Goal: Task Accomplishment & Management: Manage account settings

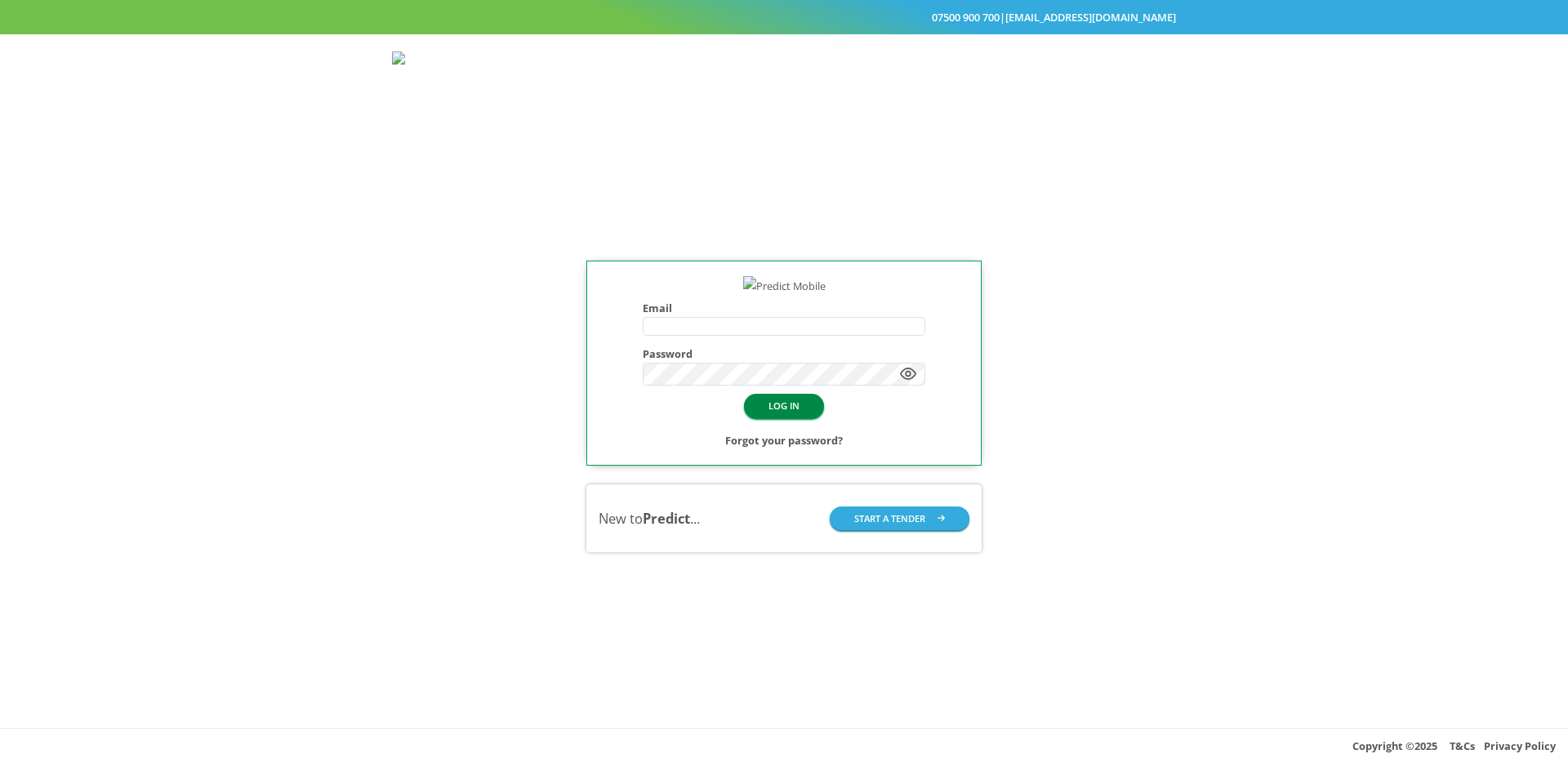
type input "**********"
click at [774, 418] on button "LOG IN" at bounding box center [784, 406] width 80 height 24
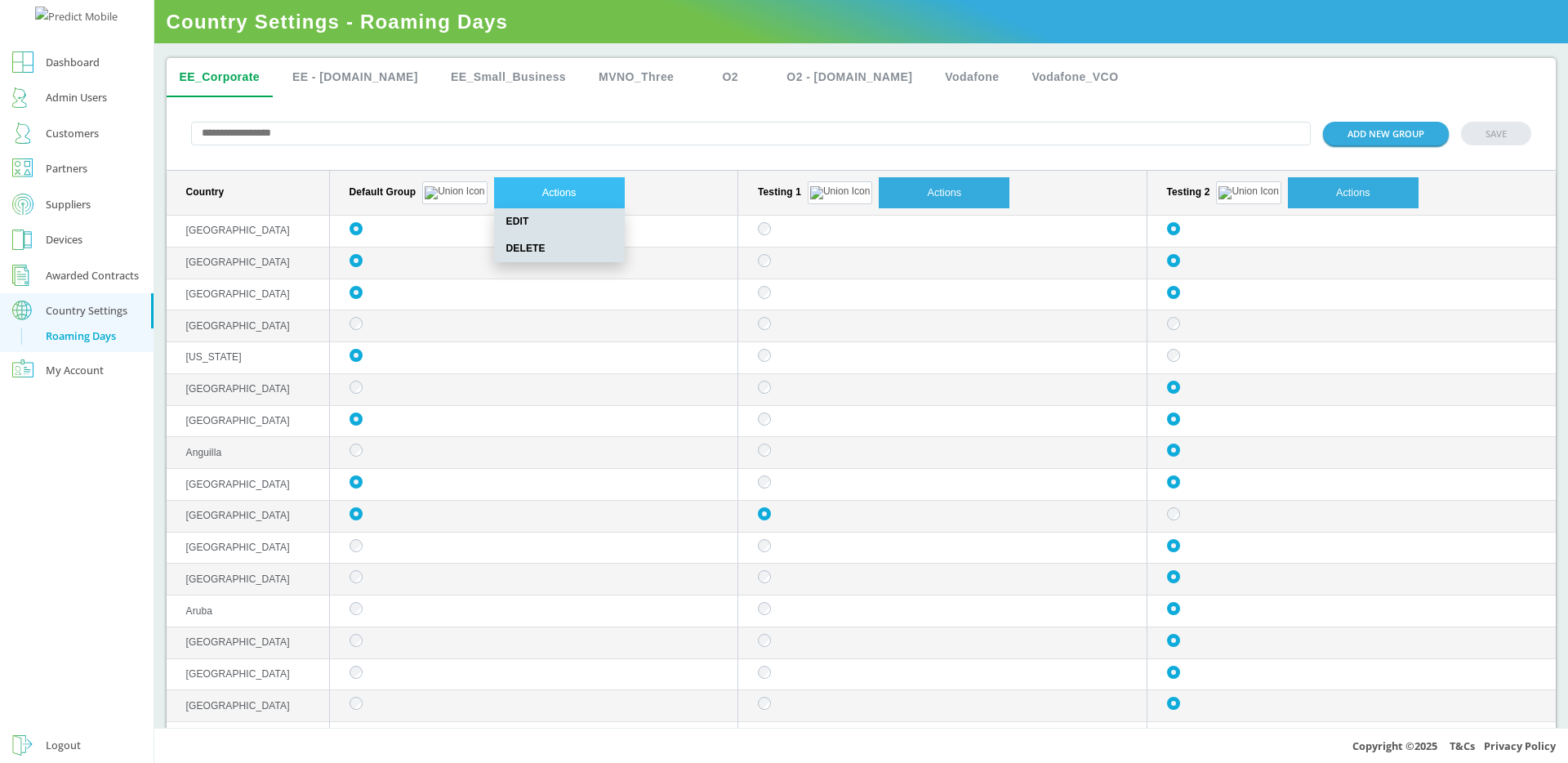
click at [516, 188] on button "Actions" at bounding box center [559, 193] width 131 height 31
click at [499, 216] on span "EDIT" at bounding box center [559, 222] width 131 height 27
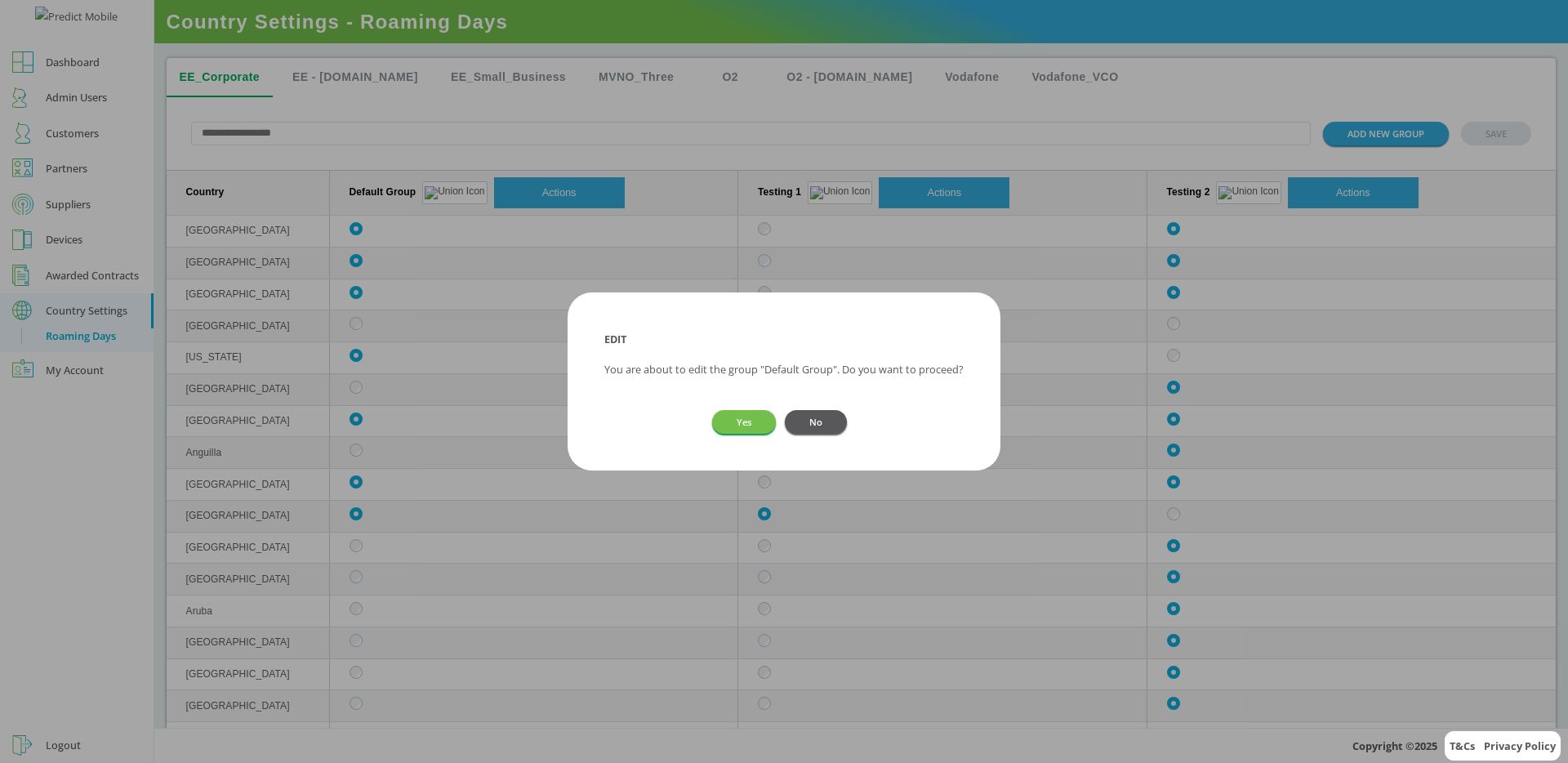
click at [827, 419] on button "No" at bounding box center [815, 422] width 62 height 24
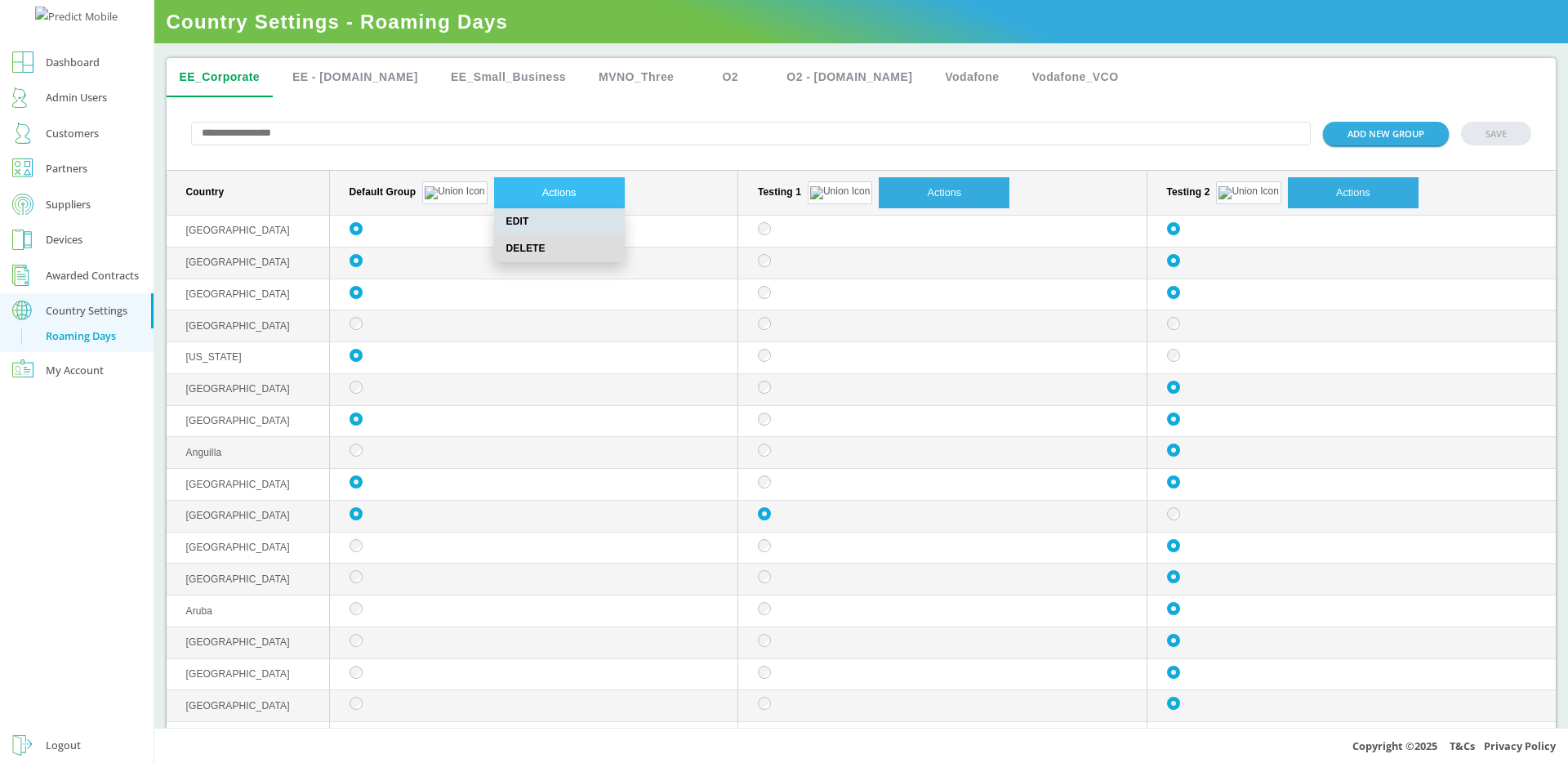
click at [512, 252] on span "DELETE" at bounding box center [559, 249] width 131 height 27
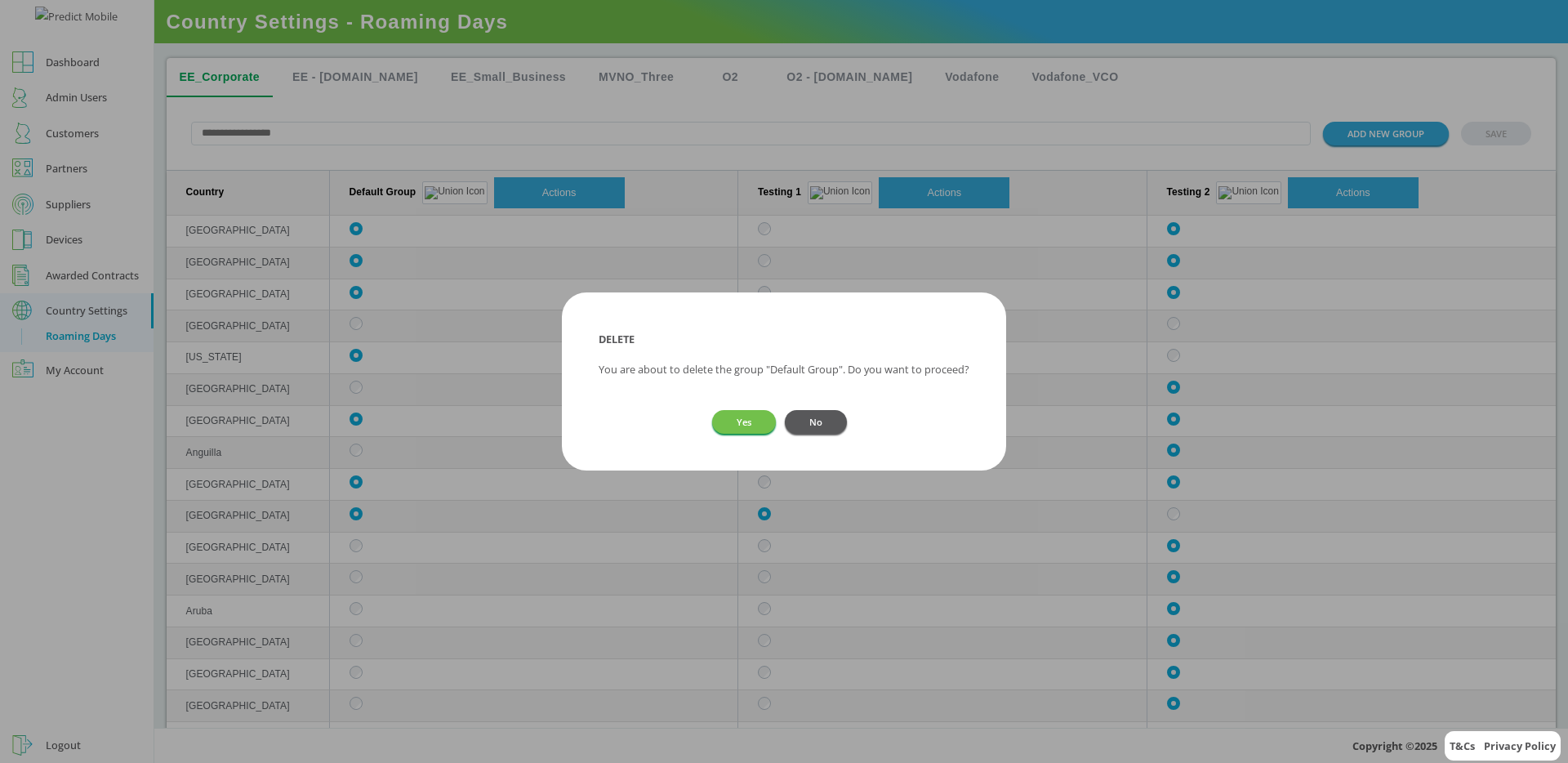
click at [844, 419] on button "No" at bounding box center [815, 422] width 62 height 24
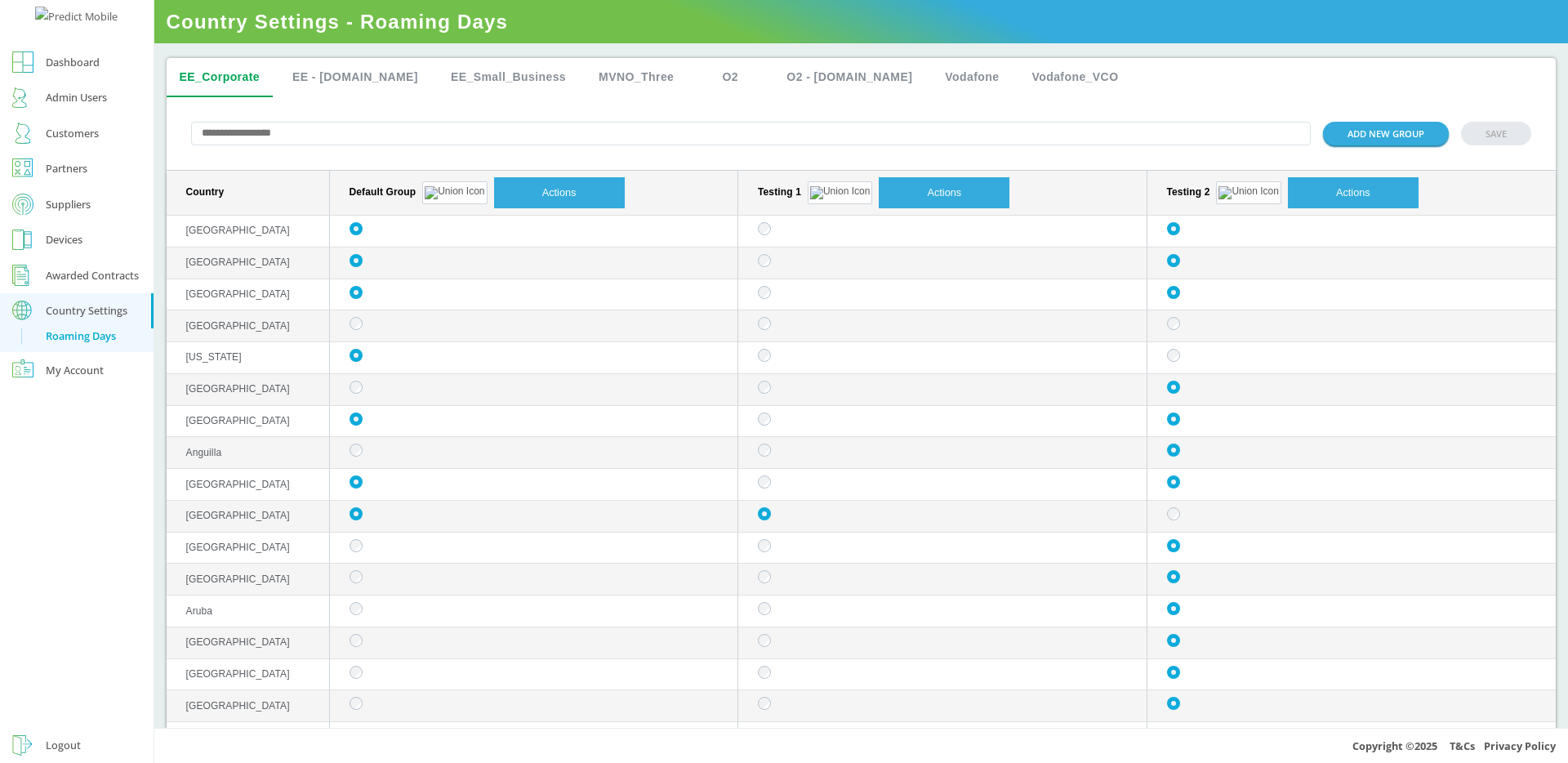
click at [435, 202] on div "Default Group Actions EDIT DELETE" at bounding box center [537, 193] width 376 height 31
click at [432, 195] on img "sticky table" at bounding box center [455, 193] width 59 height 13
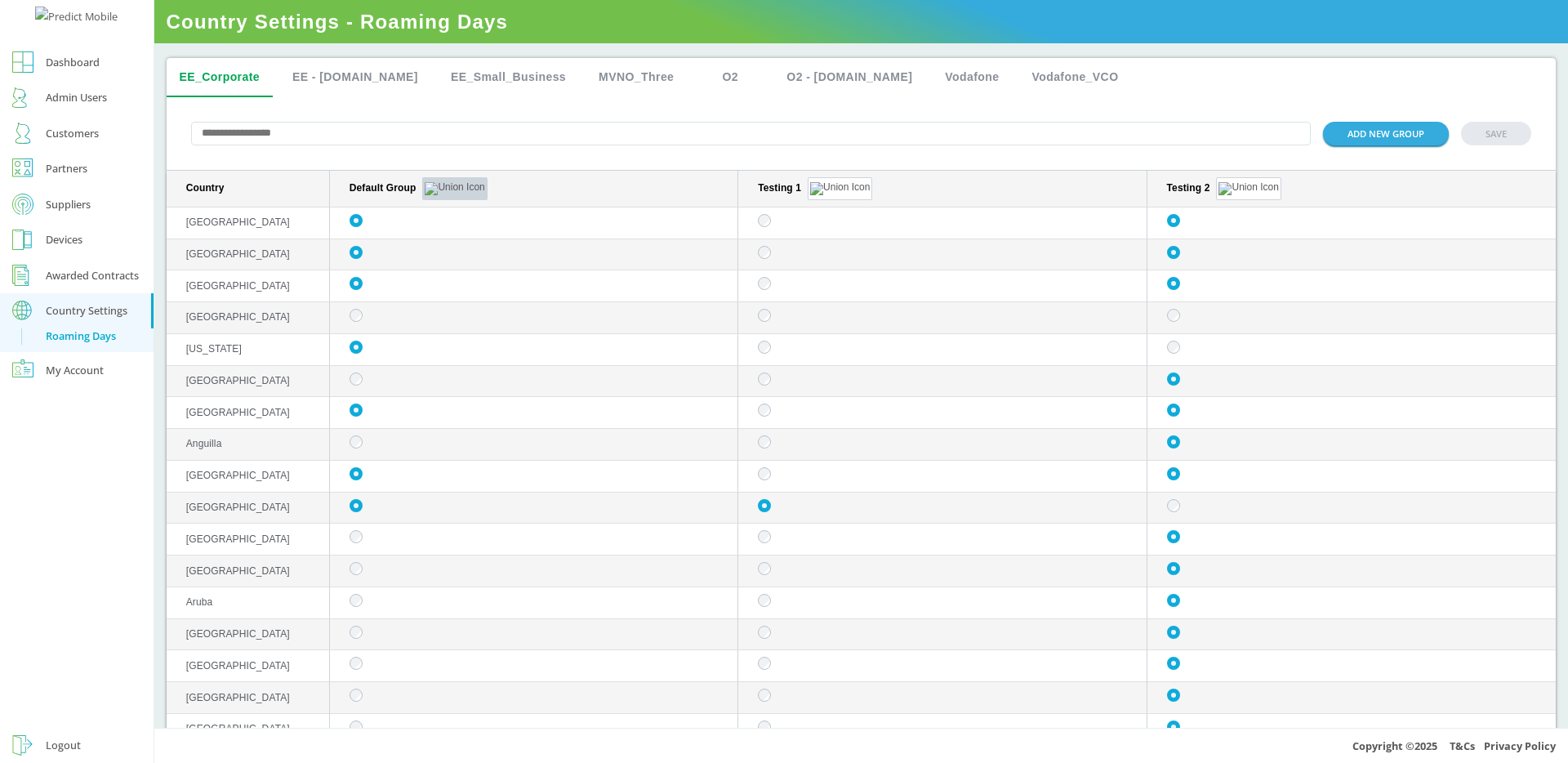
click at [432, 189] on button "sticky table" at bounding box center [455, 188] width 64 height 23
click at [411, 210] on button "Edit" at bounding box center [415, 210] width 19 height 11
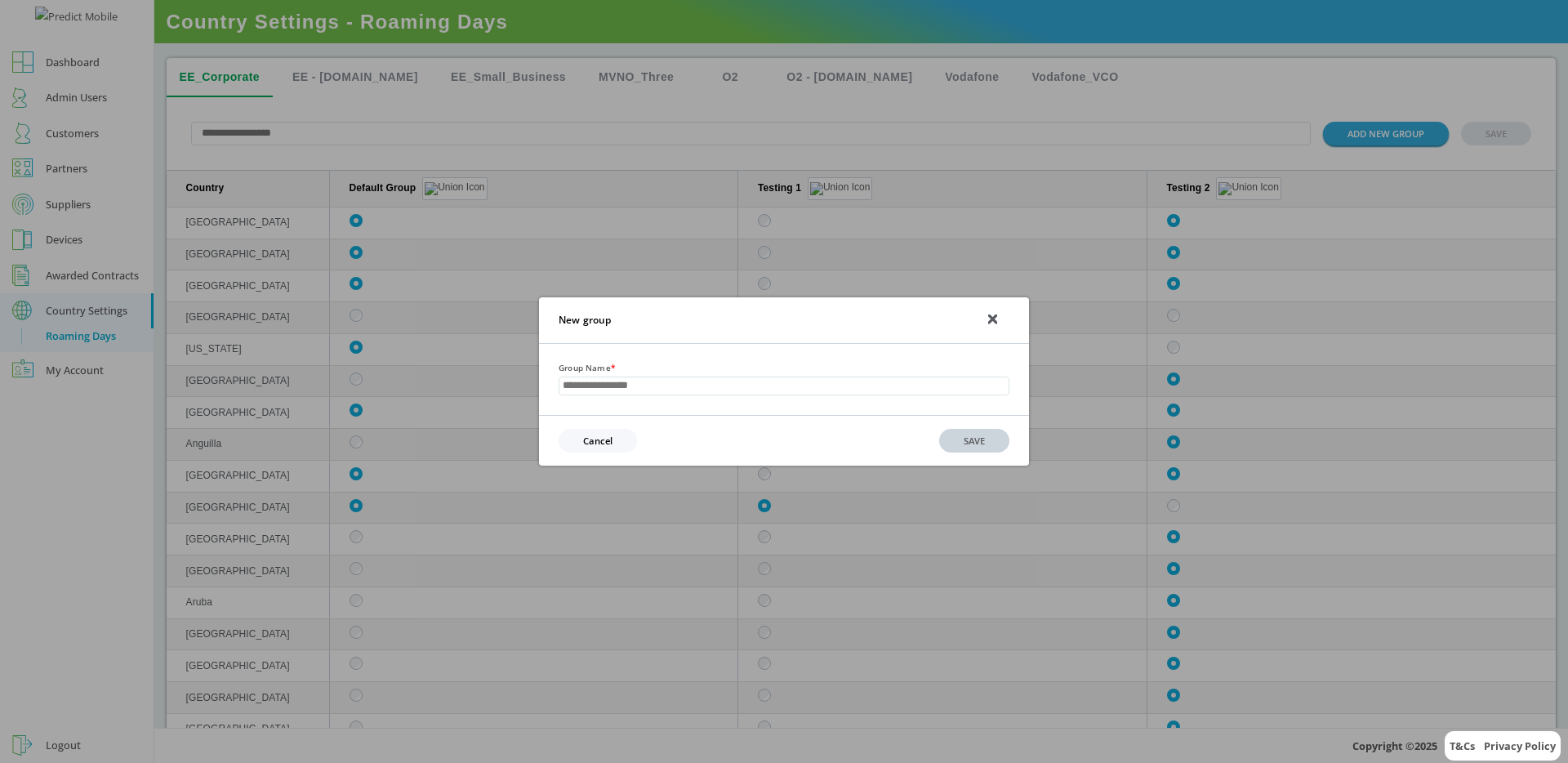
click at [994, 319] on icon at bounding box center [993, 319] width 8 height 8
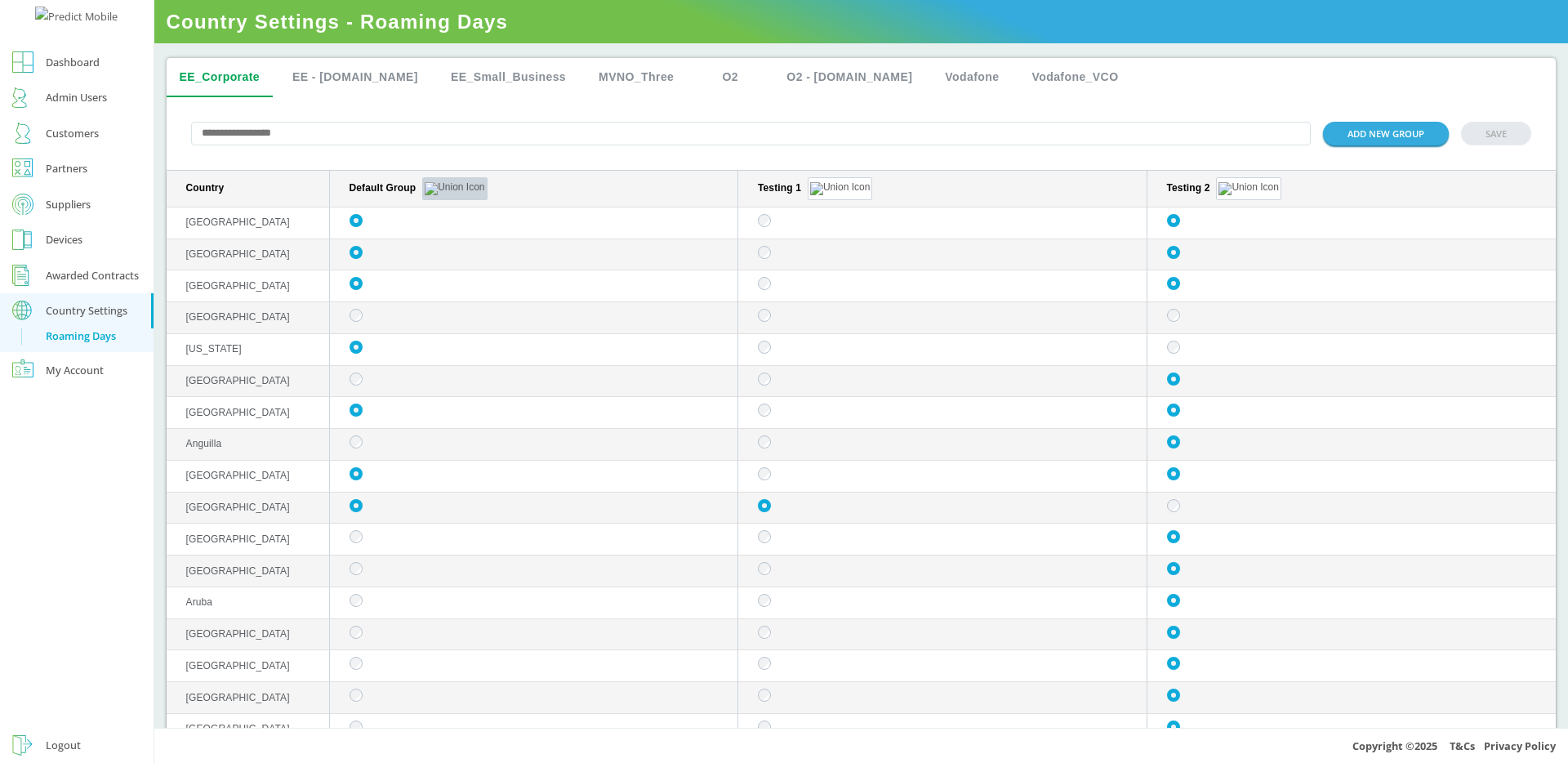
click at [431, 186] on img "sticky table" at bounding box center [455, 188] width 59 height 13
click at [446, 211] on button "Delete" at bounding box center [440, 210] width 31 height 11
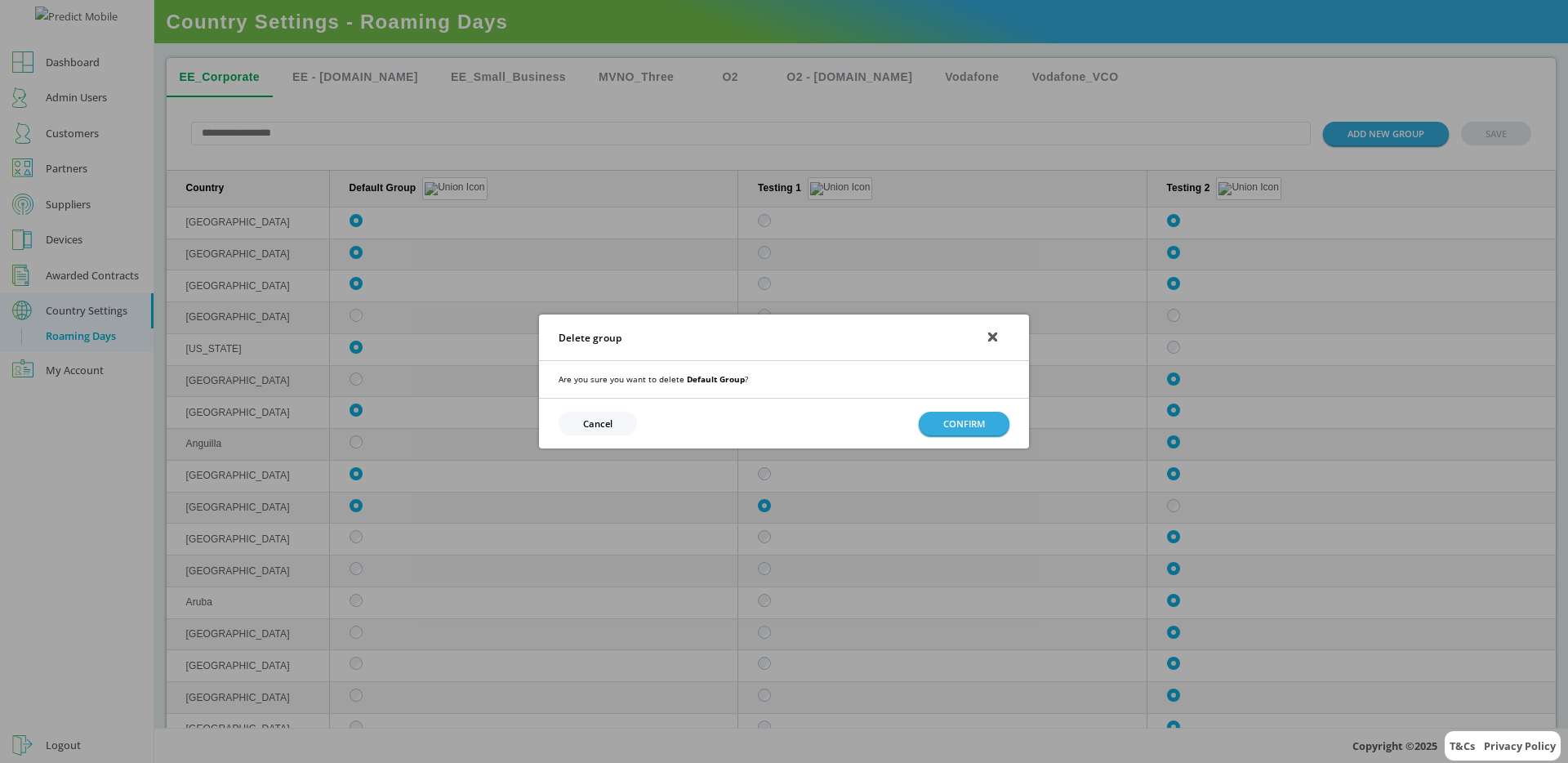
click at [998, 338] on div "Delete group" at bounding box center [784, 338] width 490 height 47
click at [995, 334] on icon at bounding box center [993, 337] width 8 height 8
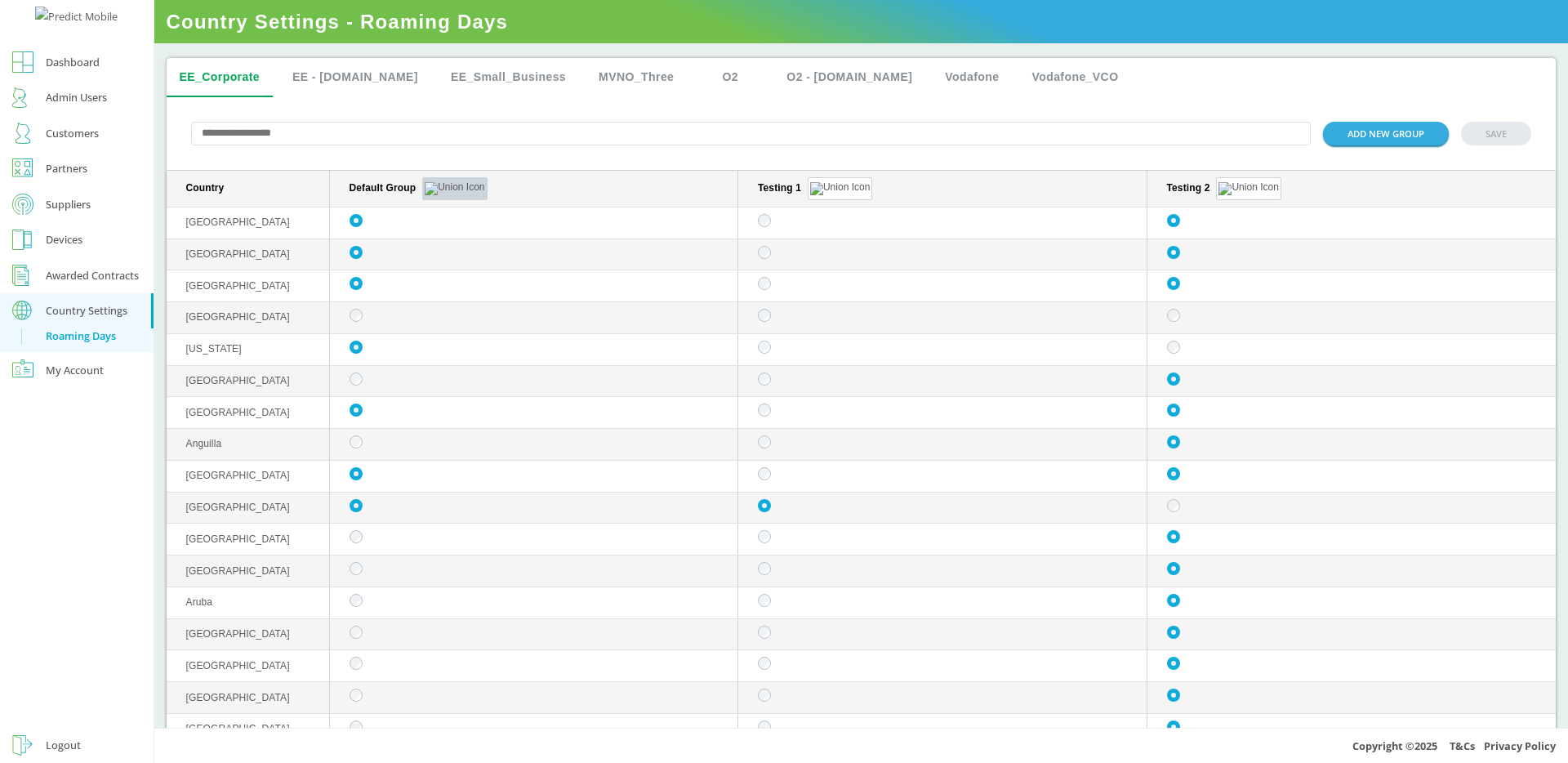
click at [434, 182] on button "sticky table" at bounding box center [455, 188] width 64 height 23
click at [434, 189] on button "sticky table" at bounding box center [455, 188] width 64 height 23
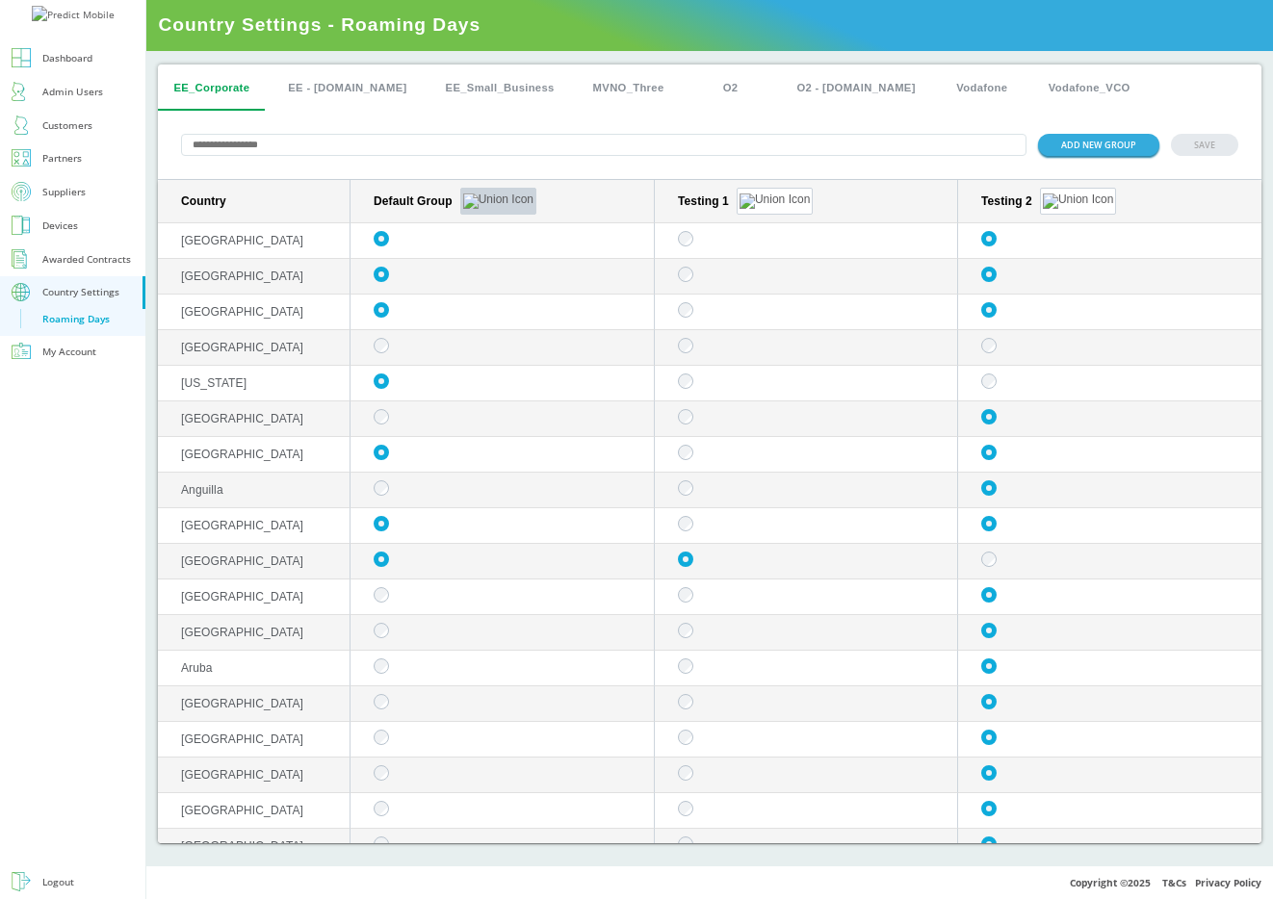
click at [473, 203] on button "sticky table" at bounding box center [498, 201] width 76 height 27
click at [476, 197] on button "sticky table" at bounding box center [498, 201] width 76 height 27
click at [477, 224] on button "Edit group" at bounding box center [469, 225] width 75 height 20
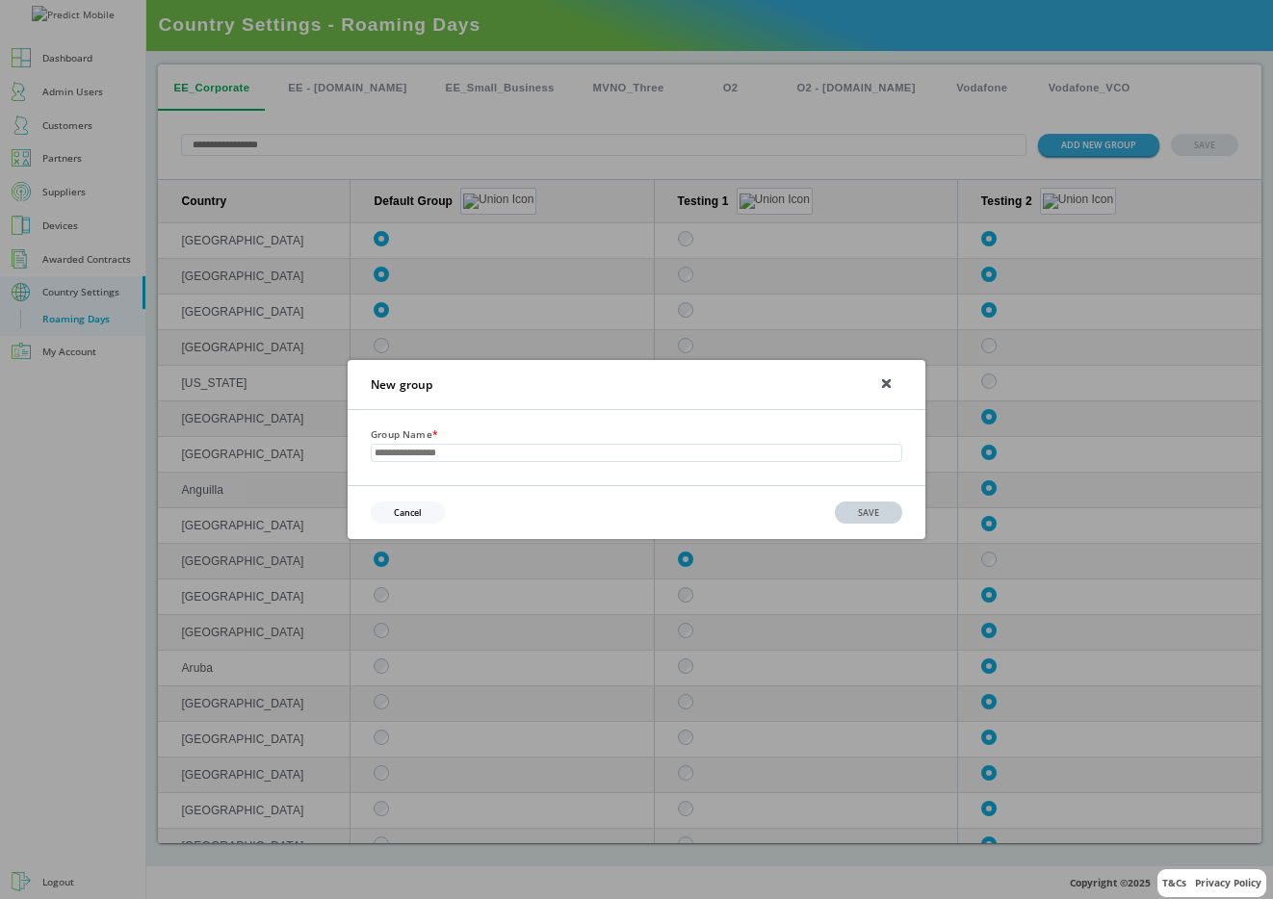
click at [425, 511] on button "Cancel" at bounding box center [408, 513] width 74 height 22
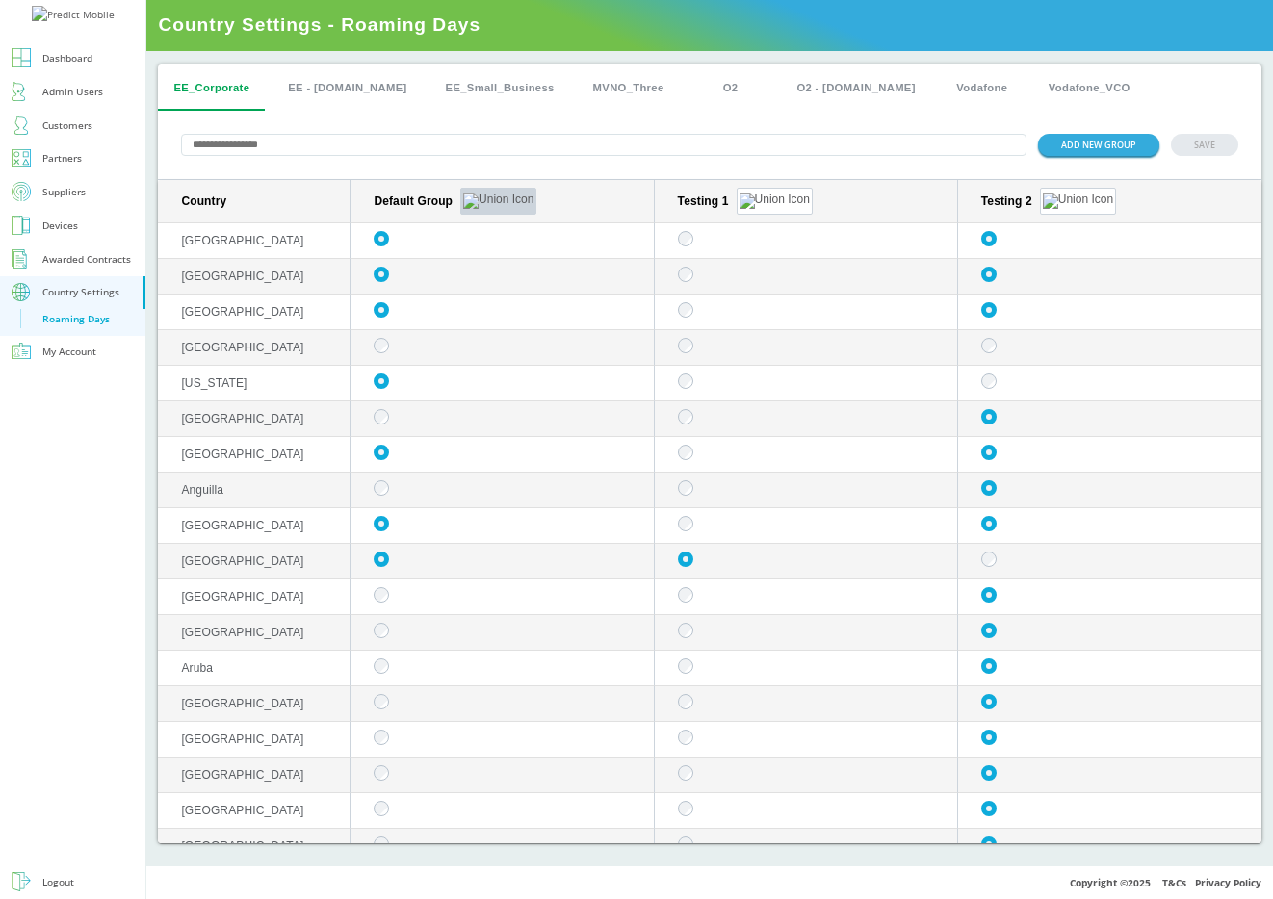
click at [472, 197] on img "sticky table" at bounding box center [498, 201] width 70 height 15
click at [484, 255] on button "Delete group" at bounding box center [469, 253] width 75 height 20
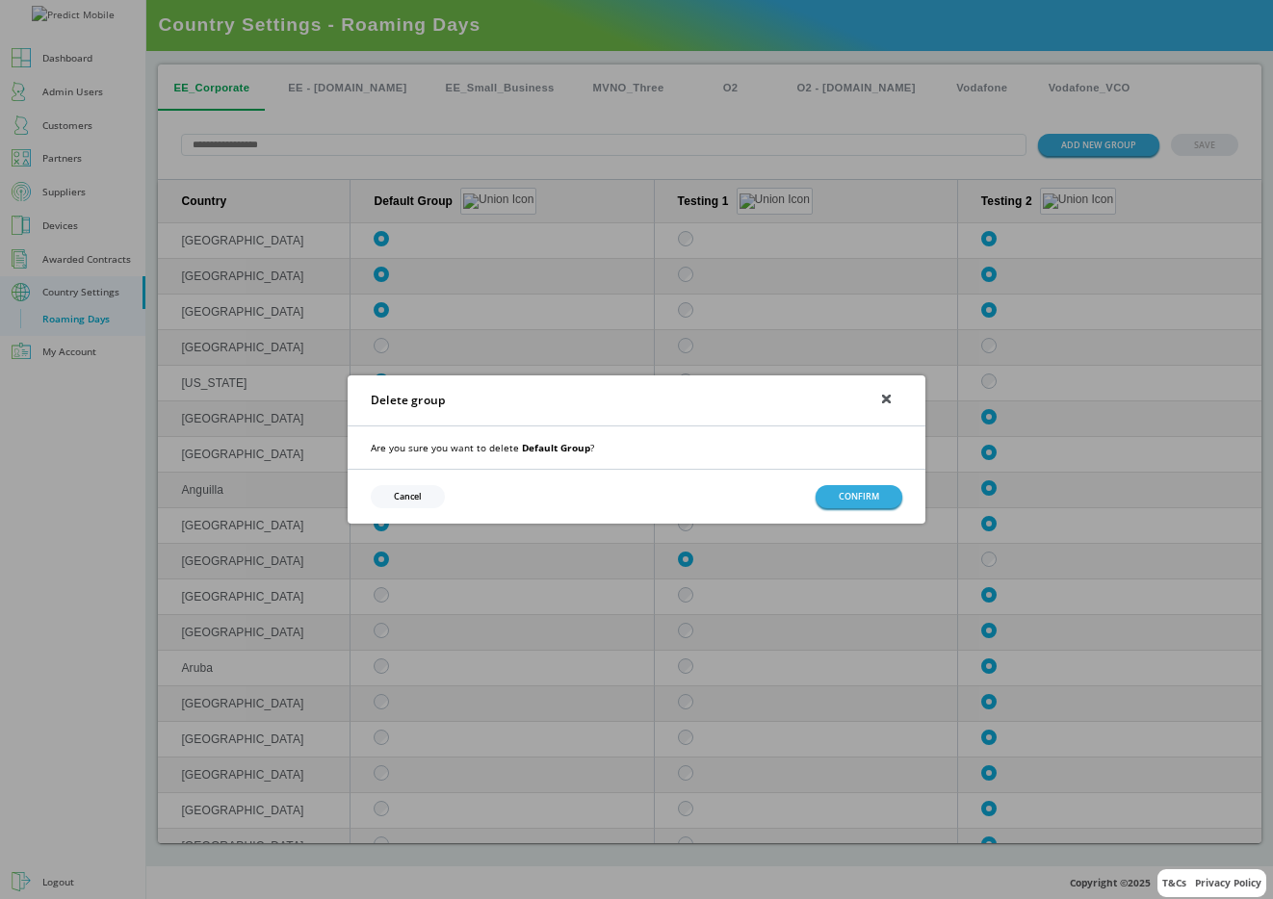
click at [419, 496] on button "Cancel" at bounding box center [408, 496] width 74 height 22
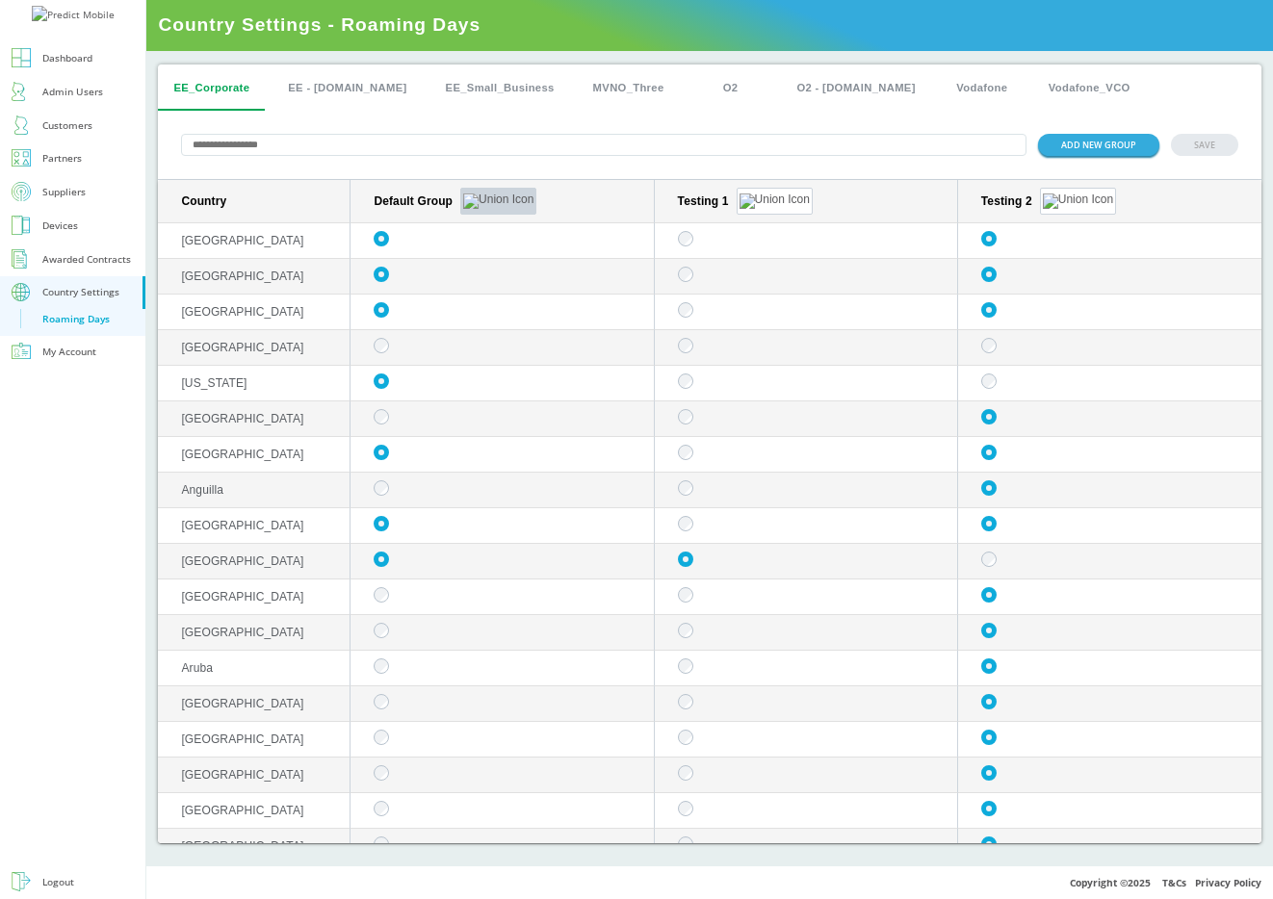
click at [472, 196] on img "sticky table" at bounding box center [498, 201] width 70 height 15
click at [482, 225] on button "Edit group" at bounding box center [469, 225] width 75 height 20
click at [473, 199] on img "sticky table" at bounding box center [498, 201] width 70 height 15
click at [476, 221] on button "Edit group" at bounding box center [469, 225] width 75 height 20
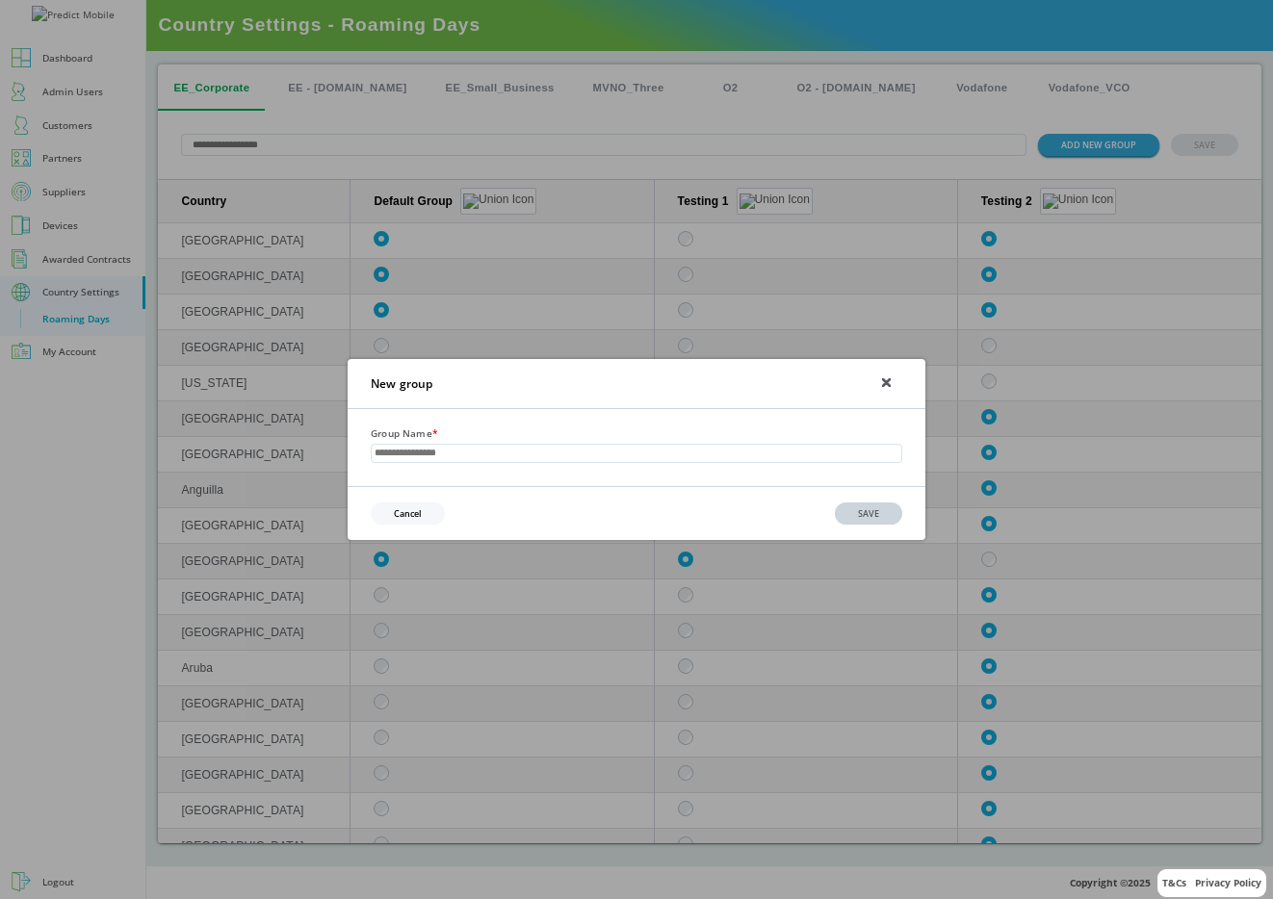
click at [680, 448] on input "text" at bounding box center [636, 453] width 531 height 18
click at [687, 488] on div "Cancel SAVE" at bounding box center [637, 513] width 578 height 54
click at [674, 451] on input "text" at bounding box center [636, 453] width 531 height 18
click at [609, 403] on div "New group" at bounding box center [637, 384] width 578 height 50
click at [600, 453] on input "text" at bounding box center [636, 453] width 531 height 18
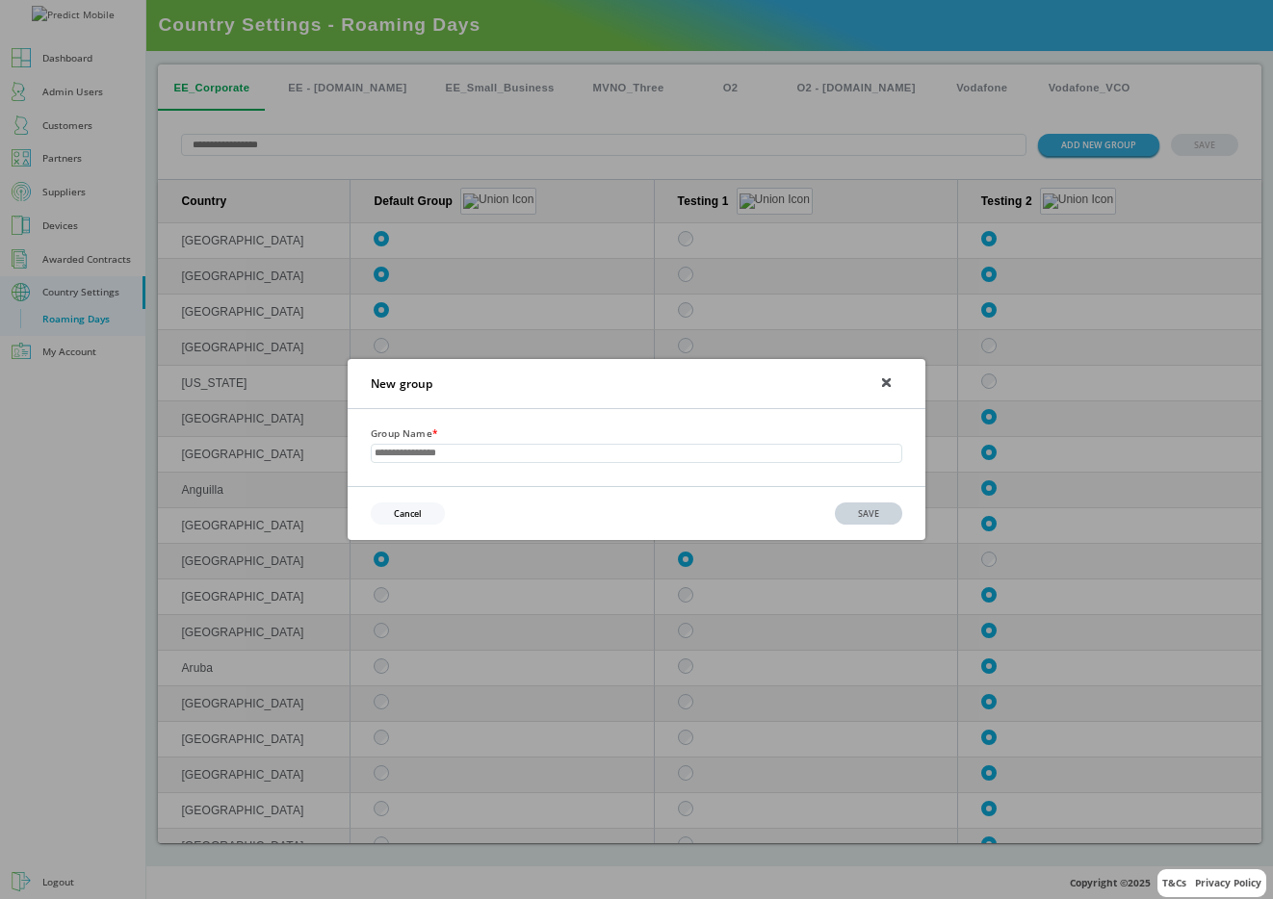
click at [676, 476] on div "Group Name *" at bounding box center [637, 447] width 578 height 76
click at [663, 448] on input "text" at bounding box center [636, 453] width 531 height 18
click at [689, 431] on div "Group Name *" at bounding box center [636, 444] width 531 height 38
click at [691, 454] on input "text" at bounding box center [636, 453] width 531 height 18
click at [731, 425] on div "Group Name *" at bounding box center [636, 444] width 531 height 38
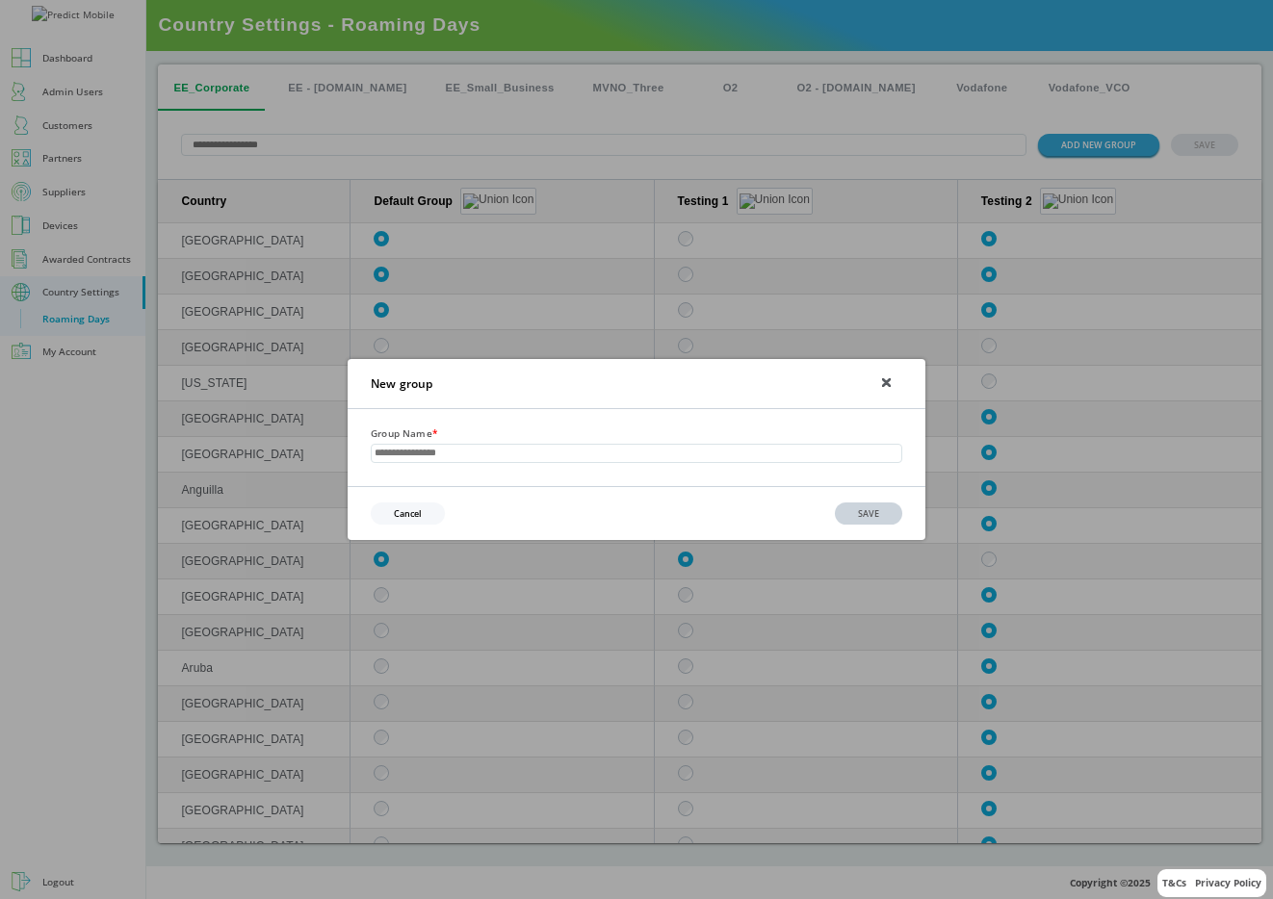
click at [622, 394] on div "New group" at bounding box center [637, 384] width 578 height 50
click at [887, 380] on icon at bounding box center [886, 382] width 7 height 7
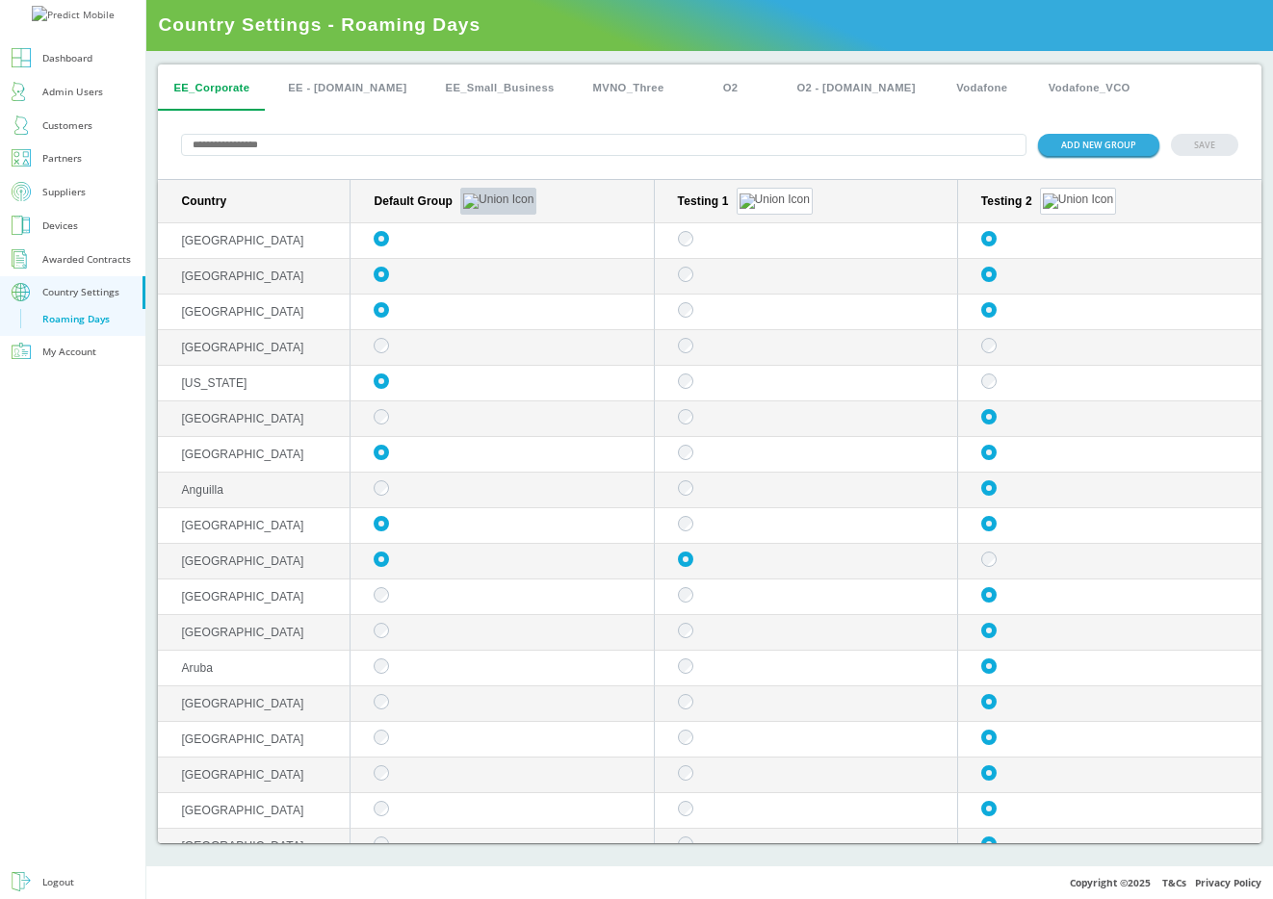
click at [474, 200] on button "sticky table" at bounding box center [498, 201] width 76 height 27
click at [472, 221] on button "Edit group" at bounding box center [469, 225] width 75 height 20
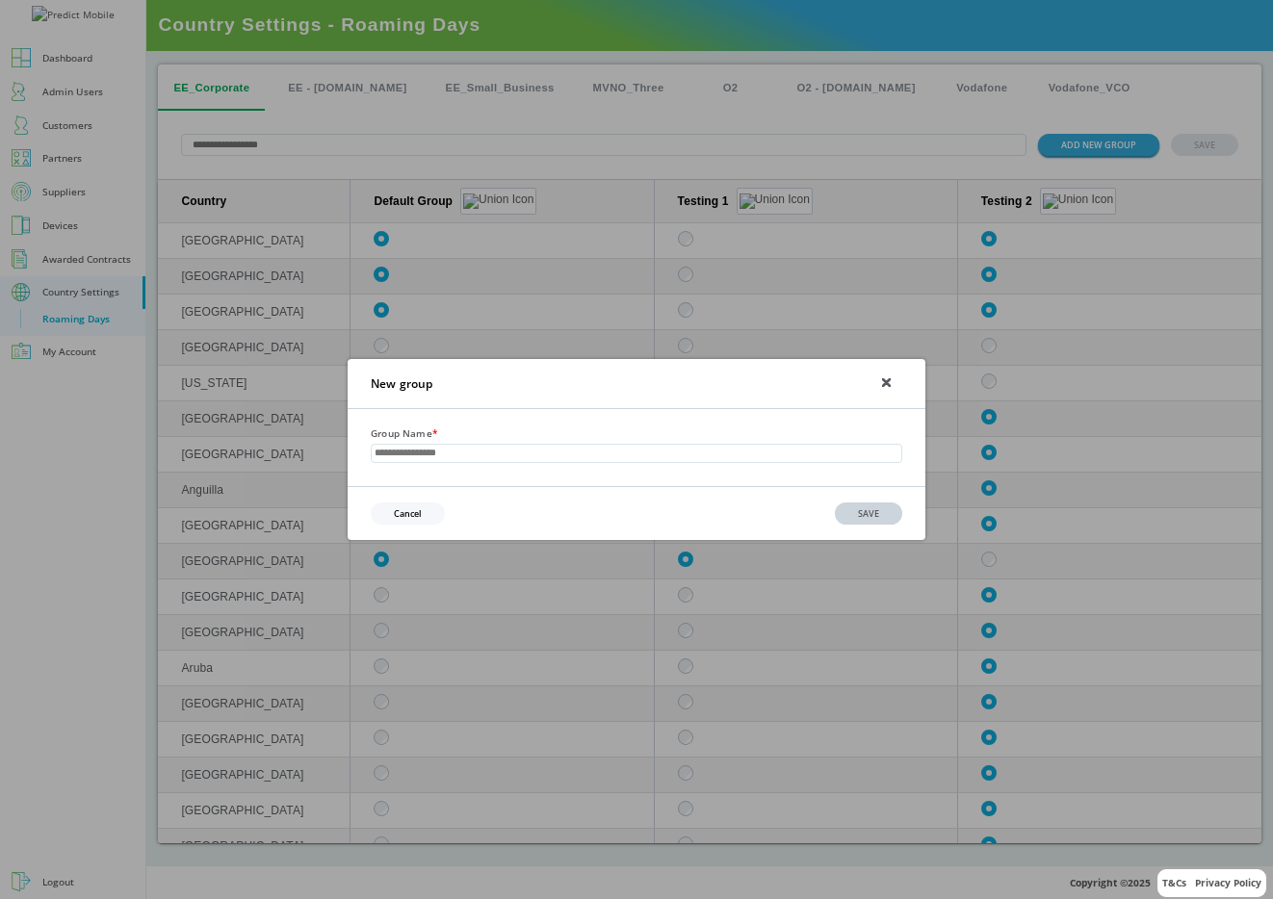
click at [542, 454] on input "text" at bounding box center [636, 453] width 531 height 18
click at [725, 494] on div "Cancel SAVE" at bounding box center [637, 513] width 578 height 54
click at [707, 455] on input "text" at bounding box center [636, 453] width 531 height 18
type input "******"
click at [668, 516] on div "Cancel SAVE" at bounding box center [637, 513] width 578 height 54
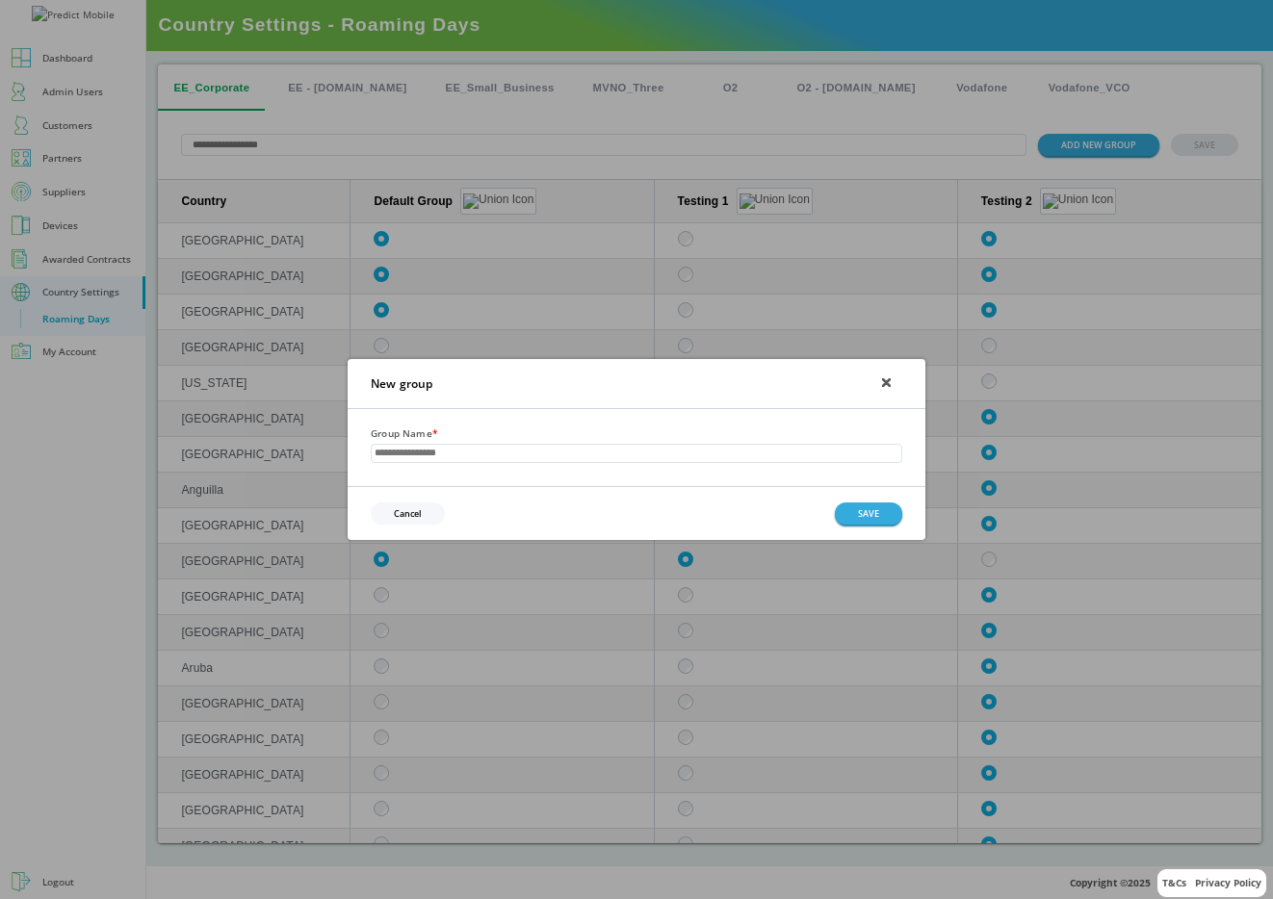
click at [693, 451] on input "text" at bounding box center [636, 453] width 531 height 18
click at [712, 484] on div "Group Name *" at bounding box center [637, 447] width 578 height 76
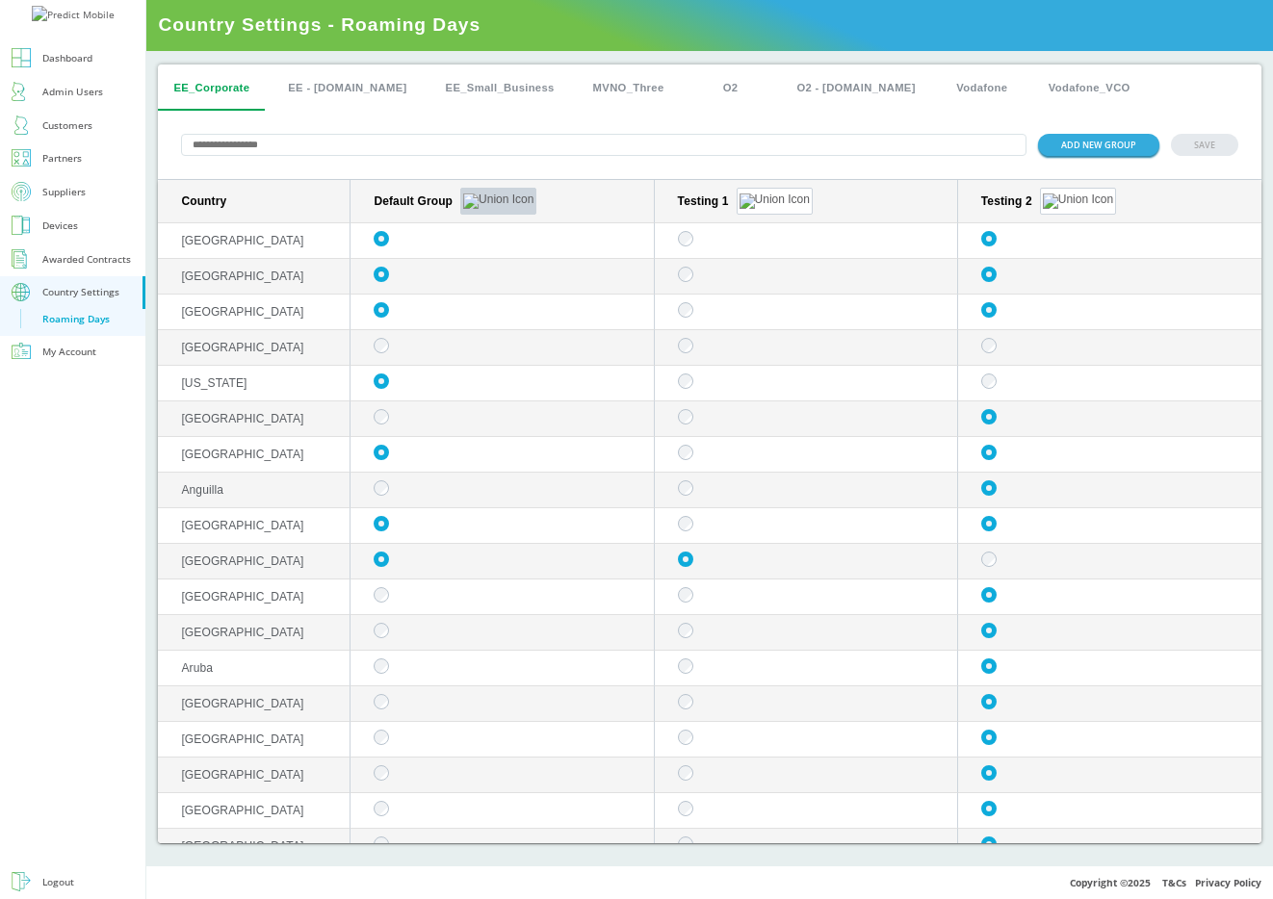
click at [471, 195] on button "sticky table" at bounding box center [498, 201] width 76 height 27
click at [485, 228] on button "Edit group" at bounding box center [469, 225] width 75 height 20
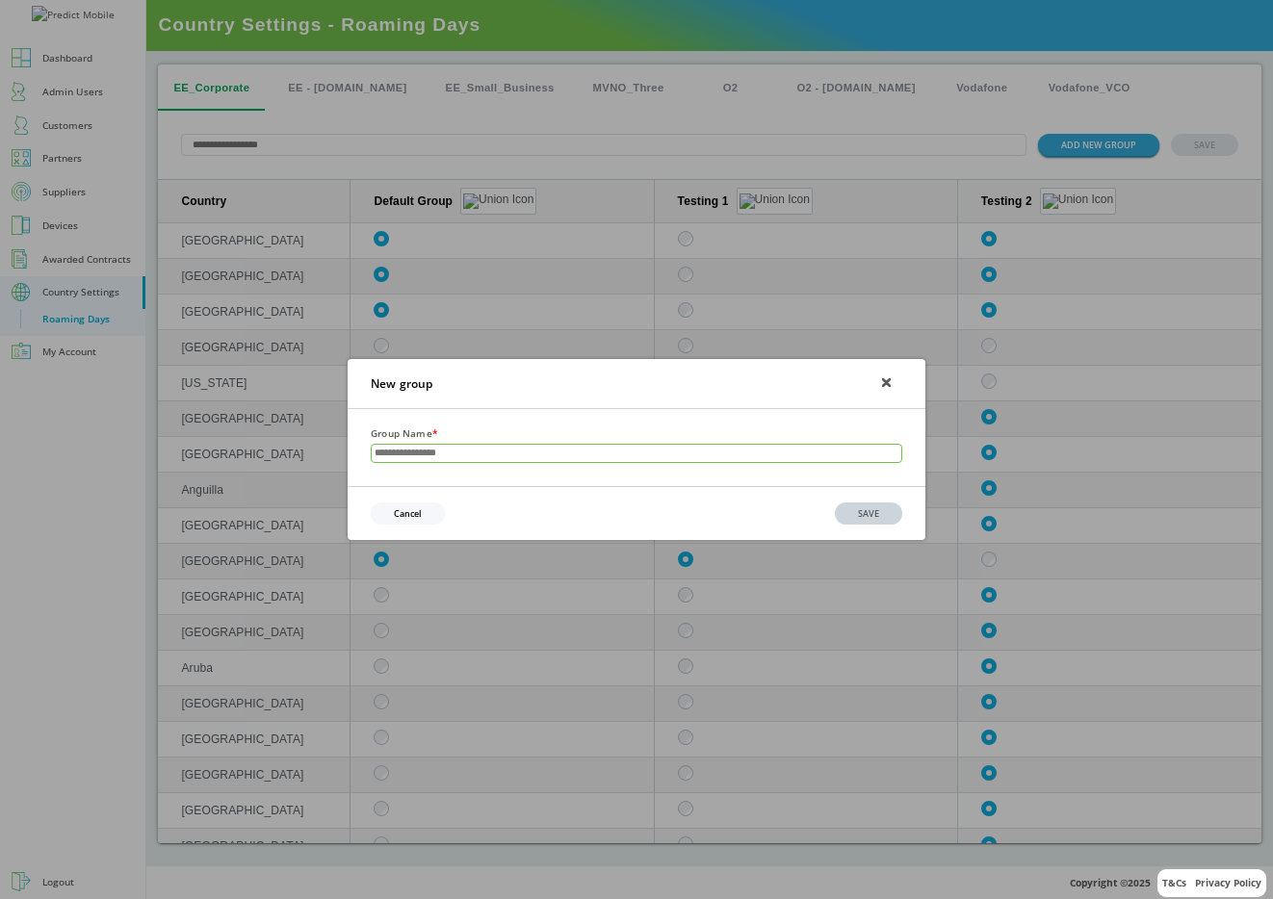
click at [468, 449] on input "text" at bounding box center [636, 453] width 531 height 18
click at [684, 493] on div "Cancel SAVE" at bounding box center [637, 513] width 578 height 54
click at [672, 447] on input "text" at bounding box center [636, 453] width 531 height 18
click at [711, 499] on div "Cancel SAVE" at bounding box center [637, 513] width 578 height 54
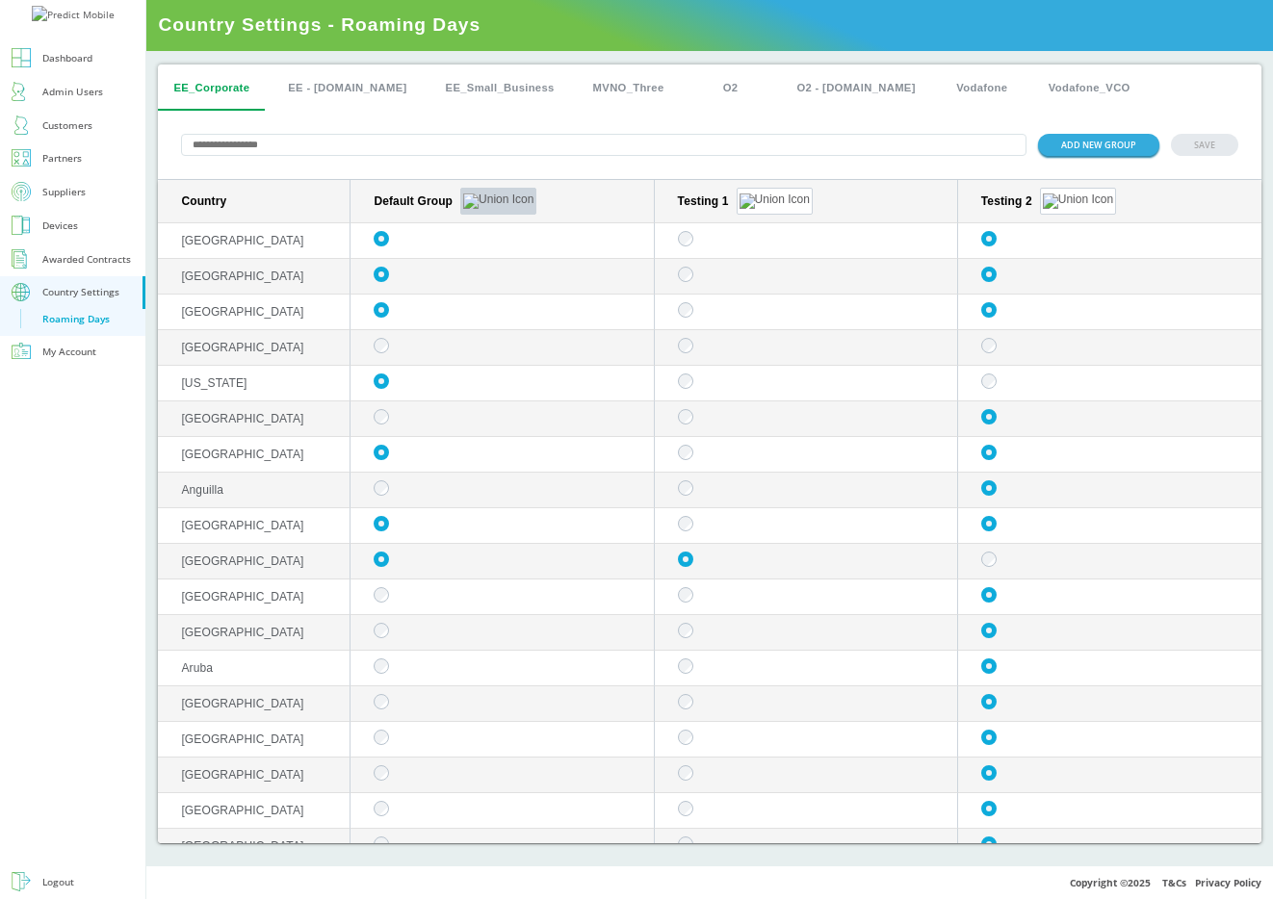
click at [467, 190] on button "sticky table" at bounding box center [498, 201] width 76 height 27
click at [478, 223] on button "Edit group" at bounding box center [469, 225] width 75 height 20
click at [472, 200] on button "sticky table" at bounding box center [498, 201] width 76 height 27
click at [475, 222] on button "Edit group" at bounding box center [469, 225] width 75 height 20
click at [472, 196] on img "sticky table" at bounding box center [498, 201] width 70 height 15
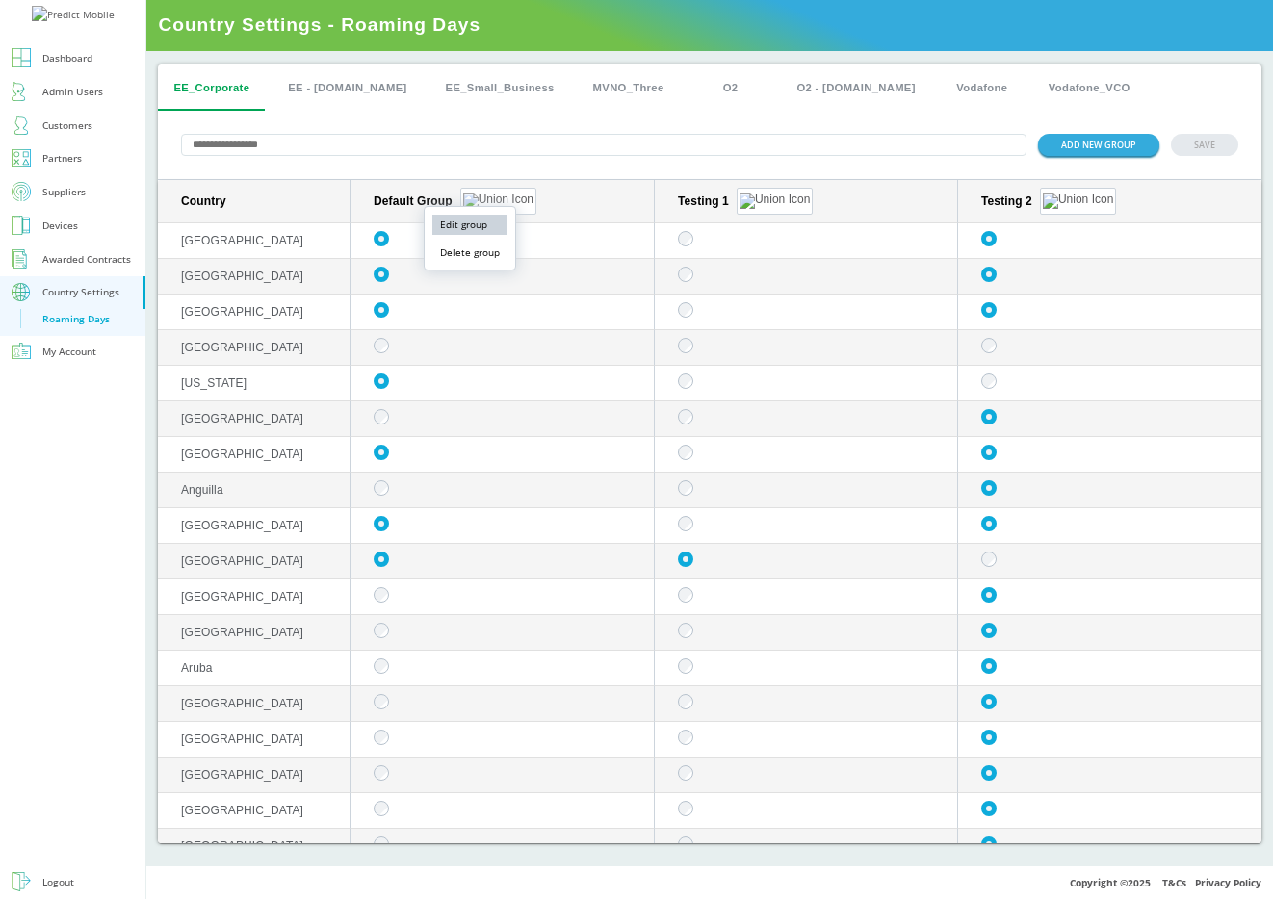
click at [474, 227] on button "Edit group" at bounding box center [469, 225] width 75 height 20
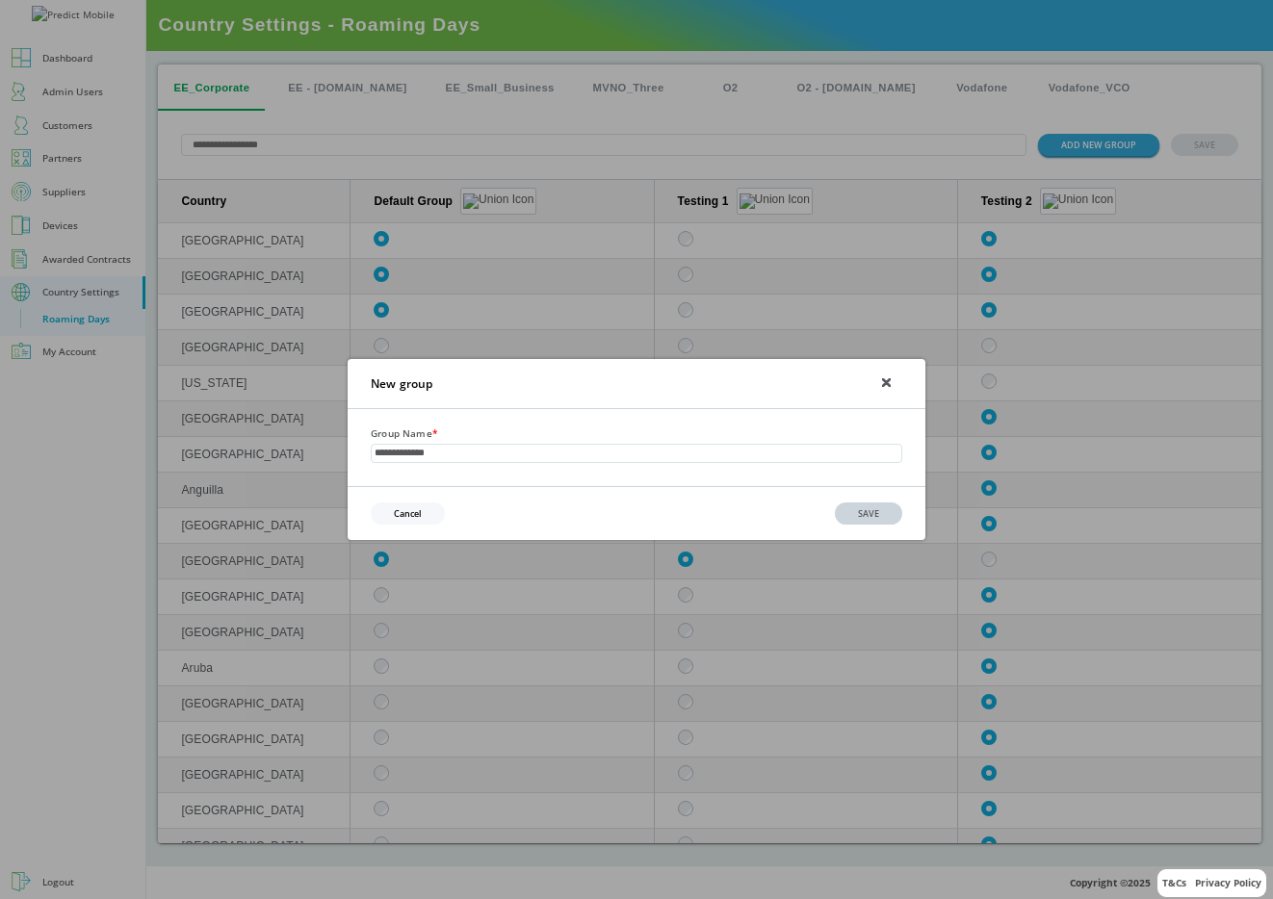
click at [750, 480] on div "**********" at bounding box center [637, 447] width 578 height 76
click at [492, 456] on input "**********" at bounding box center [636, 453] width 531 height 18
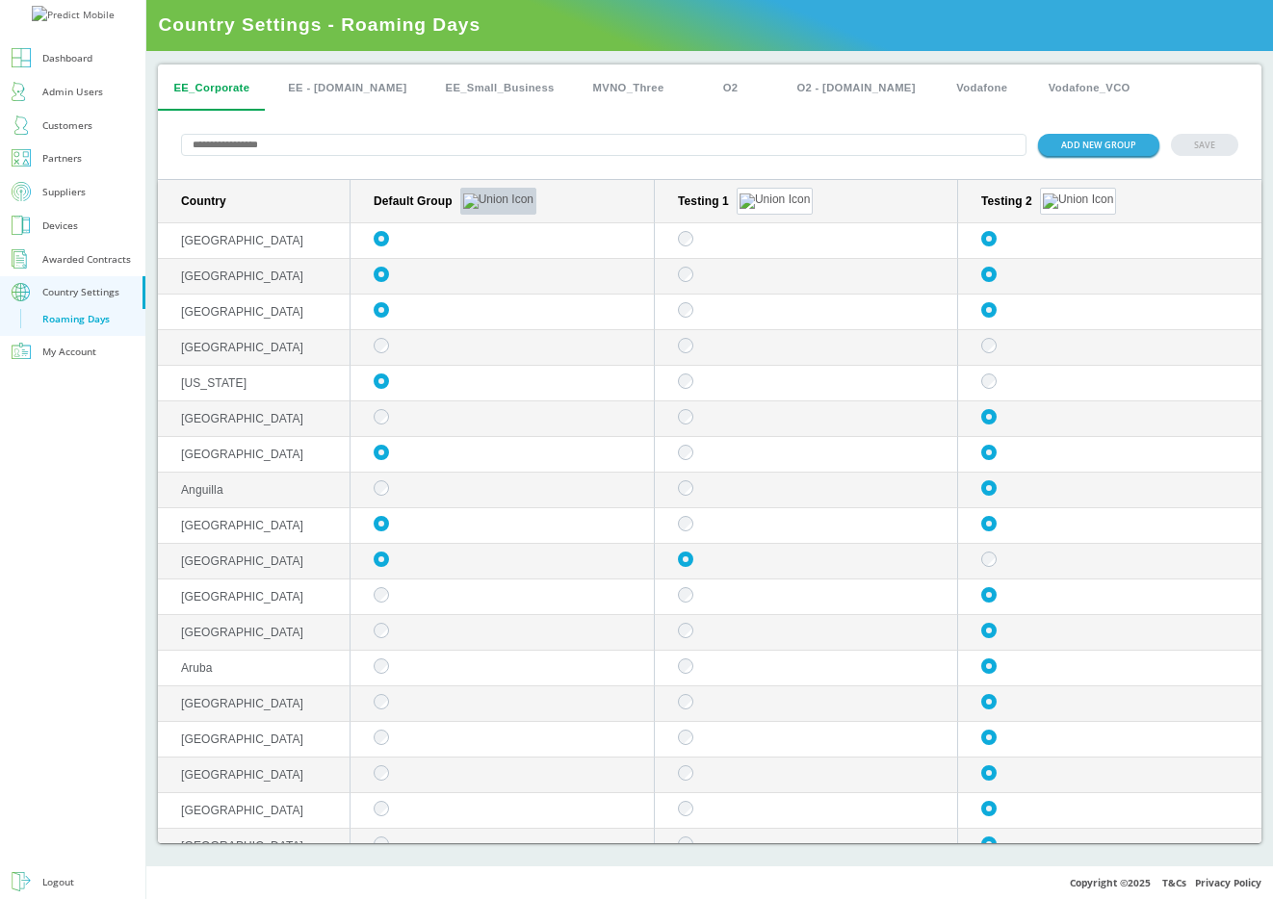
click at [475, 203] on button "sticky table" at bounding box center [498, 201] width 76 height 27
click at [475, 230] on button "Edit group" at bounding box center [469, 225] width 75 height 20
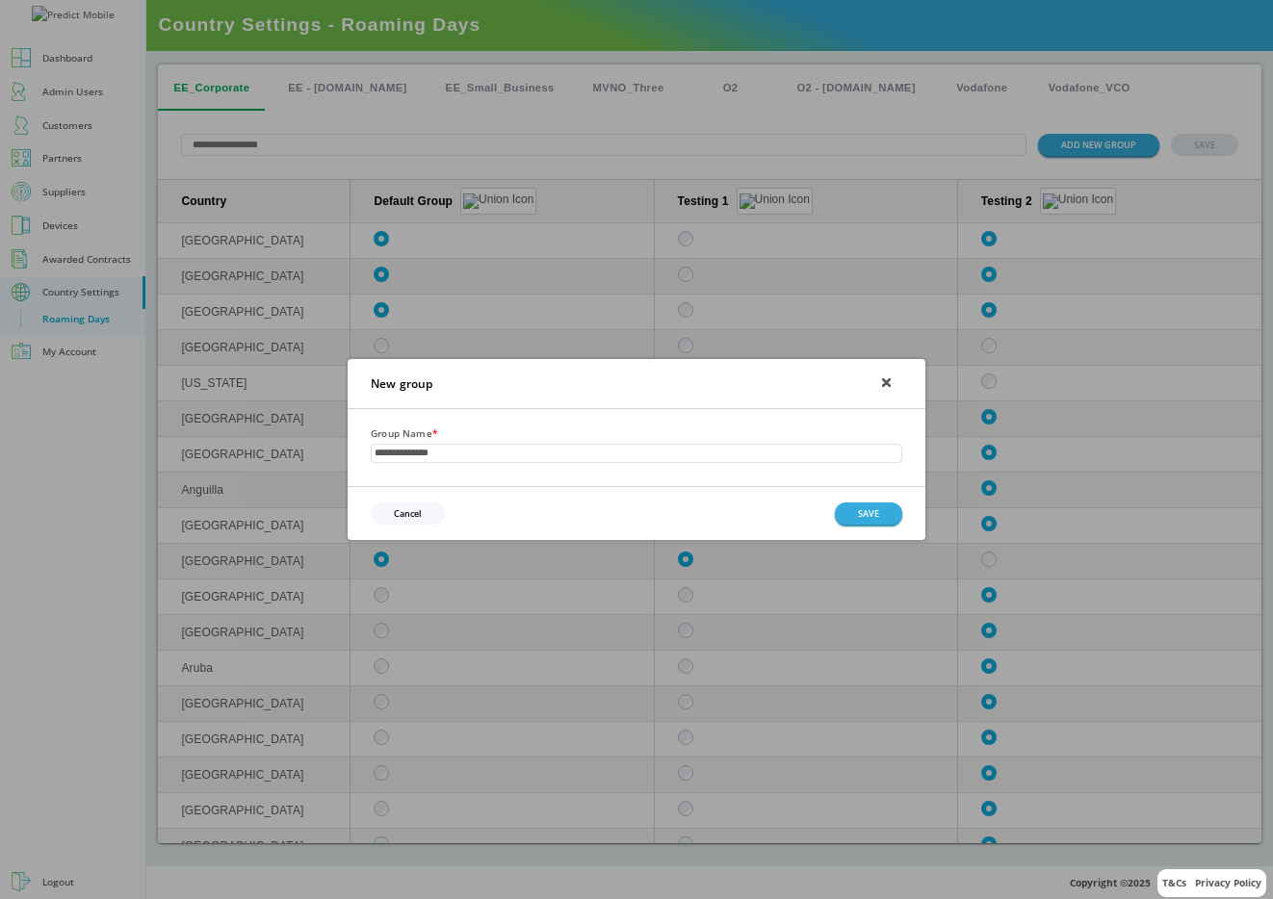
type input "**********"
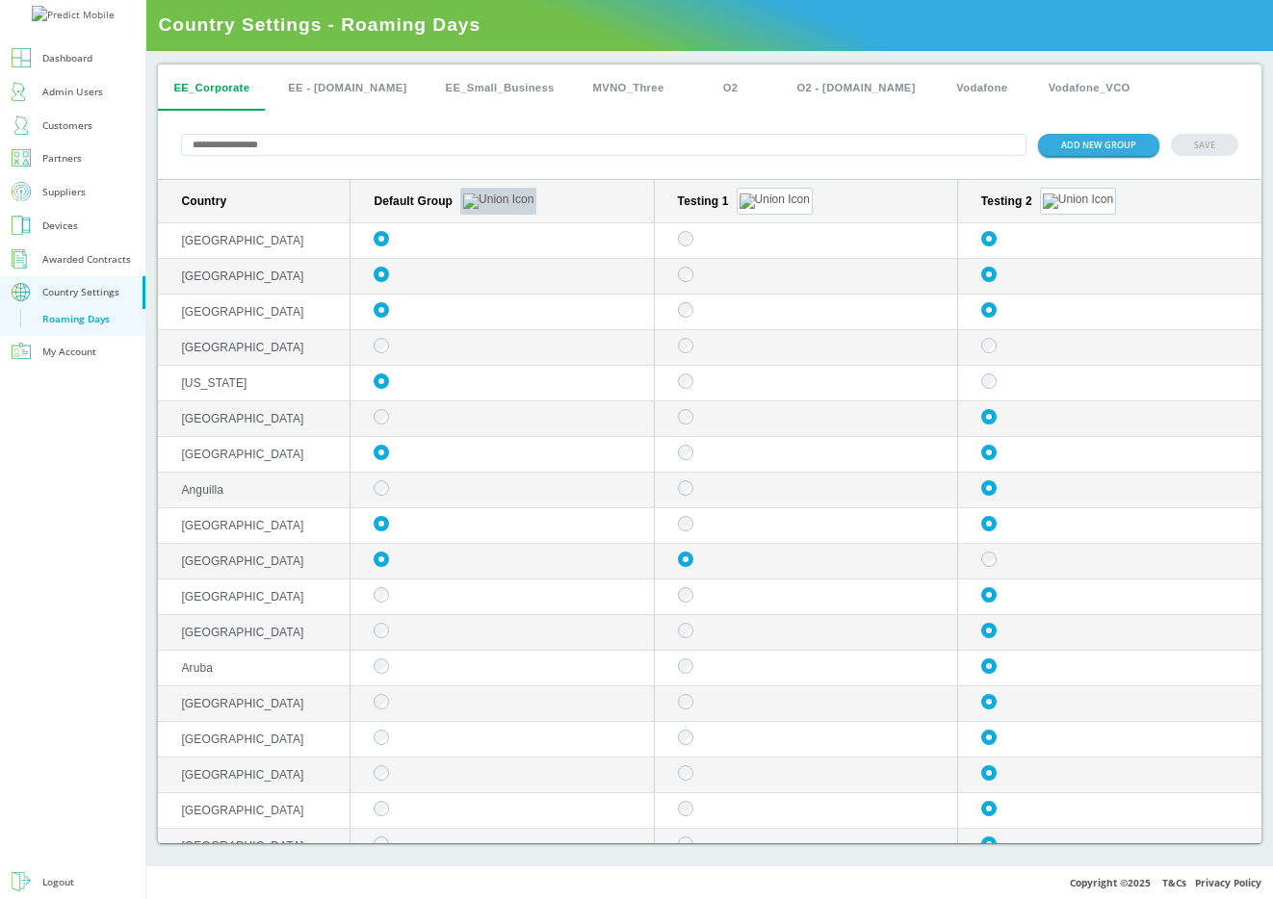
click at [475, 195] on img "sticky table" at bounding box center [498, 201] width 70 height 15
click at [480, 226] on button "Edit group" at bounding box center [469, 225] width 75 height 20
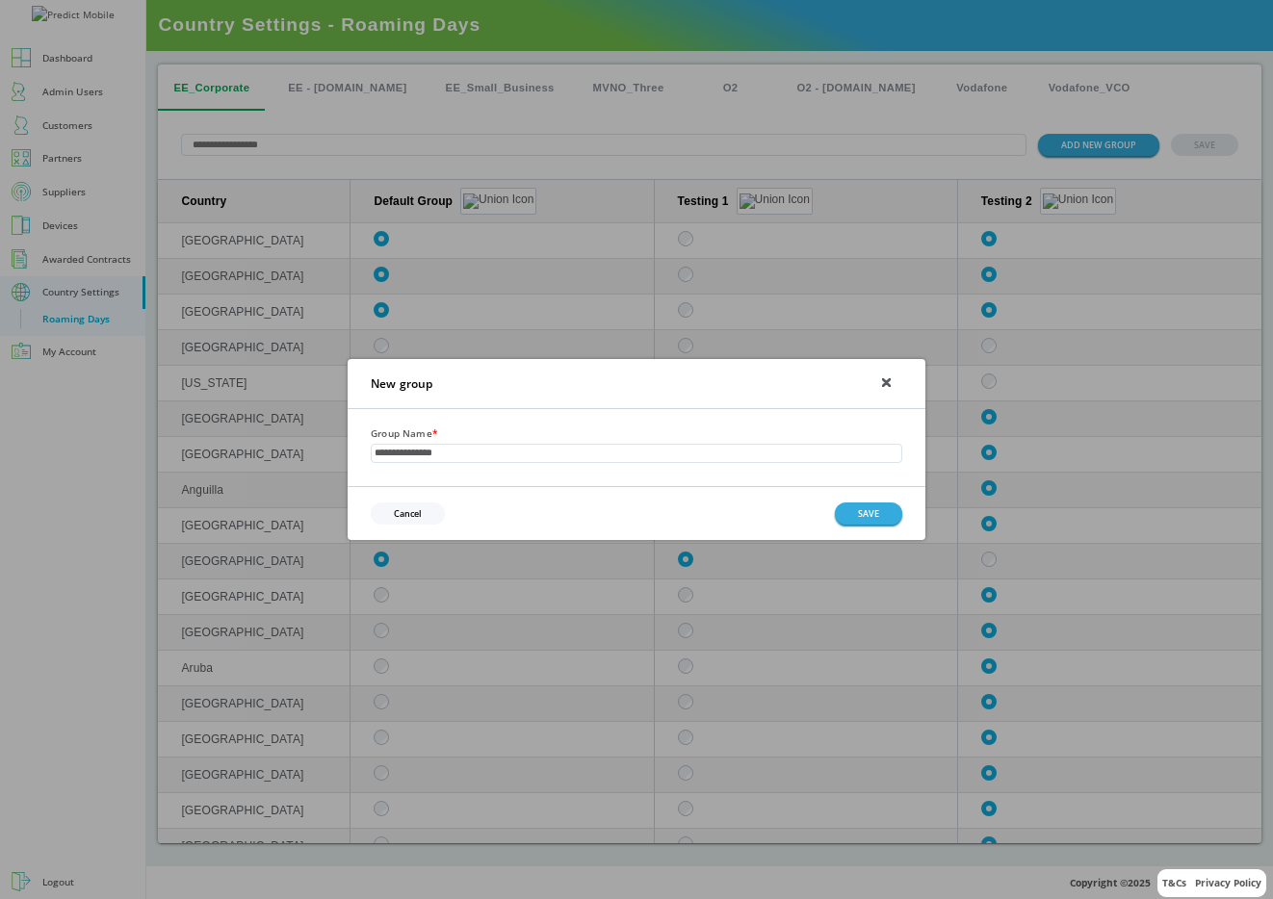
type input "**********"
click at [405, 509] on button "Cancel" at bounding box center [408, 514] width 74 height 22
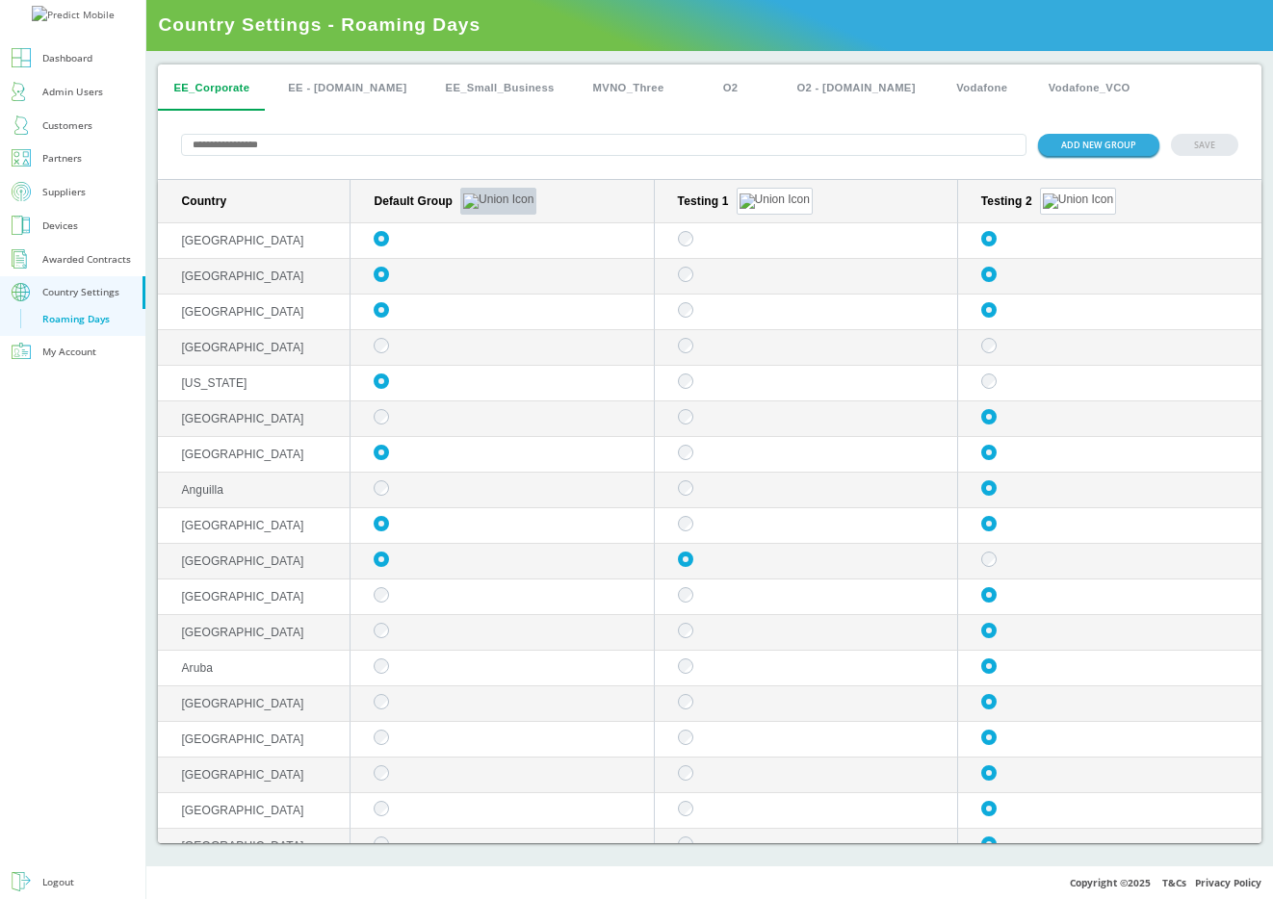
click at [470, 190] on button "sticky table" at bounding box center [498, 201] width 76 height 27
click at [478, 227] on button "Edit group" at bounding box center [469, 225] width 75 height 20
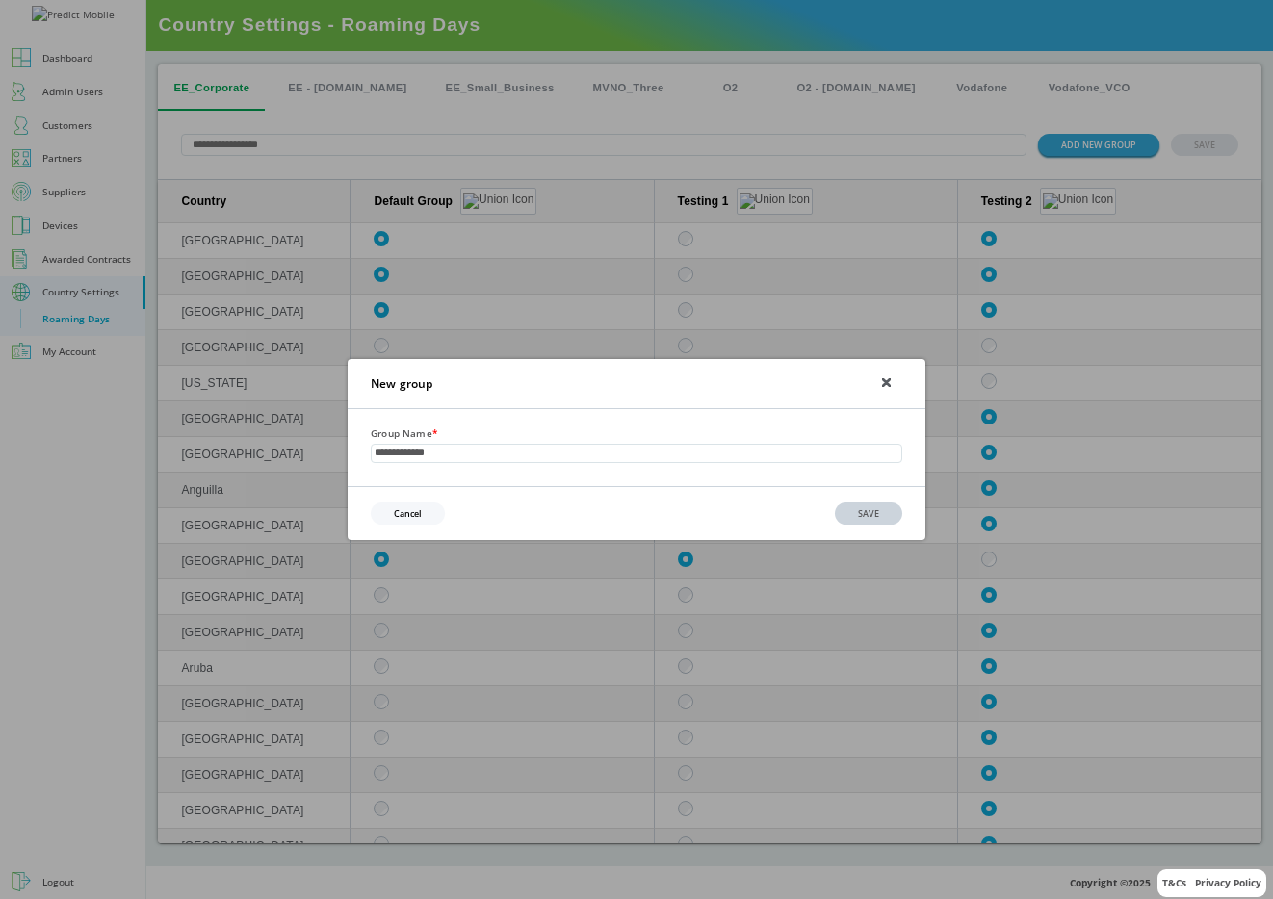
click at [400, 519] on button "Cancel" at bounding box center [408, 514] width 74 height 22
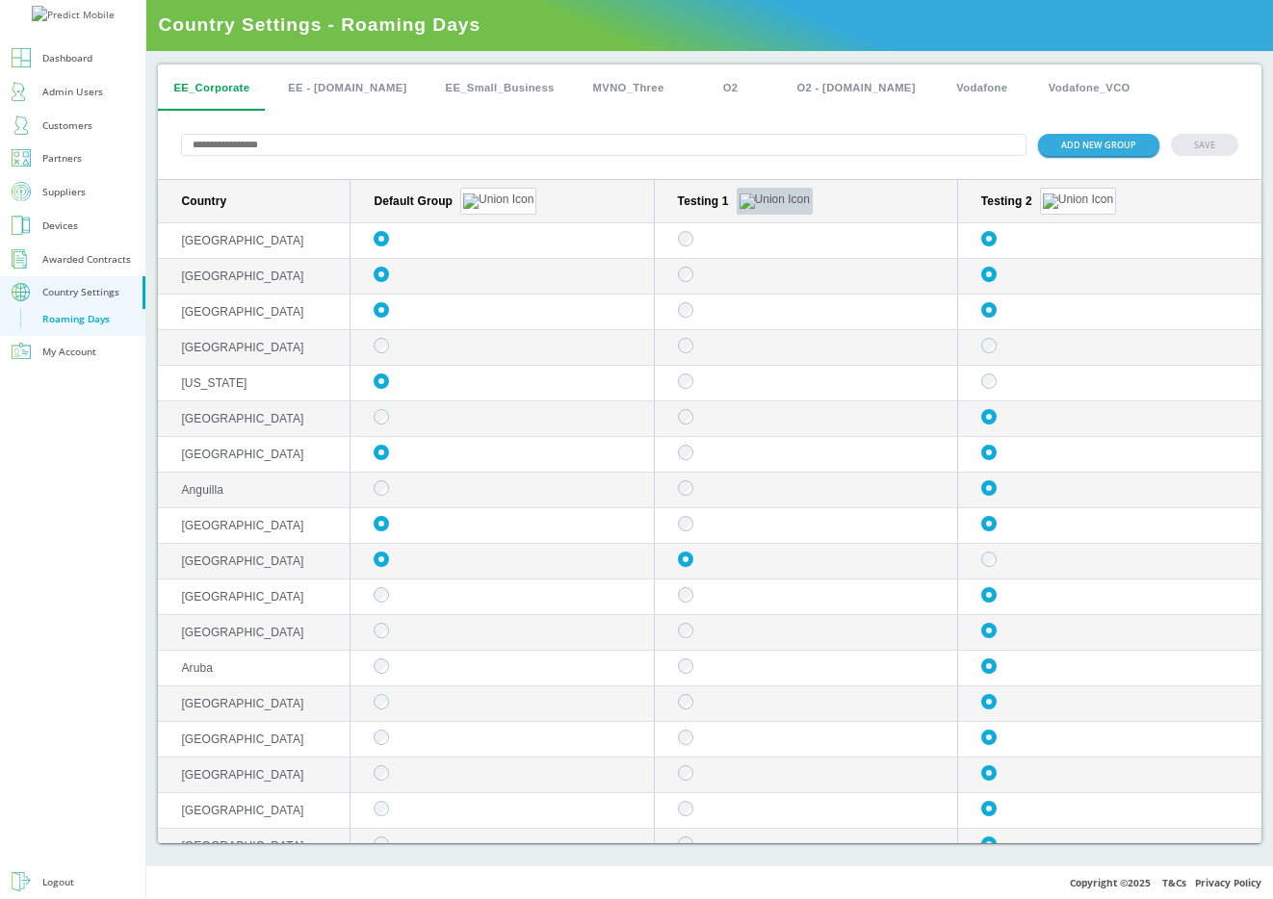
click at [746, 196] on img "sticky table" at bounding box center [774, 201] width 70 height 15
click at [745, 219] on button "Edit group" at bounding box center [746, 225] width 75 height 20
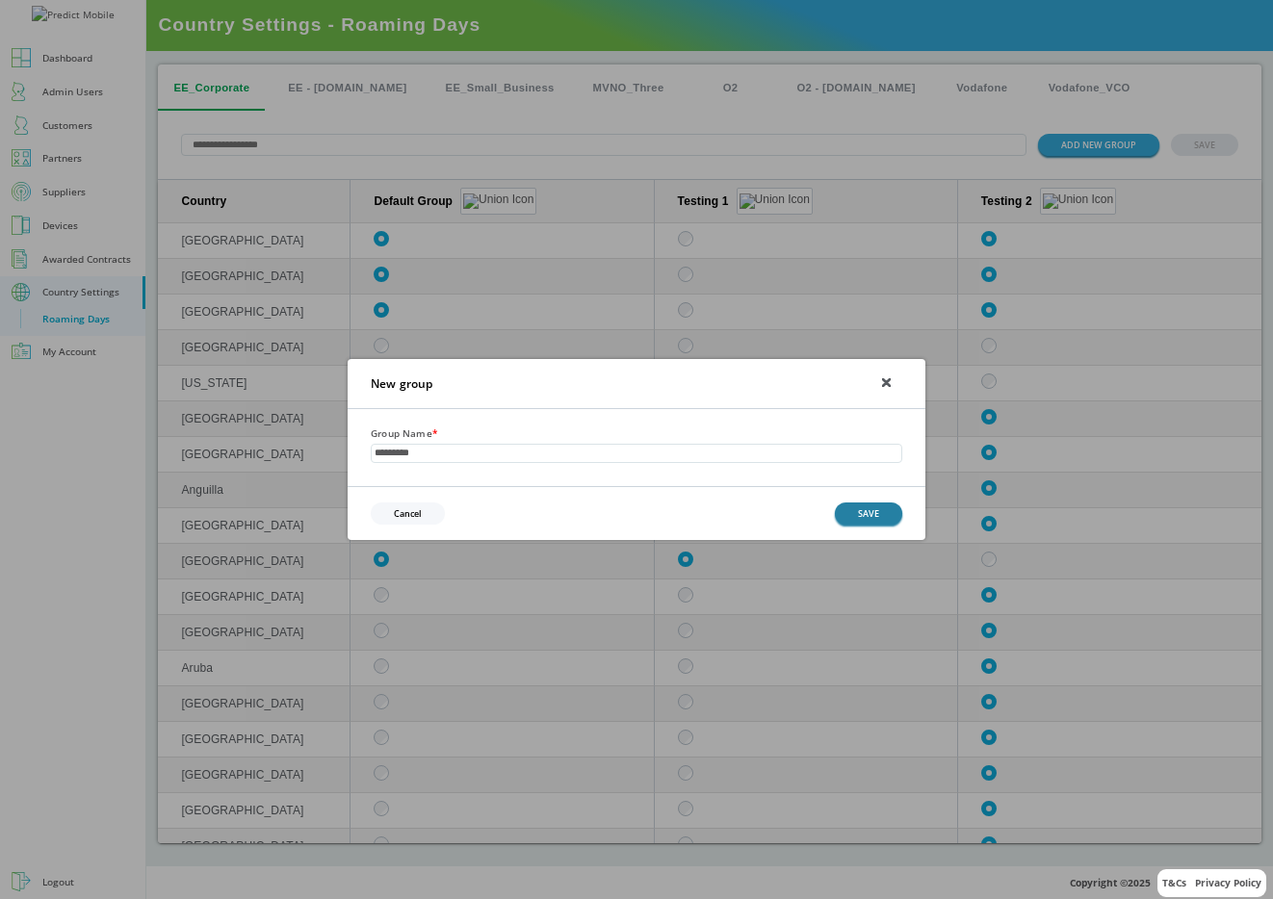
type input "*********"
click at [877, 521] on button "SAVE" at bounding box center [868, 514] width 67 height 22
click at [879, 510] on button "SAVE" at bounding box center [868, 514] width 67 height 22
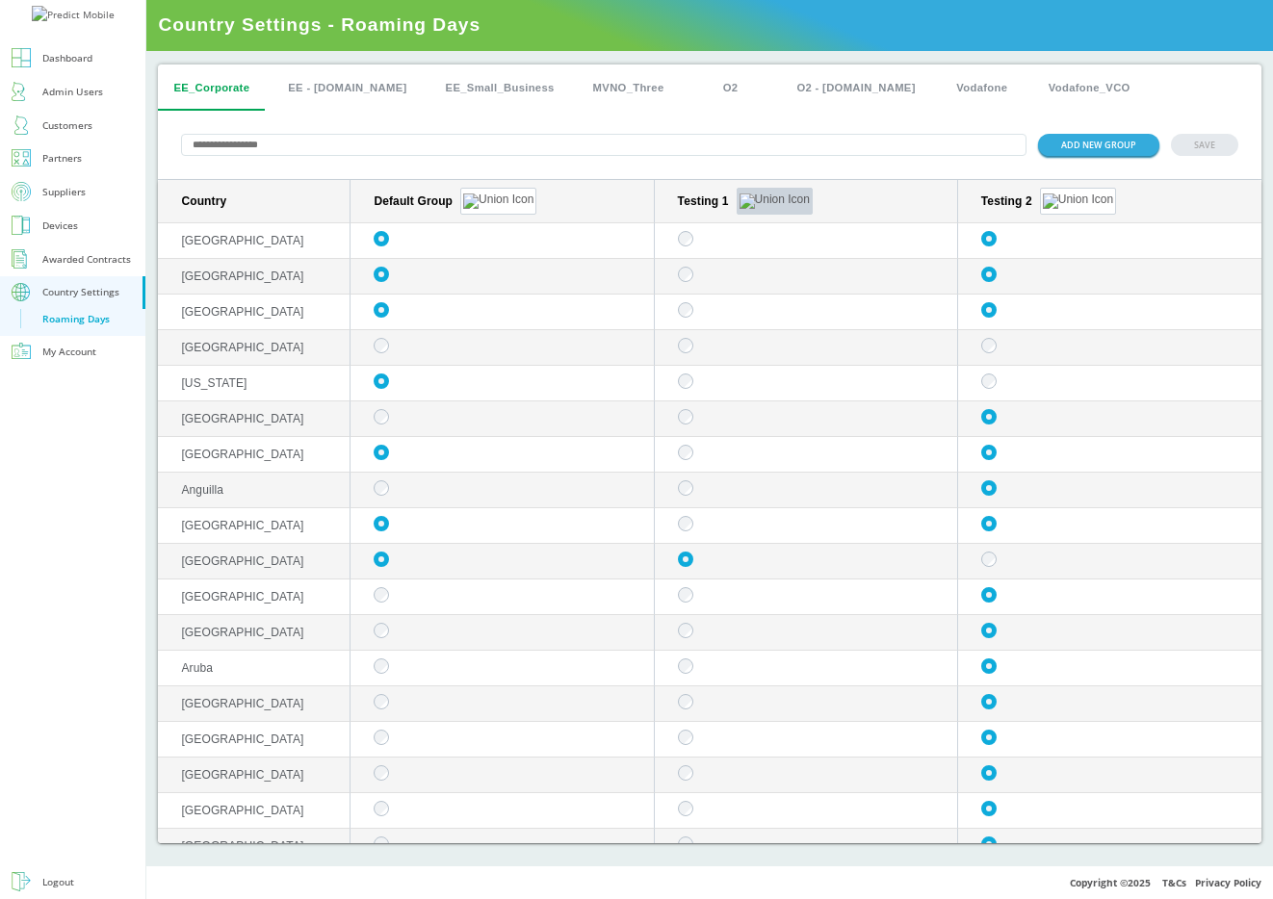
click at [737, 195] on button "sticky table" at bounding box center [774, 201] width 76 height 27
click at [732, 217] on button "Edit group" at bounding box center [746, 225] width 75 height 20
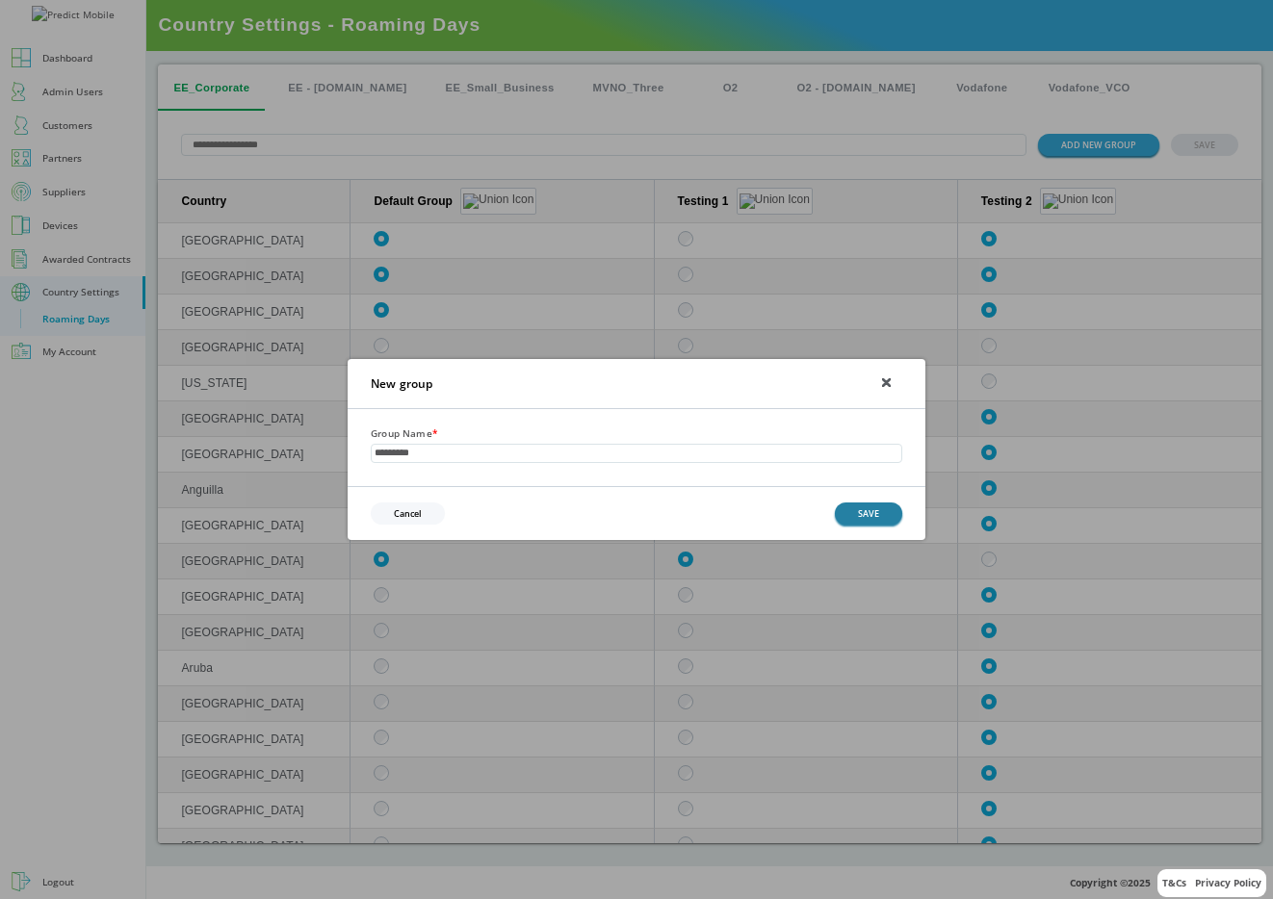
type input "*********"
click at [866, 520] on button "SAVE" at bounding box center [868, 514] width 67 height 22
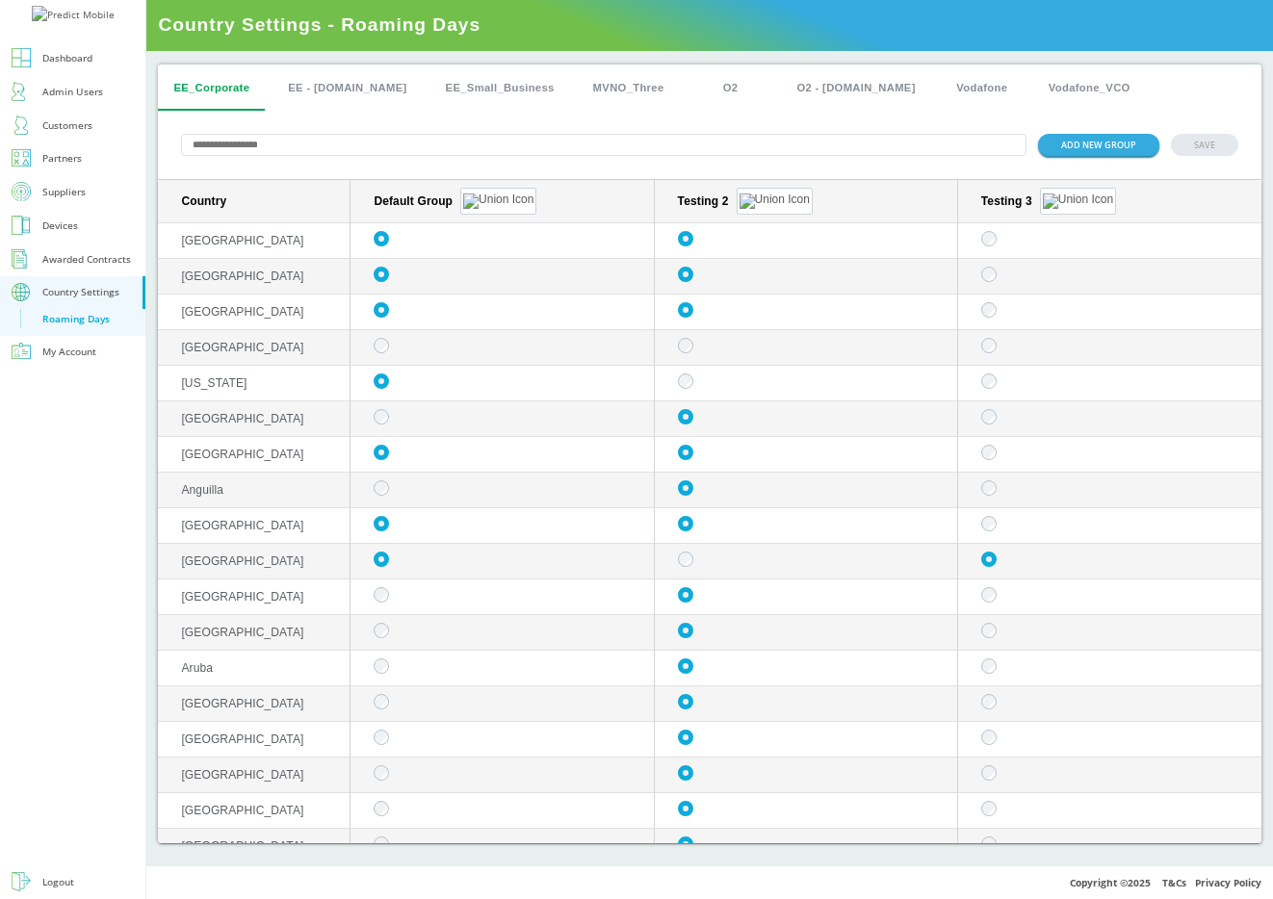
click at [1037, 198] on div "Testing 3" at bounding box center [1113, 201] width 265 height 27
click at [1040, 198] on button "sticky table" at bounding box center [1078, 201] width 76 height 27
click at [1048, 256] on button "Delete group" at bounding box center [1049, 253] width 75 height 20
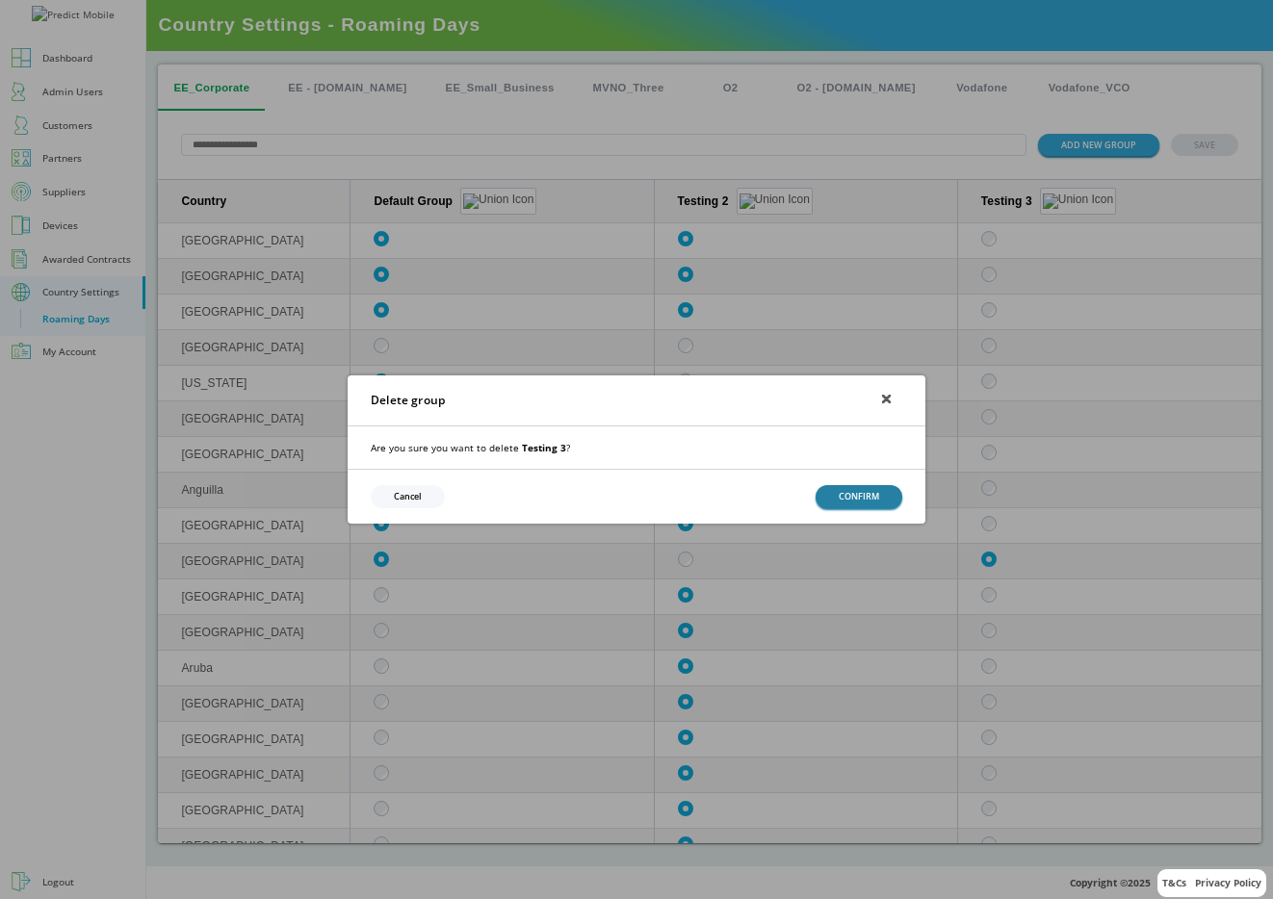
click at [845, 496] on button "CONFIRM" at bounding box center [858, 496] width 87 height 22
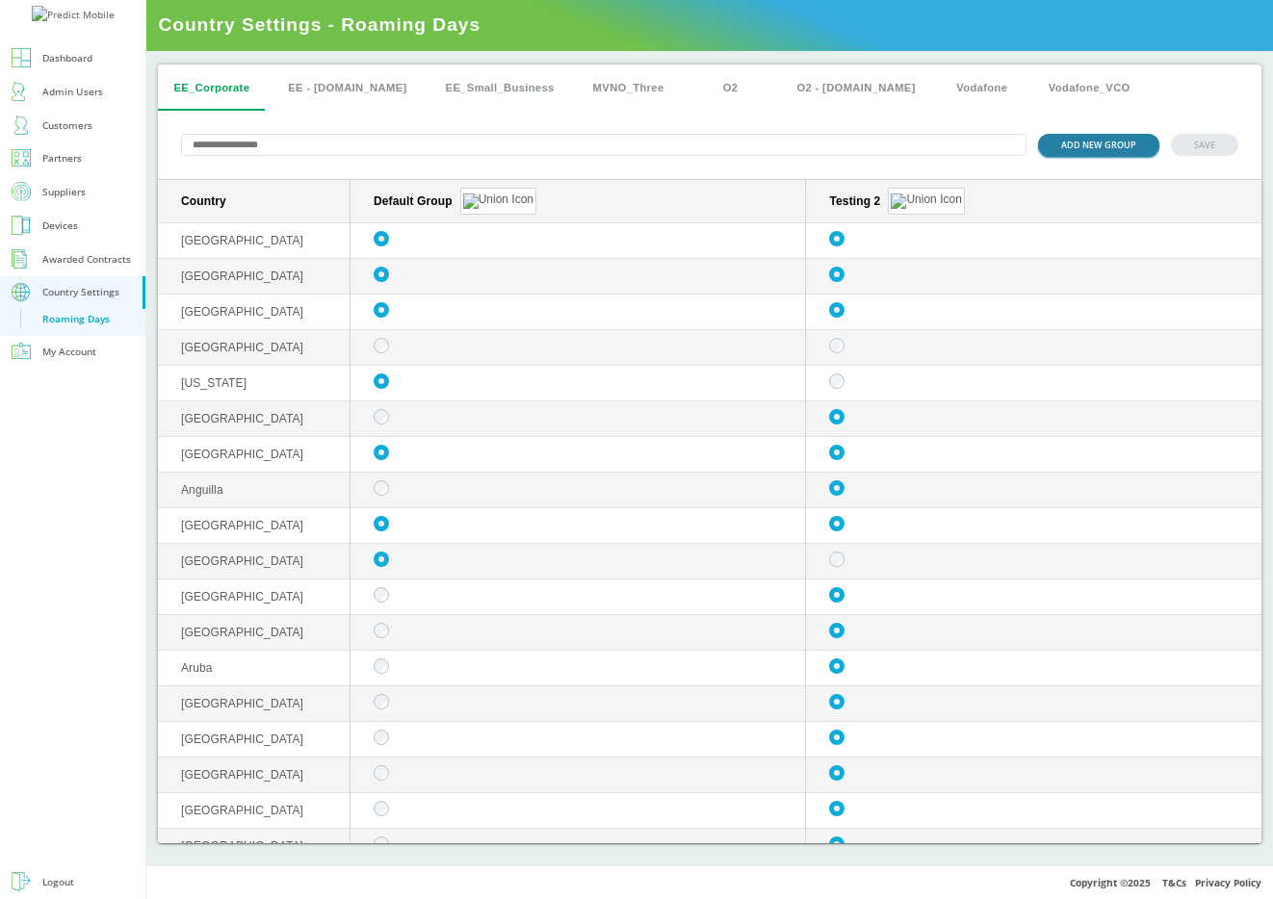
click at [1110, 151] on button "ADD NEW GROUP" at bounding box center [1098, 145] width 121 height 22
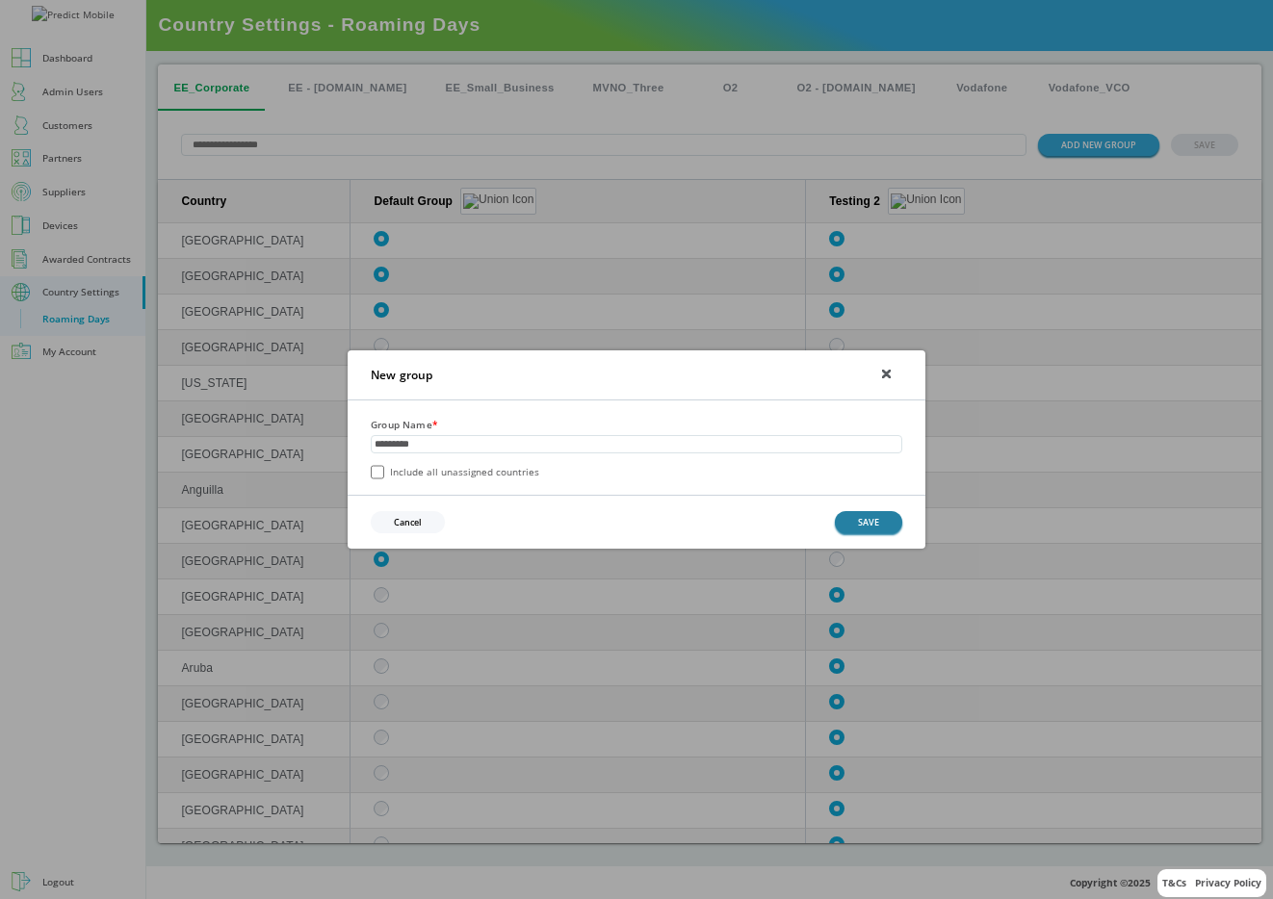
type input "*********"
click at [882, 521] on button "SAVE" at bounding box center [868, 522] width 67 height 22
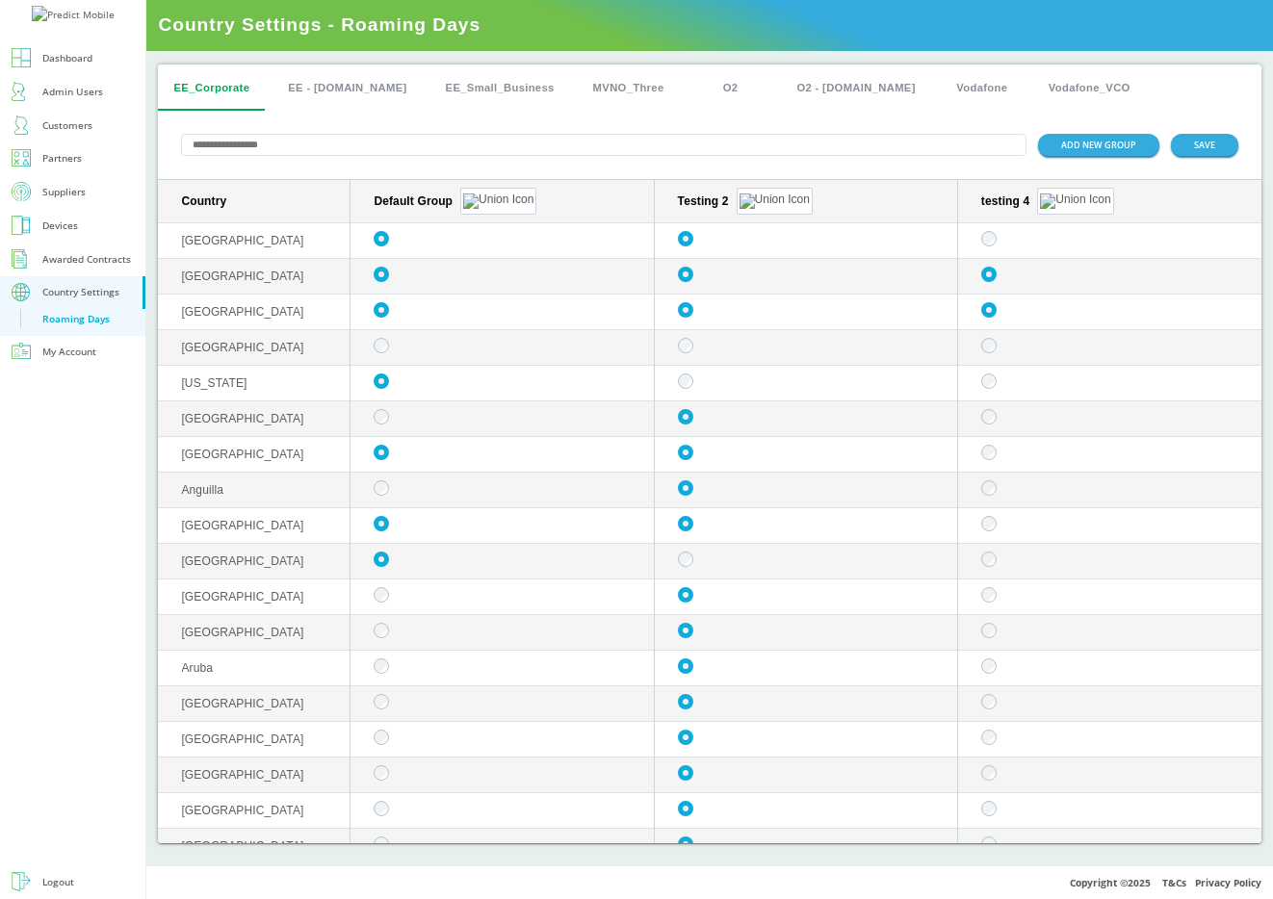
click at [1202, 158] on div "ADD NEW GROUP SAVE" at bounding box center [709, 145] width 1103 height 69
click at [1230, 141] on button "SAVE" at bounding box center [1204, 145] width 67 height 22
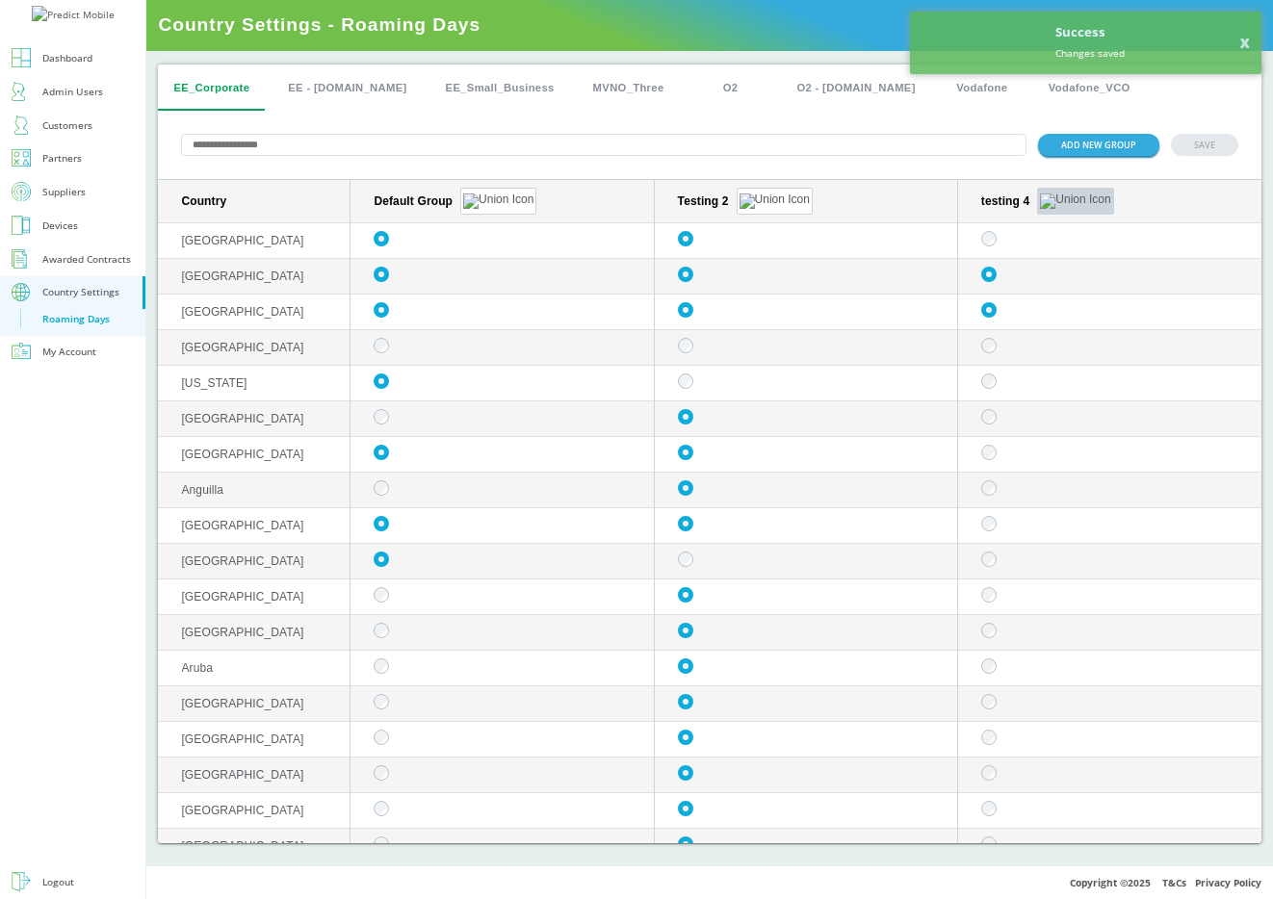
click at [1045, 194] on button "sticky table" at bounding box center [1075, 201] width 76 height 27
click at [1047, 224] on button "Edit group" at bounding box center [1046, 225] width 75 height 20
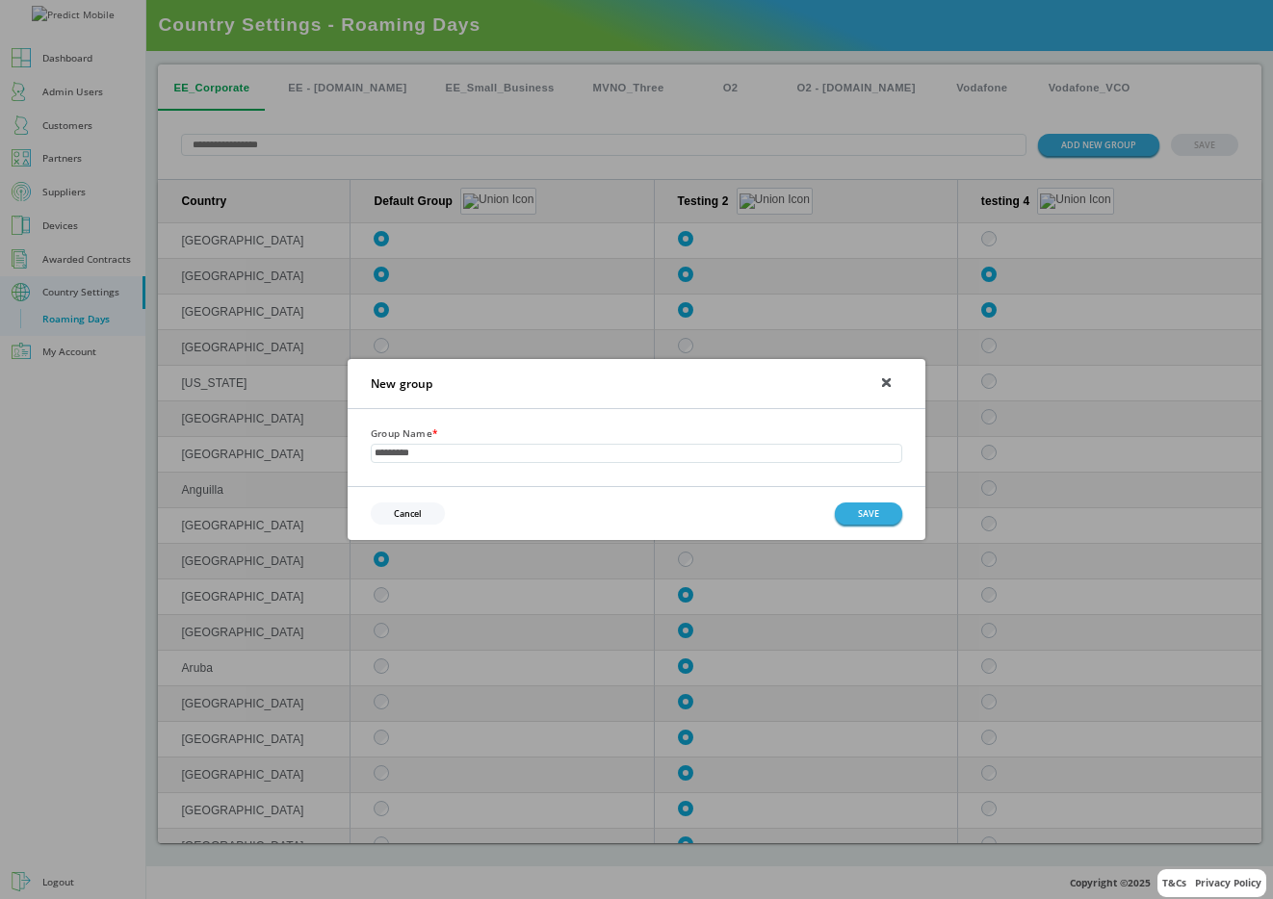
type input "*********"
click at [849, 513] on button "SAVE" at bounding box center [868, 514] width 67 height 22
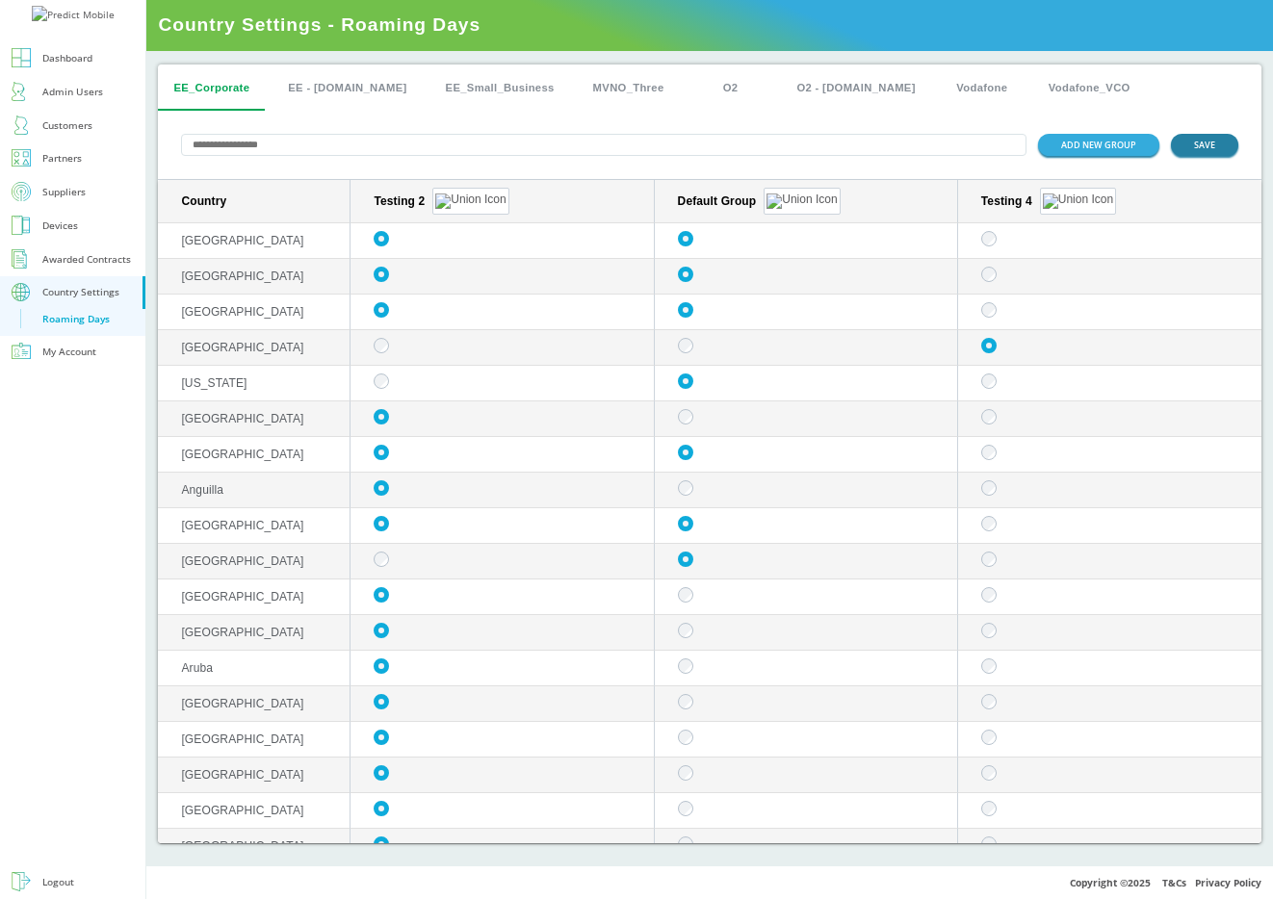
click at [1217, 142] on button "SAVE" at bounding box center [1204, 145] width 67 height 22
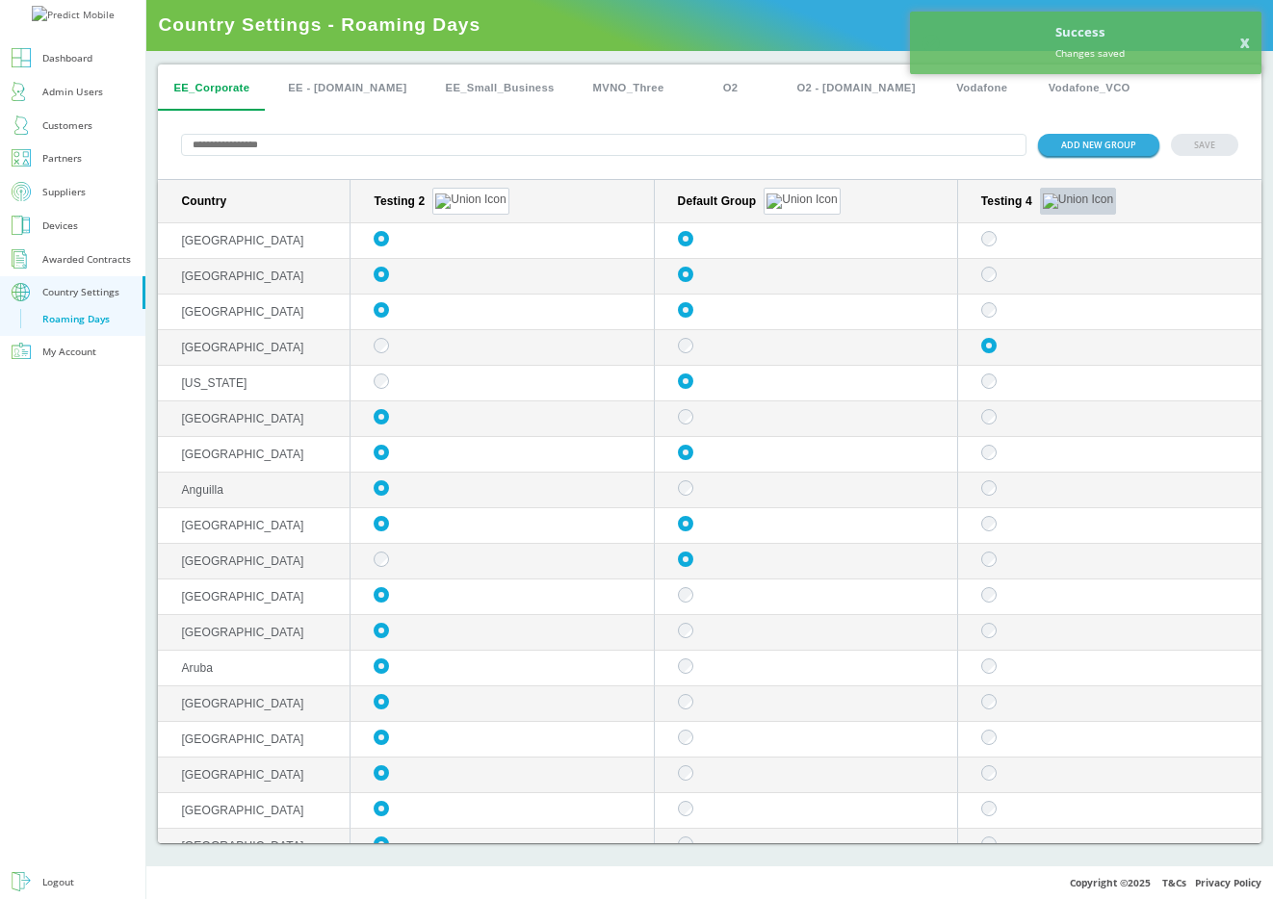
click at [1047, 197] on img "sticky table" at bounding box center [1078, 201] width 70 height 15
click at [1037, 220] on button "Edit group" at bounding box center [1049, 225] width 75 height 20
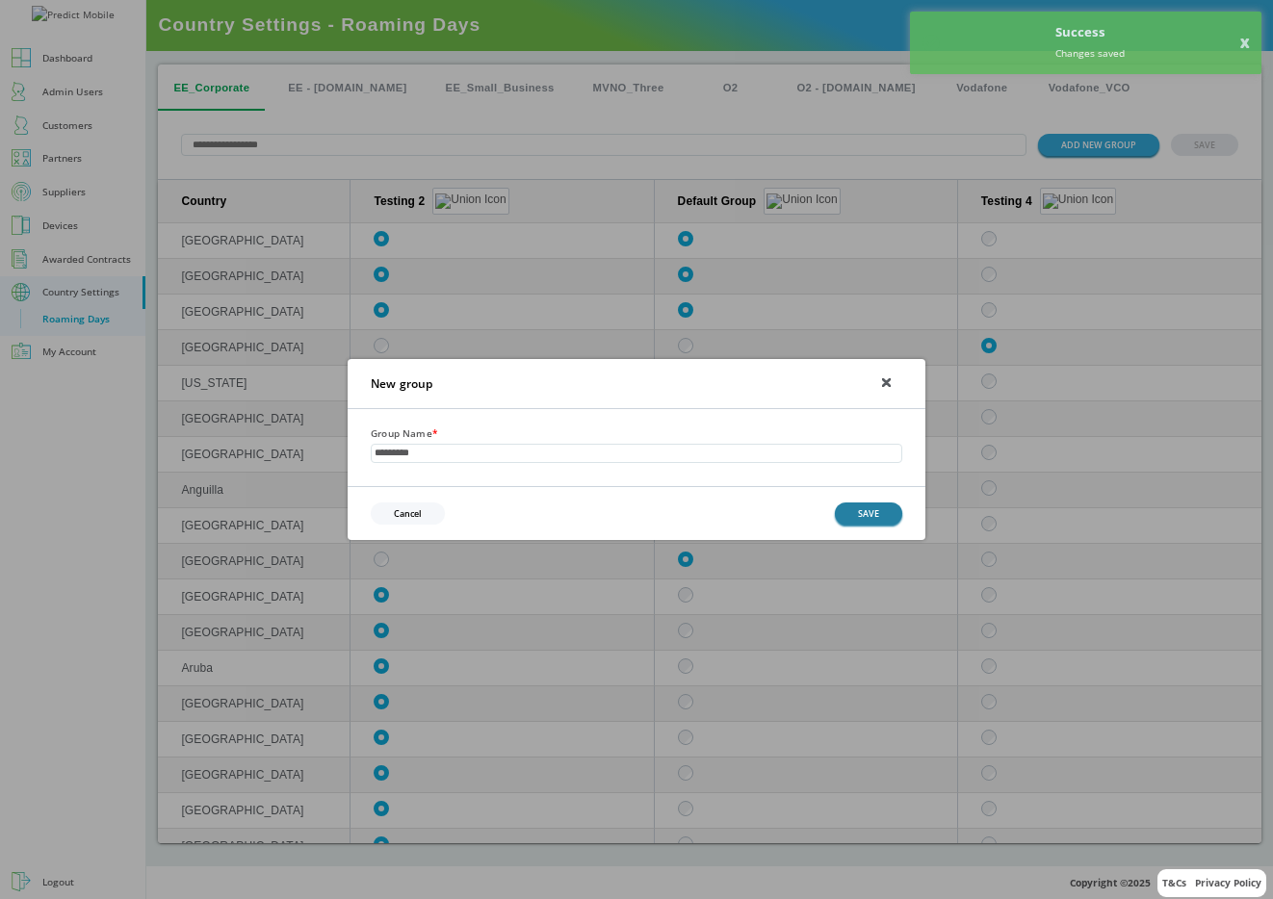
type input "*********"
click at [885, 504] on button "SAVE" at bounding box center [868, 514] width 67 height 22
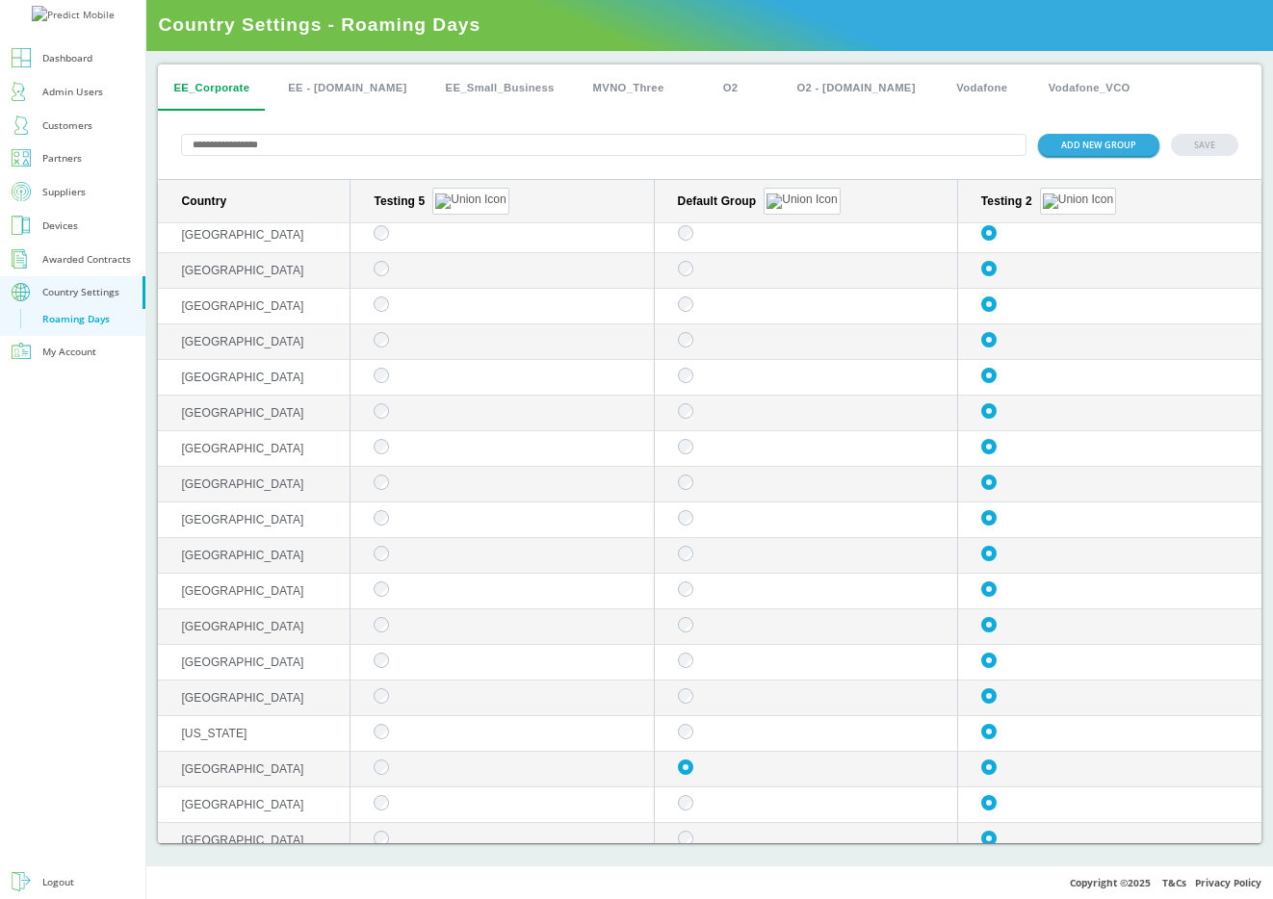
scroll to position [1936, 0]
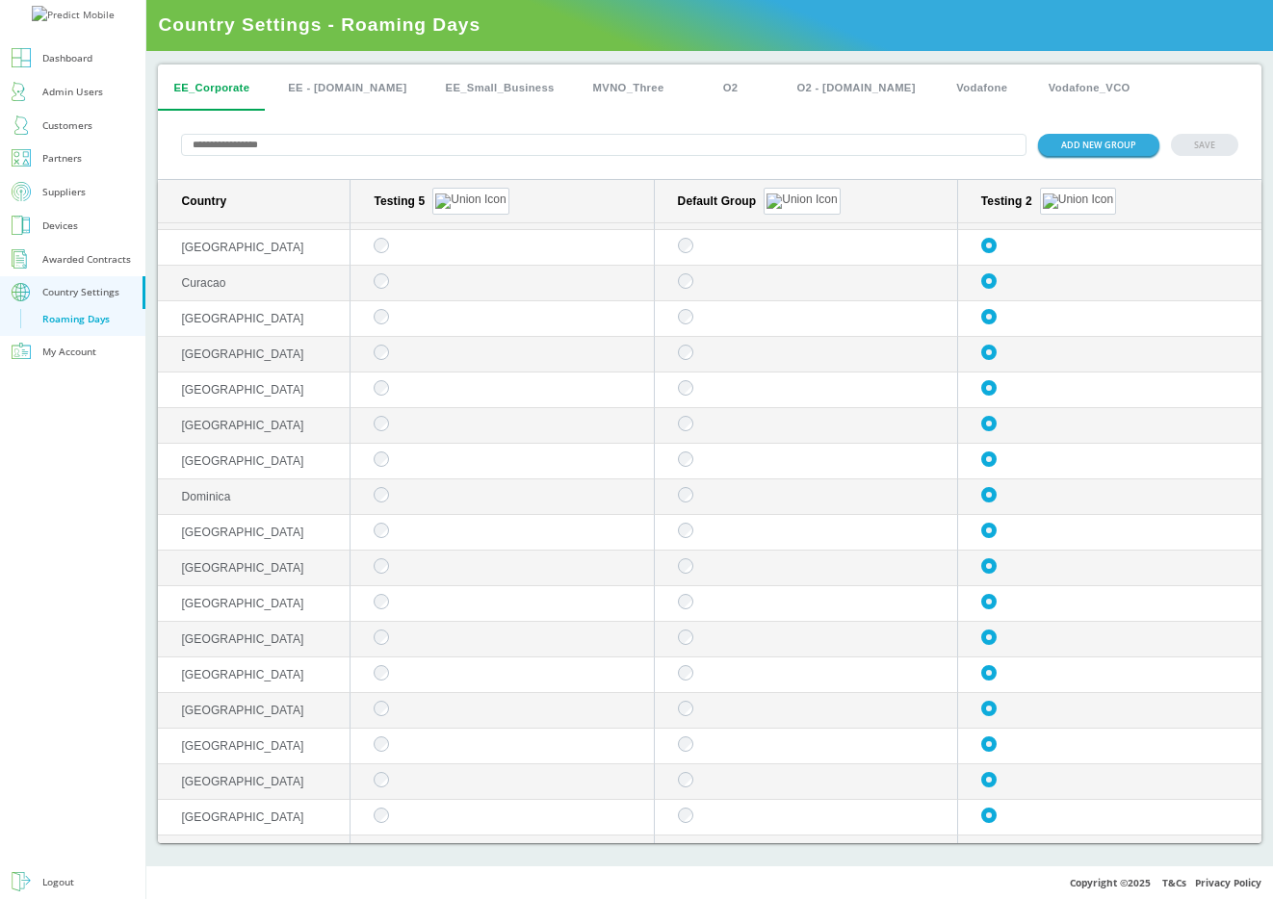
click at [1062, 101] on div "EE_Corporate EE - Plan.com EE_Small_Business MVNO_Three O2 O2 - Plan.com Vodafo…" at bounding box center [709, 88] width 1103 height 46
click at [446, 197] on img "sticky table" at bounding box center [470, 201] width 70 height 15
click at [459, 254] on button "Delete group" at bounding box center [442, 253] width 75 height 20
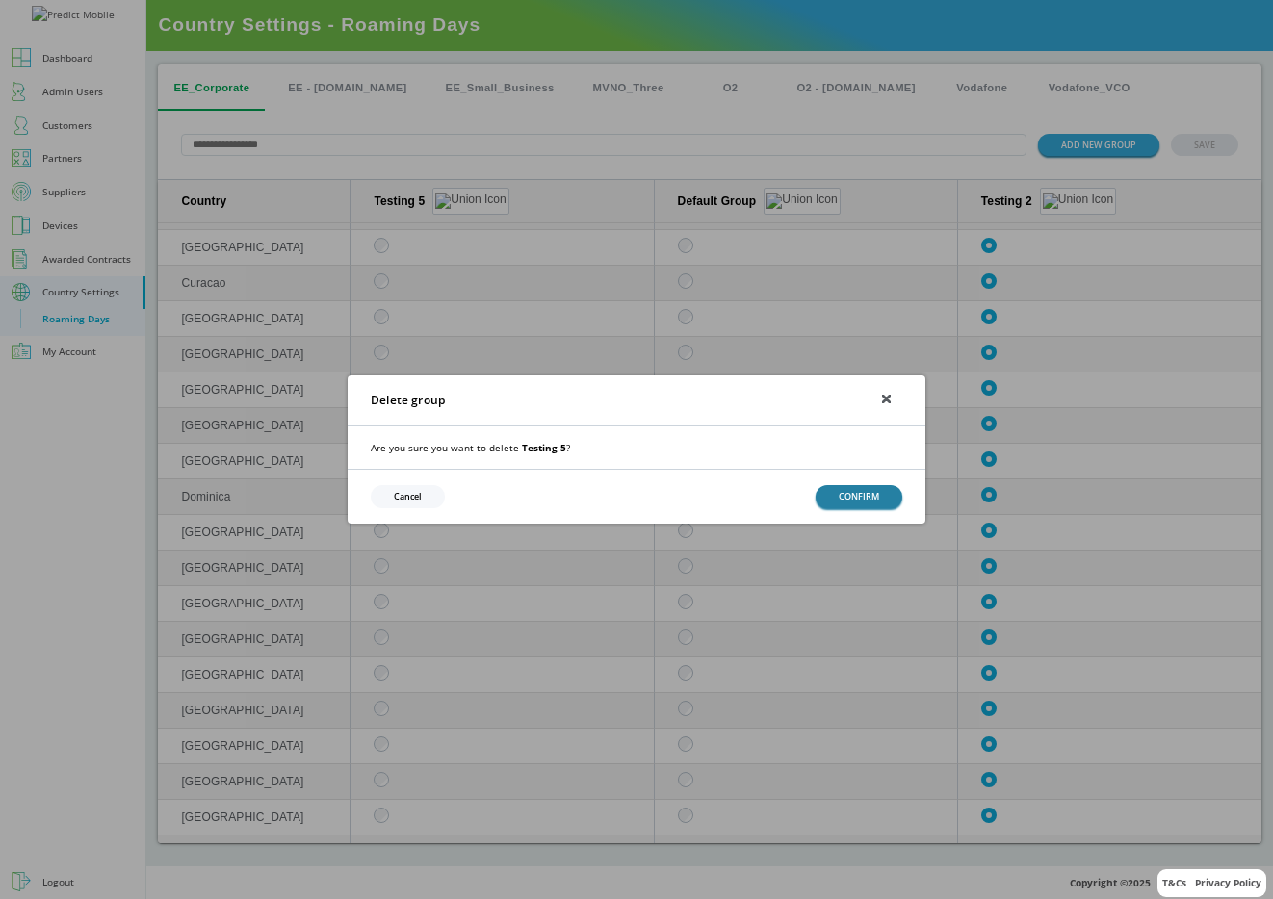
click at [875, 497] on button "CONFIRM" at bounding box center [858, 496] width 87 height 22
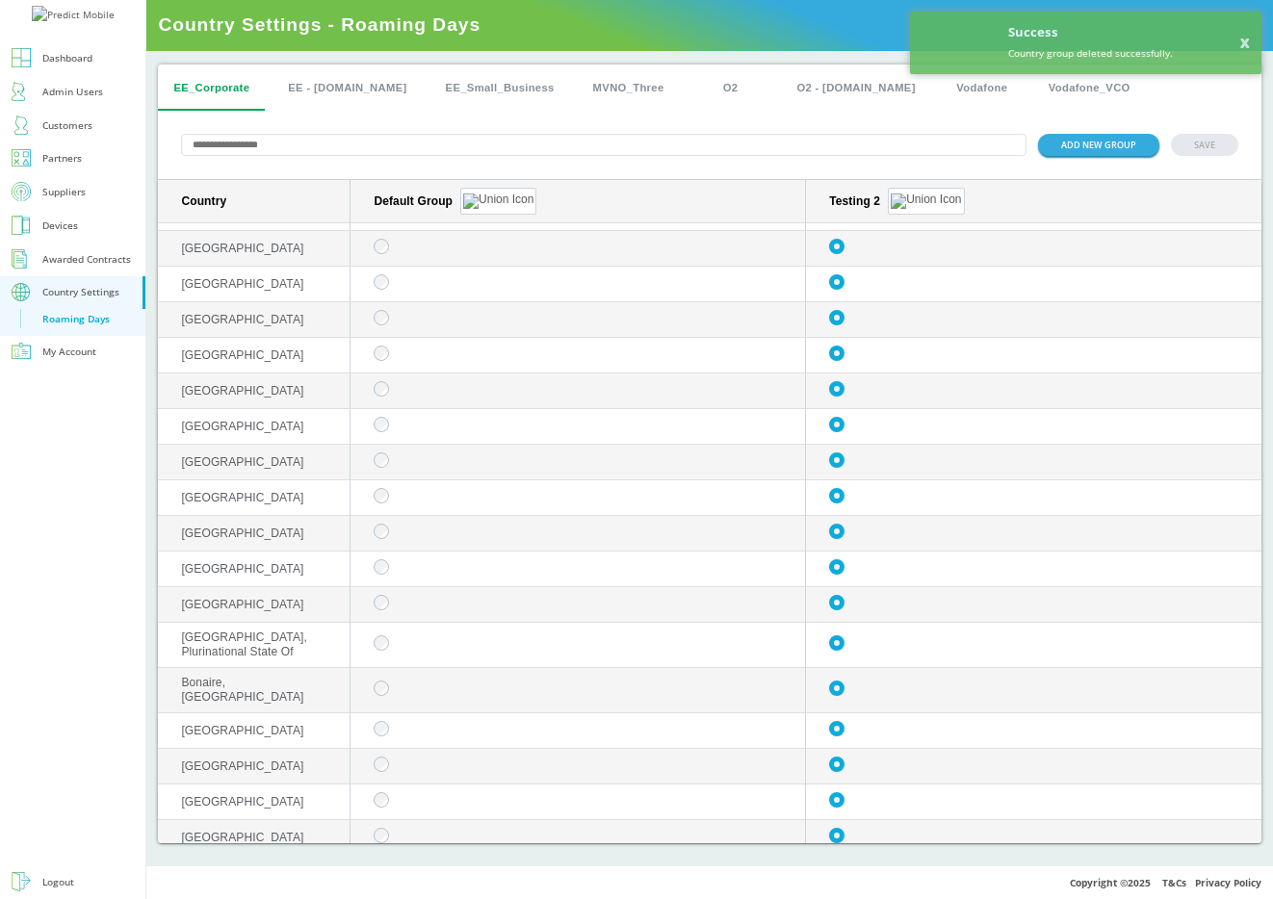
scroll to position [0, 0]
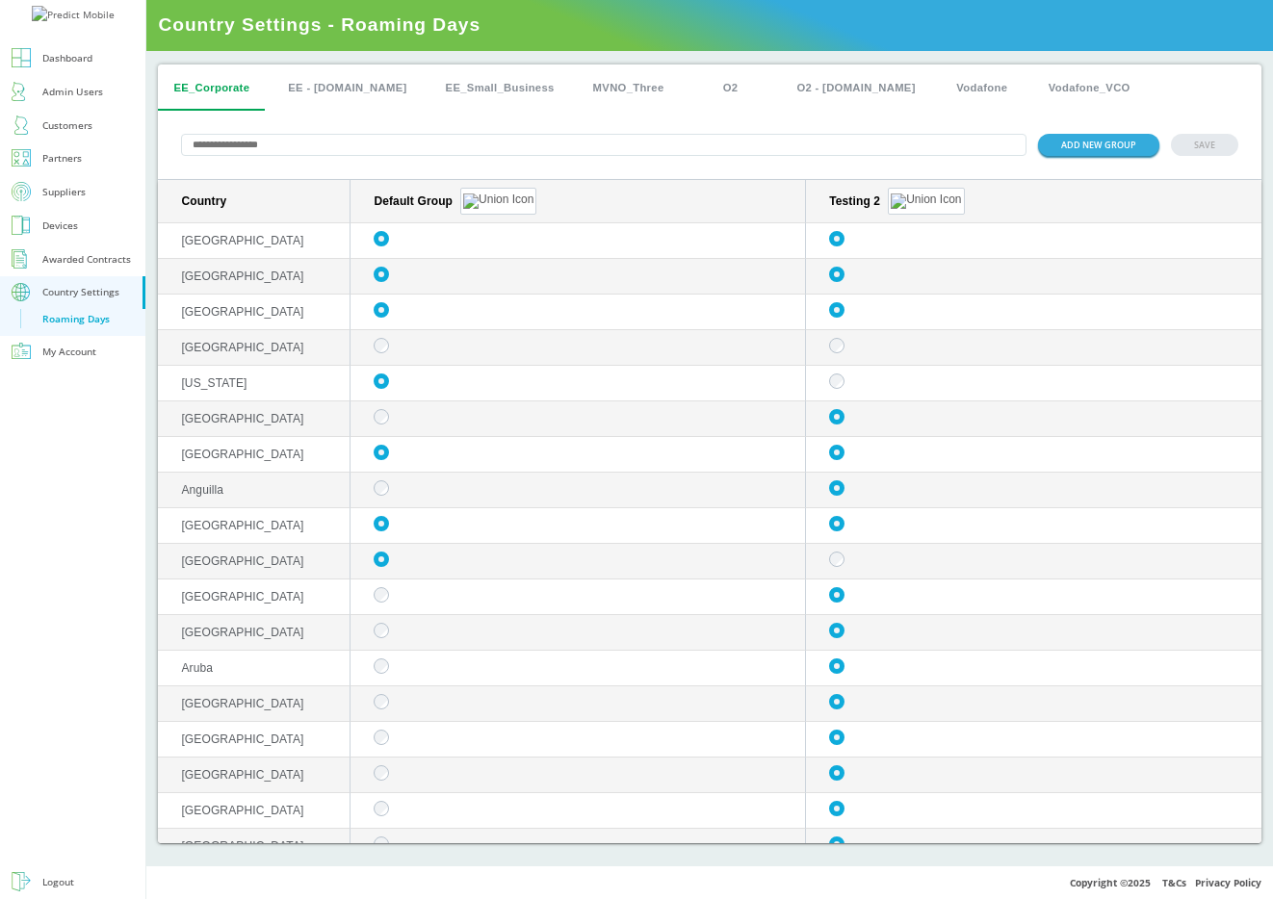
click at [1175, 74] on div "EE_Corporate EE - Plan.com EE_Small_Business MVNO_Three O2 O2 - Plan.com Vodafo…" at bounding box center [709, 88] width 1103 height 46
click at [395, 169] on div "ADD NEW GROUP SAVE" at bounding box center [709, 145] width 1103 height 69
click at [1099, 154] on button "ADD NEW GROUP" at bounding box center [1098, 145] width 121 height 22
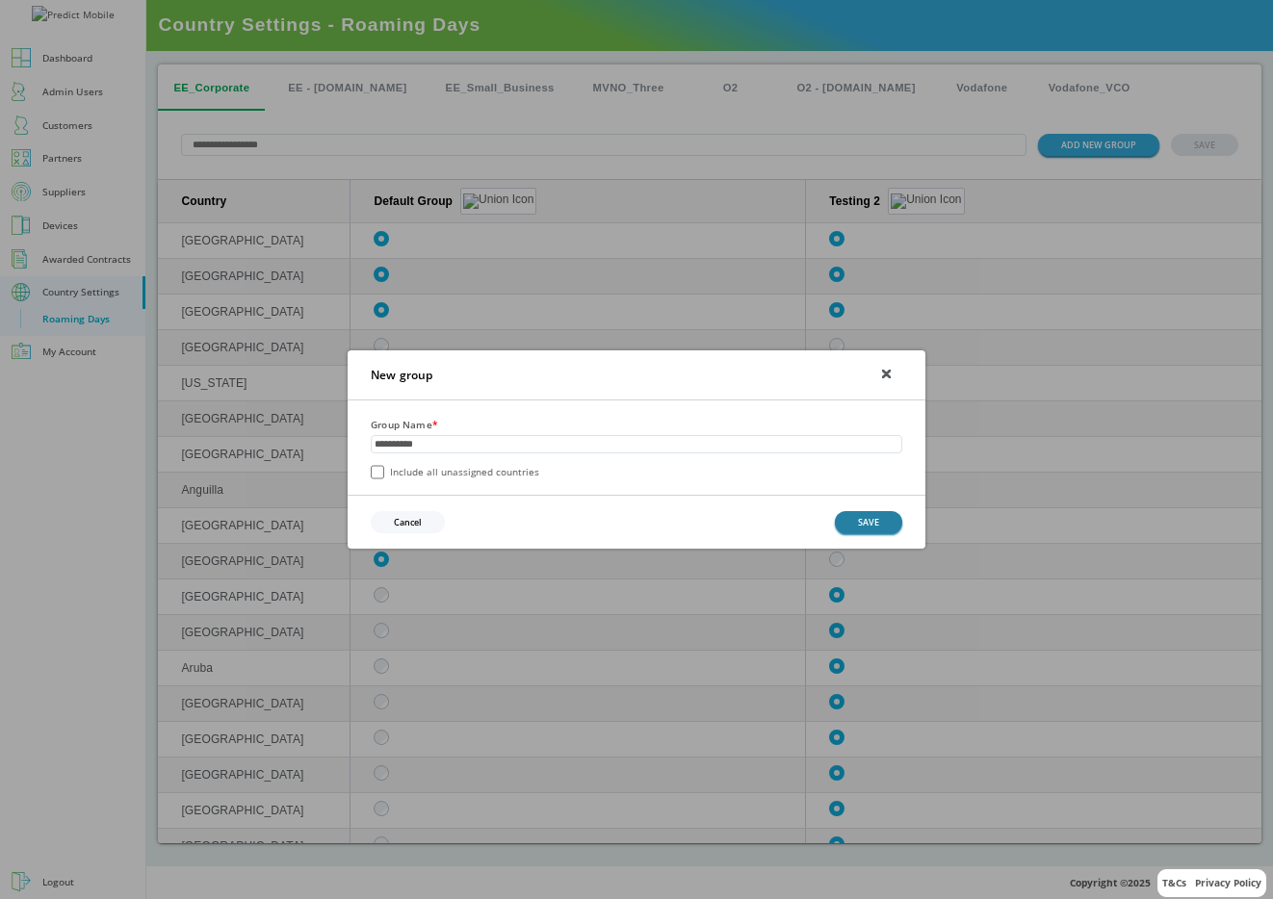
type input "**********"
click at [863, 525] on button "SAVE" at bounding box center [868, 522] width 67 height 22
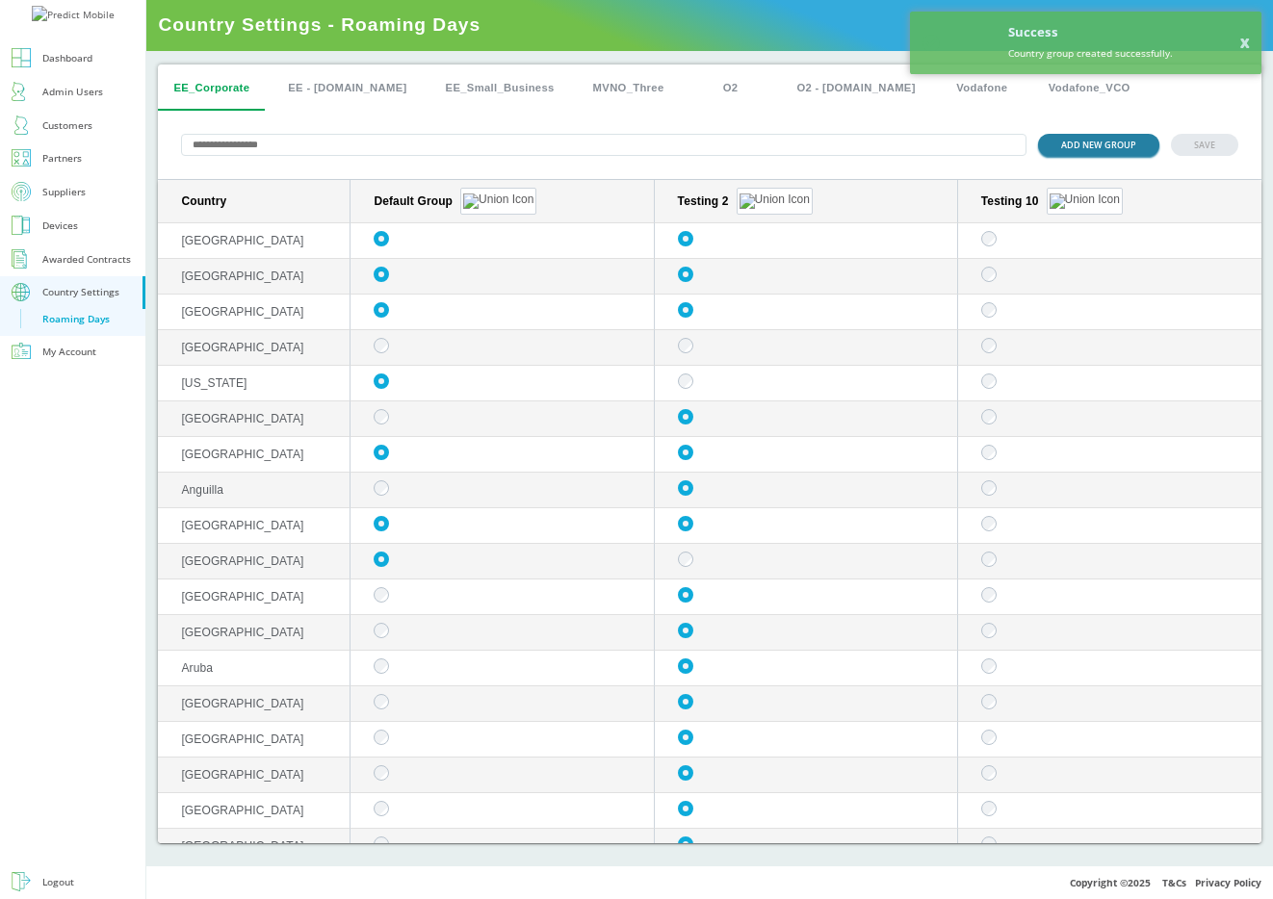
click at [1055, 141] on button "ADD NEW GROUP" at bounding box center [1098, 145] width 121 height 22
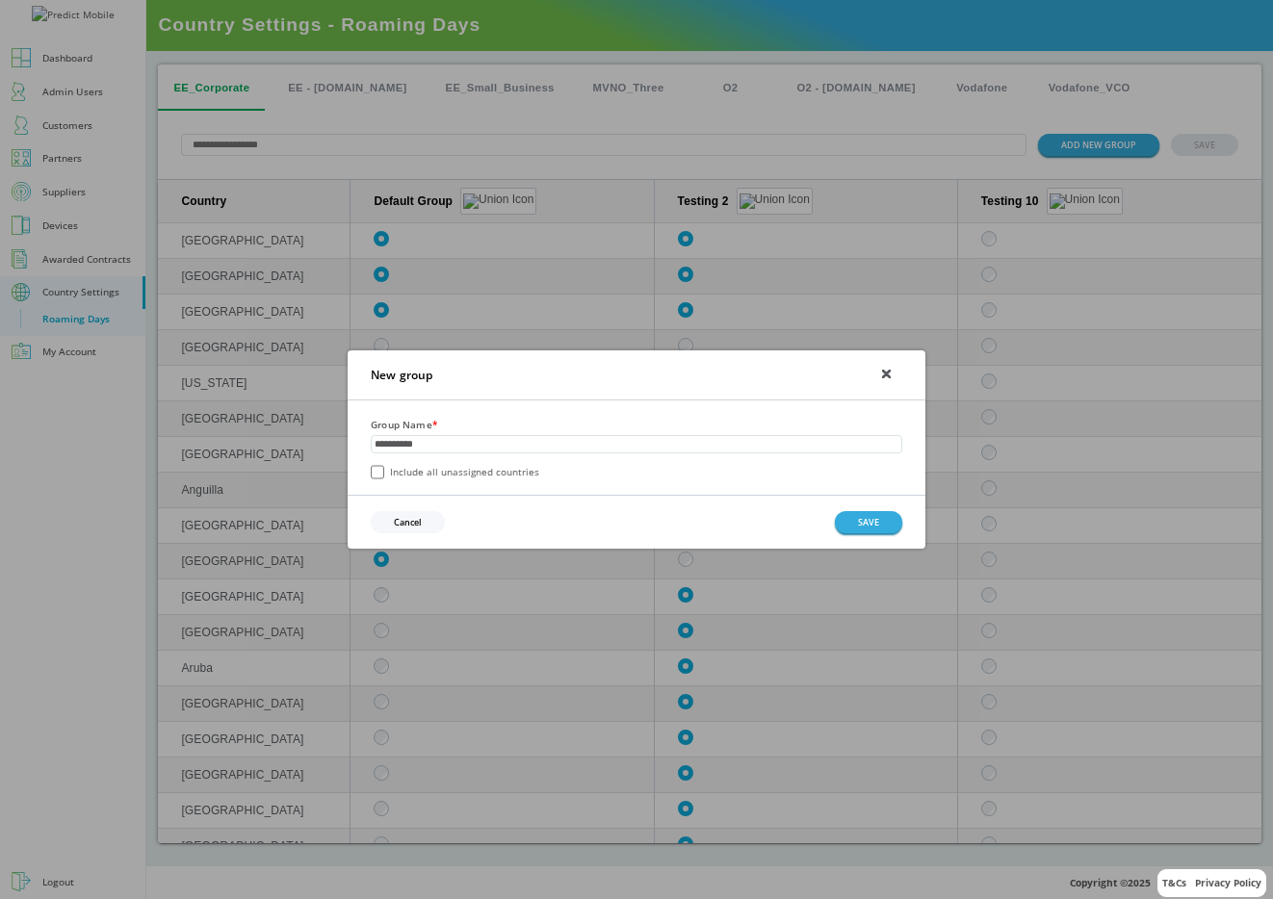
click at [412, 518] on button "Cancel" at bounding box center [408, 522] width 74 height 22
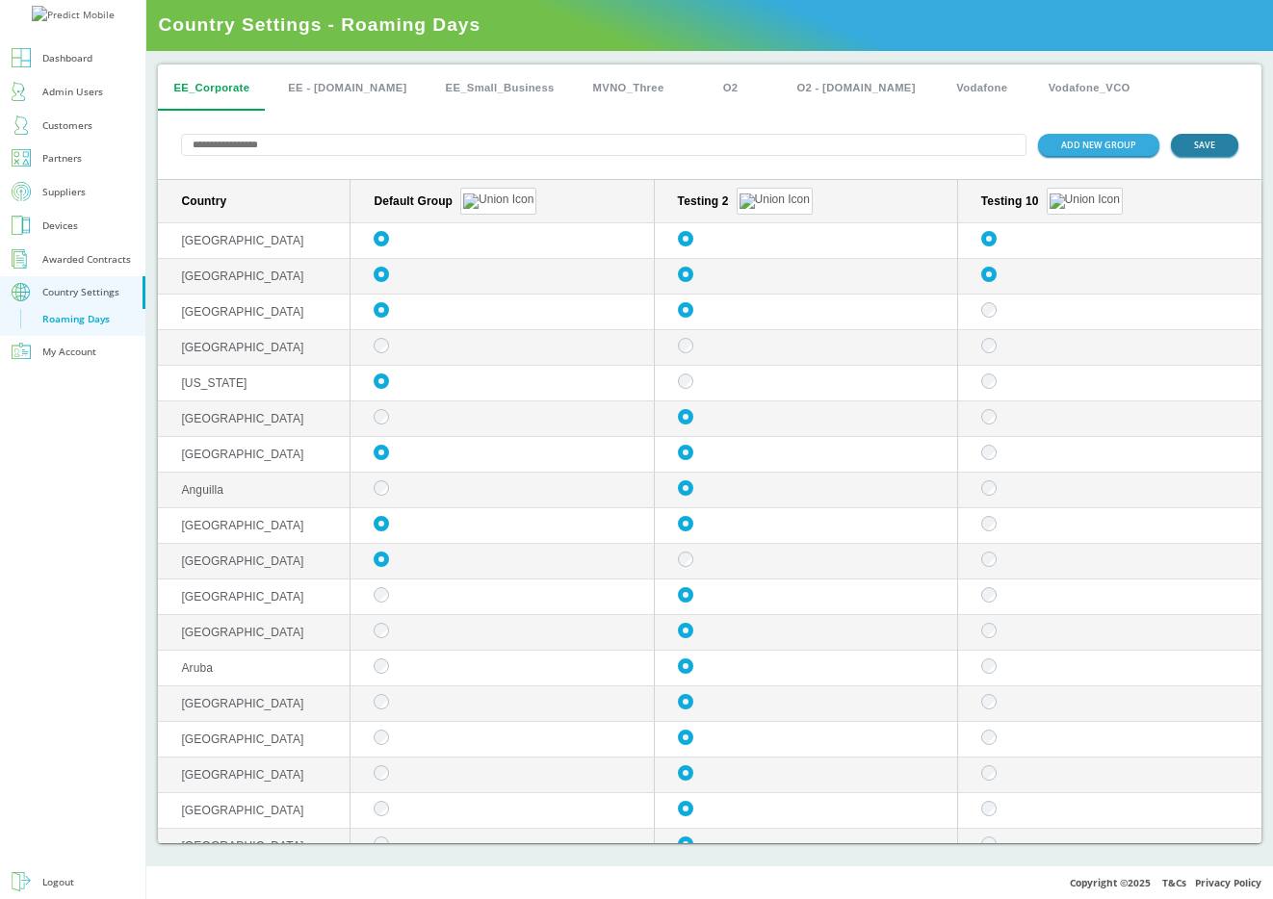
click at [1216, 147] on button "SAVE" at bounding box center [1204, 145] width 67 height 22
click at [1206, 146] on button "SAVE" at bounding box center [1204, 145] width 67 height 22
click at [1207, 150] on button "SAVE" at bounding box center [1204, 145] width 67 height 22
click at [1056, 198] on img "sticky table" at bounding box center [1084, 201] width 70 height 15
click at [1041, 217] on button "Edit group" at bounding box center [1055, 225] width 75 height 20
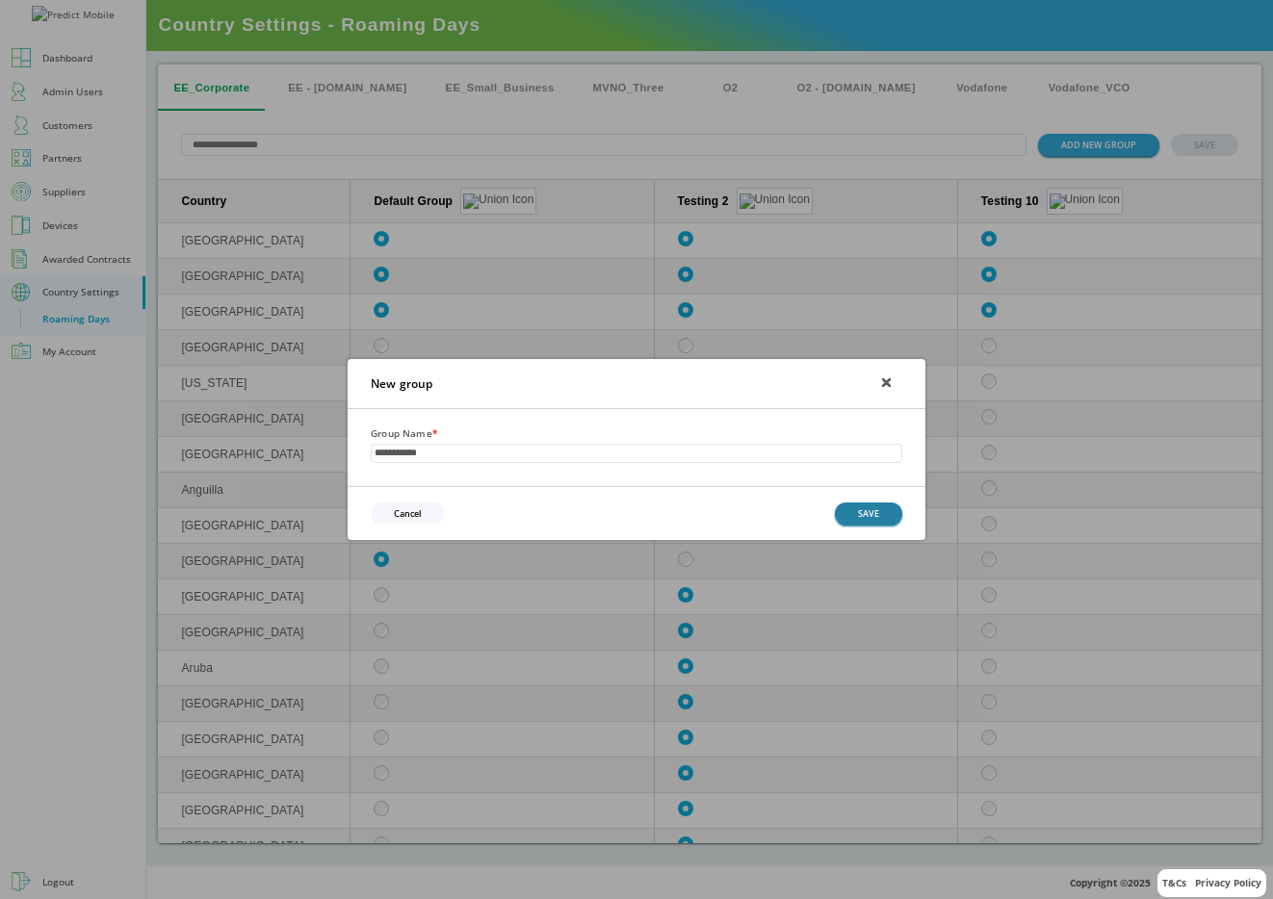
type input "**********"
click at [863, 514] on button "SAVE" at bounding box center [868, 514] width 67 height 22
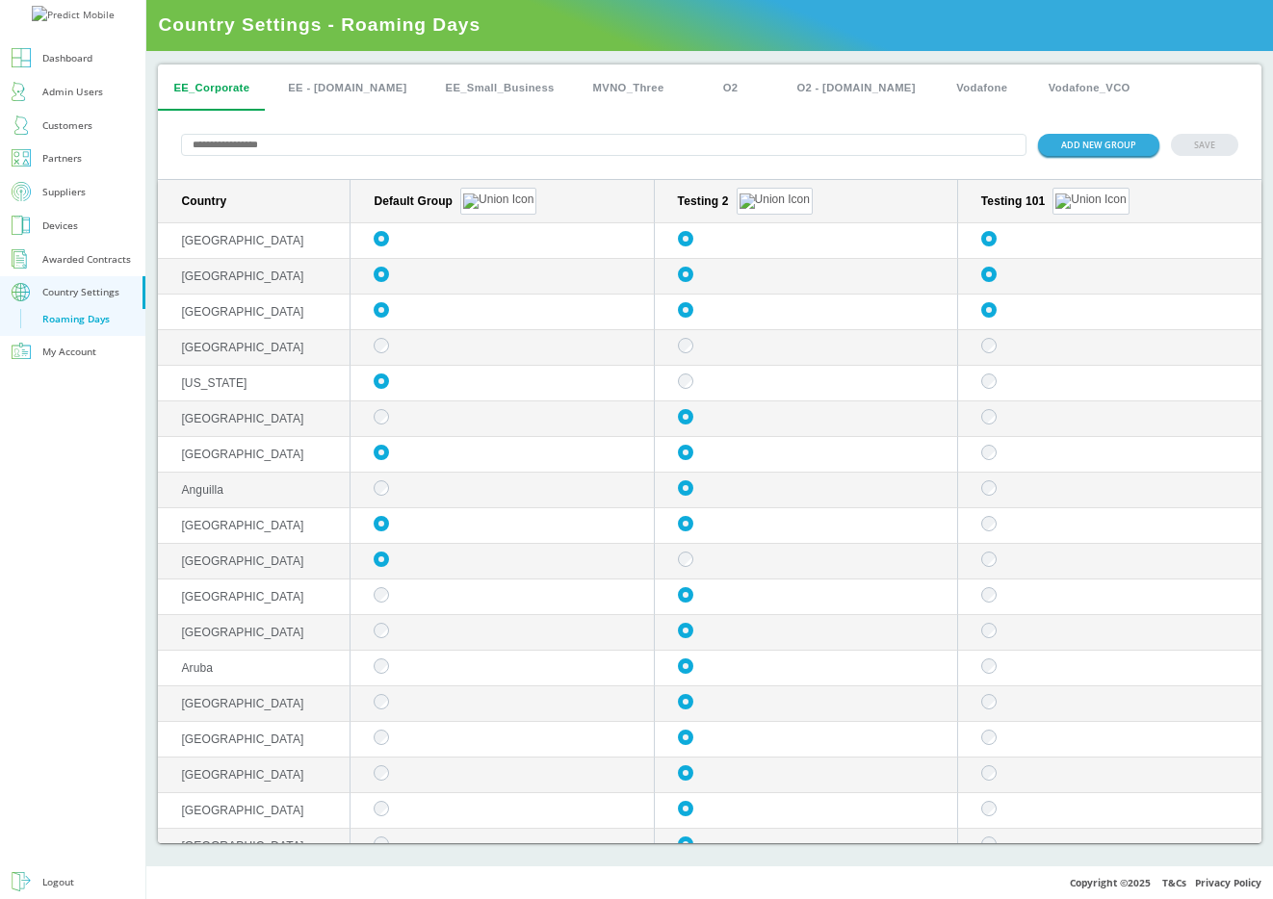
click at [794, 161] on div "ADD NEW GROUP SAVE" at bounding box center [709, 145] width 1103 height 69
click at [1075, 142] on button "ADD NEW GROUP" at bounding box center [1098, 145] width 121 height 22
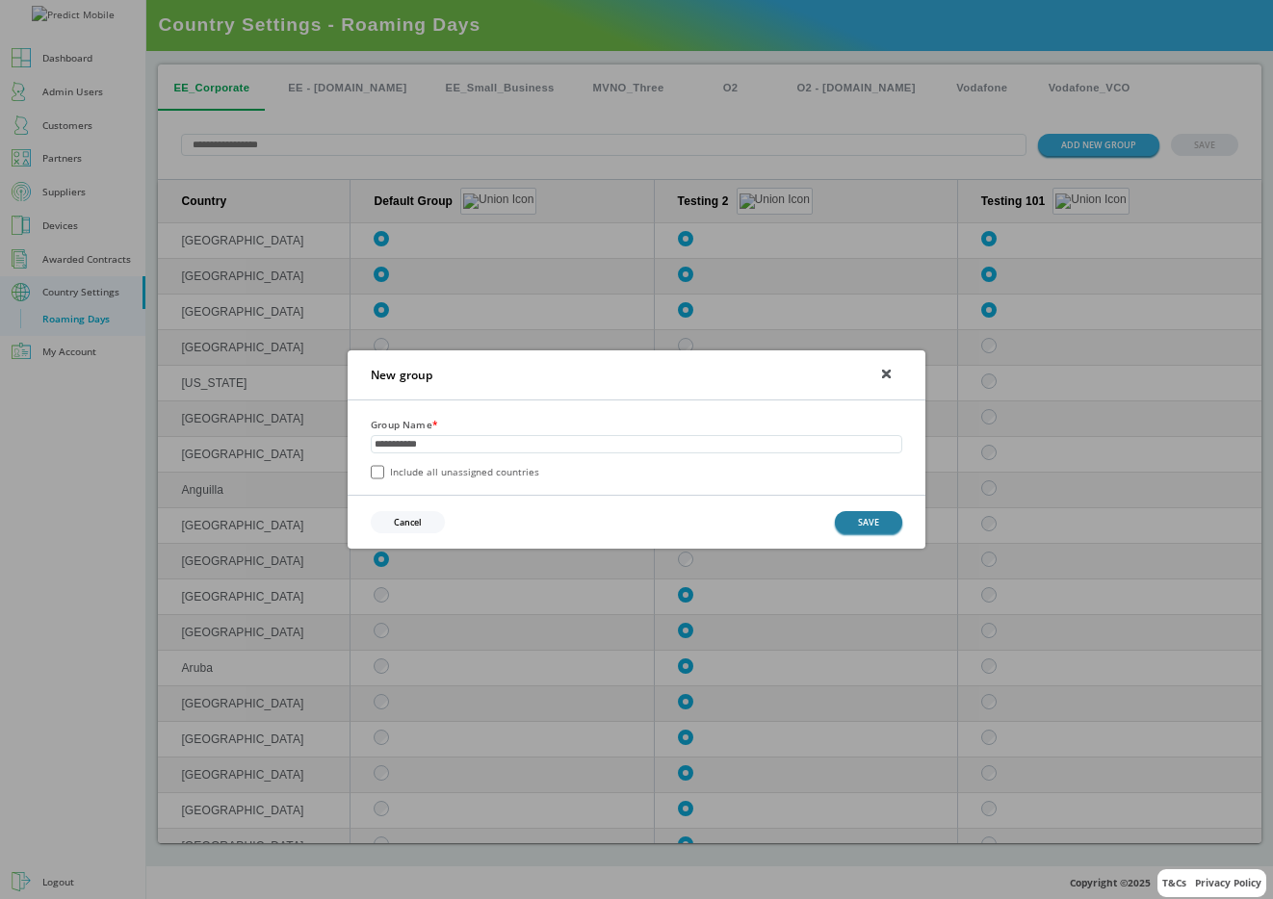
type input "**********"
click at [875, 527] on button "SAVE" at bounding box center [868, 522] width 67 height 22
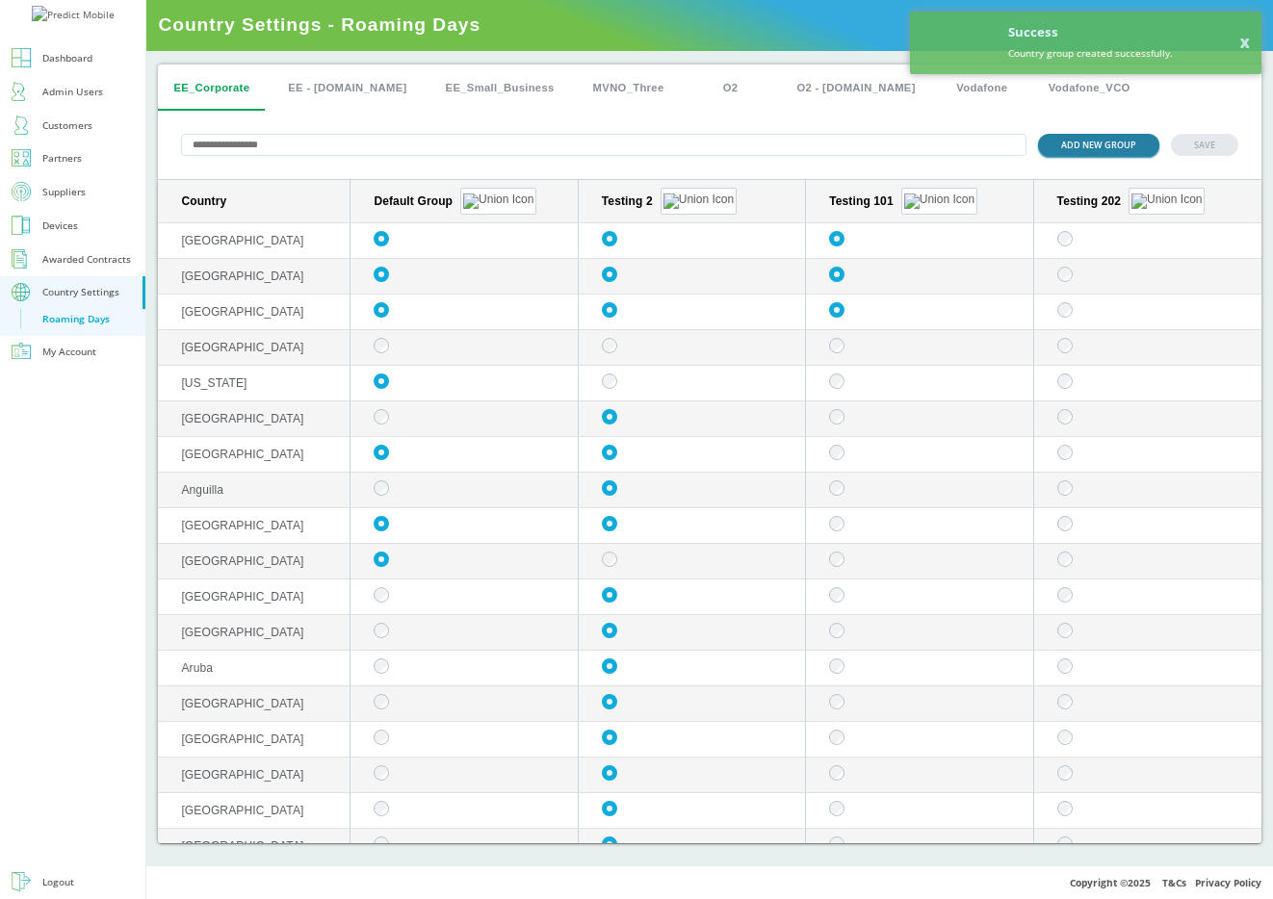
click at [1087, 153] on button "ADD NEW GROUP" at bounding box center [1098, 145] width 121 height 22
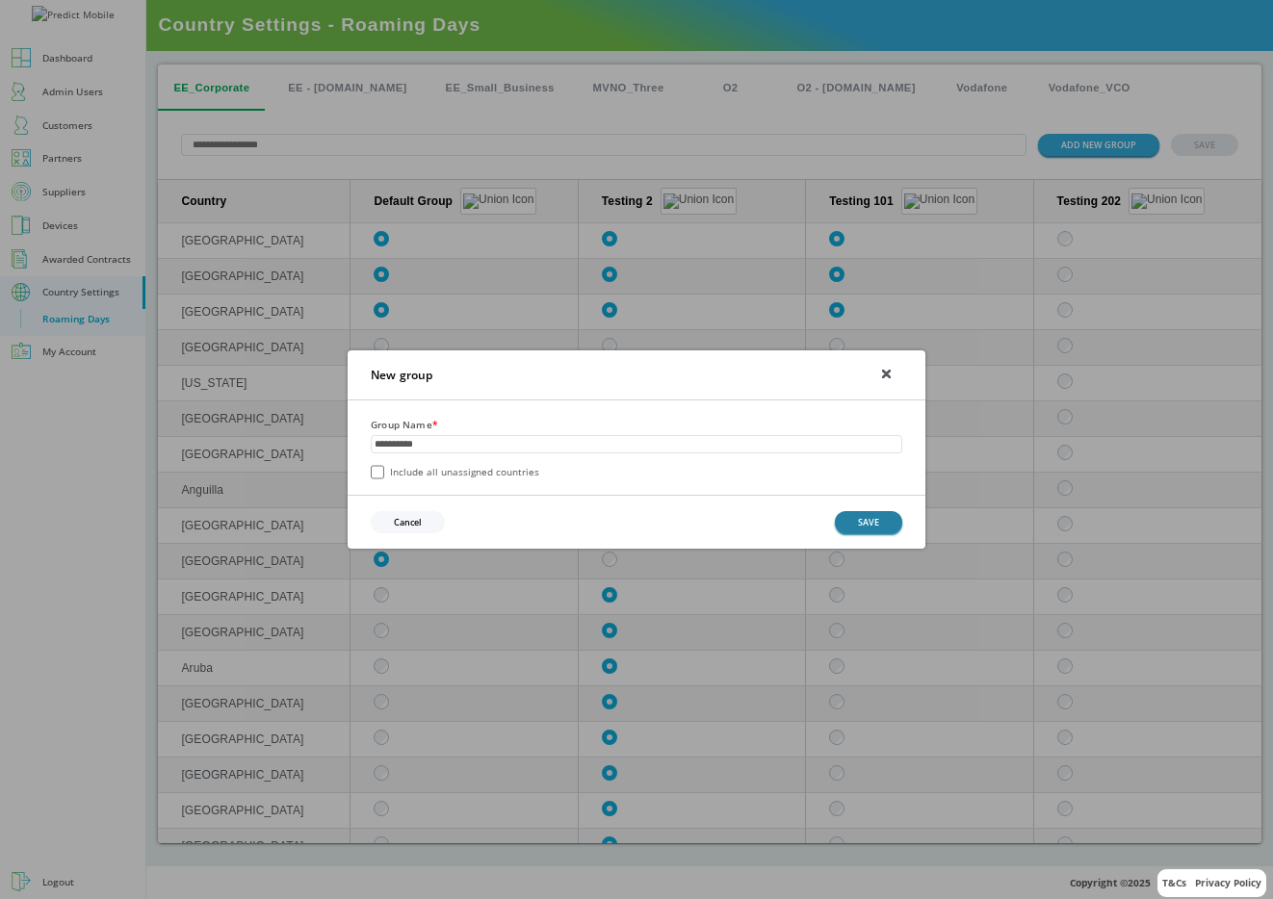
type input "**********"
click at [878, 530] on button "SAVE" at bounding box center [868, 522] width 67 height 22
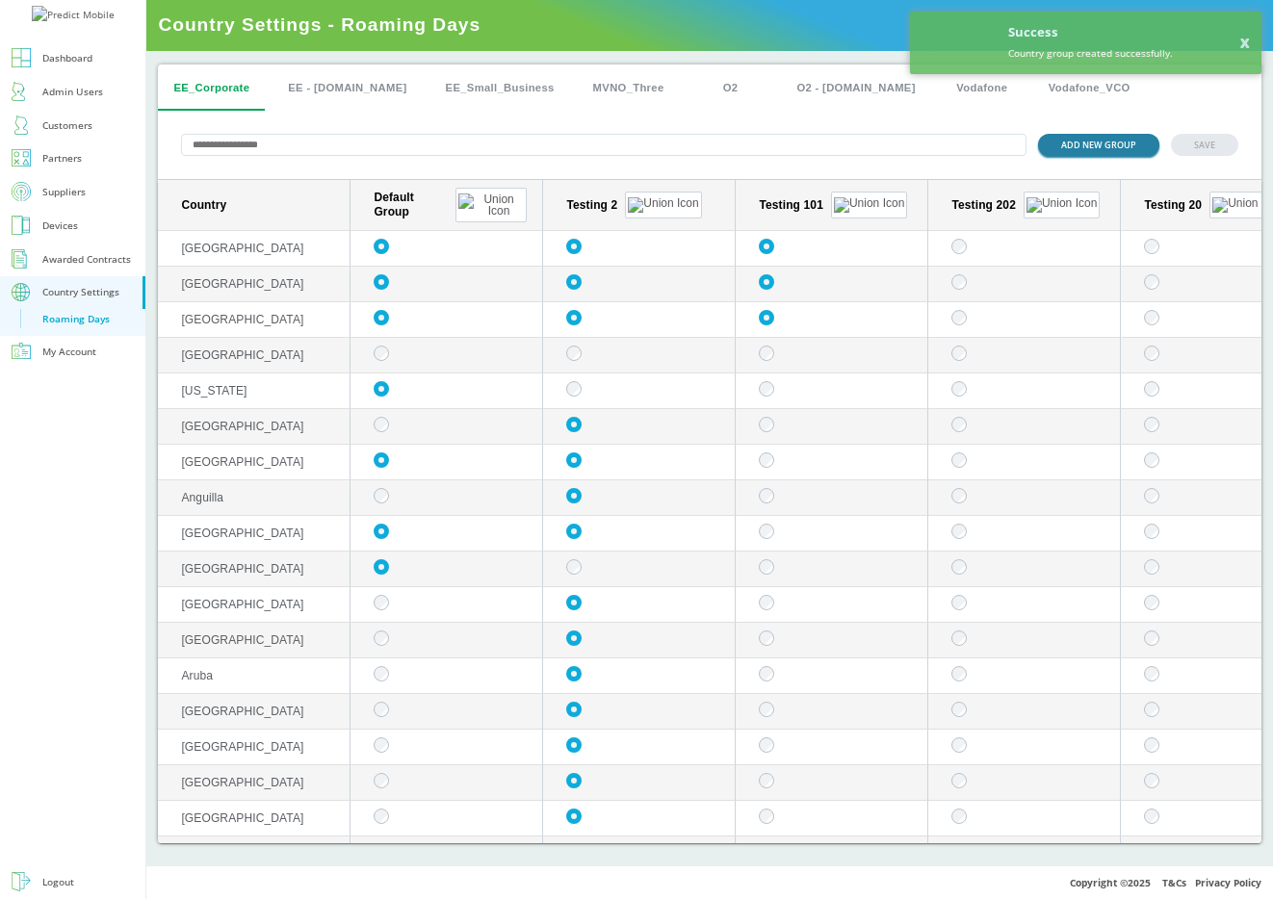
click at [1085, 144] on button "ADD NEW GROUP" at bounding box center [1098, 145] width 121 height 22
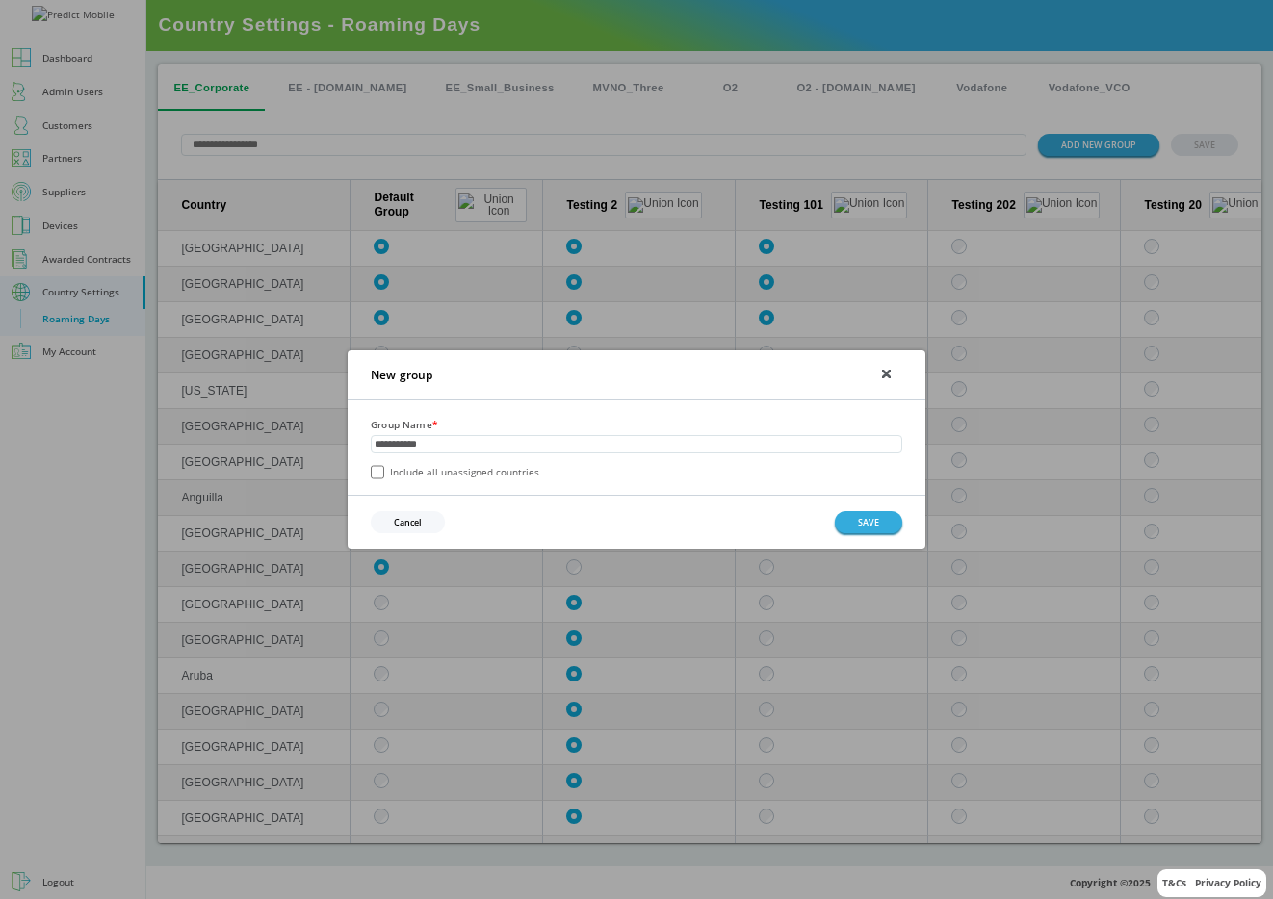
type input "**********"
click at [877, 516] on button "SAVE" at bounding box center [868, 522] width 67 height 22
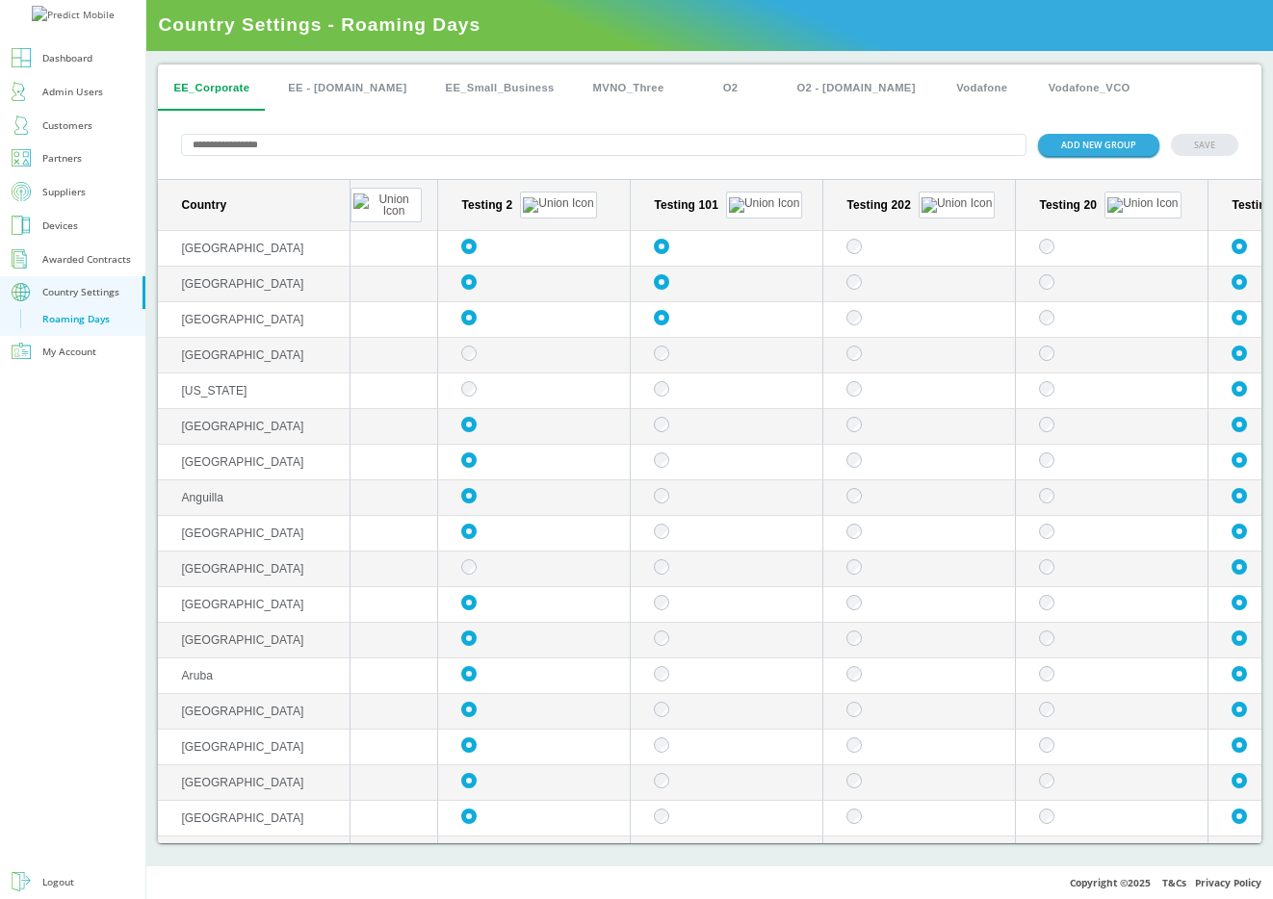
scroll to position [0, 245]
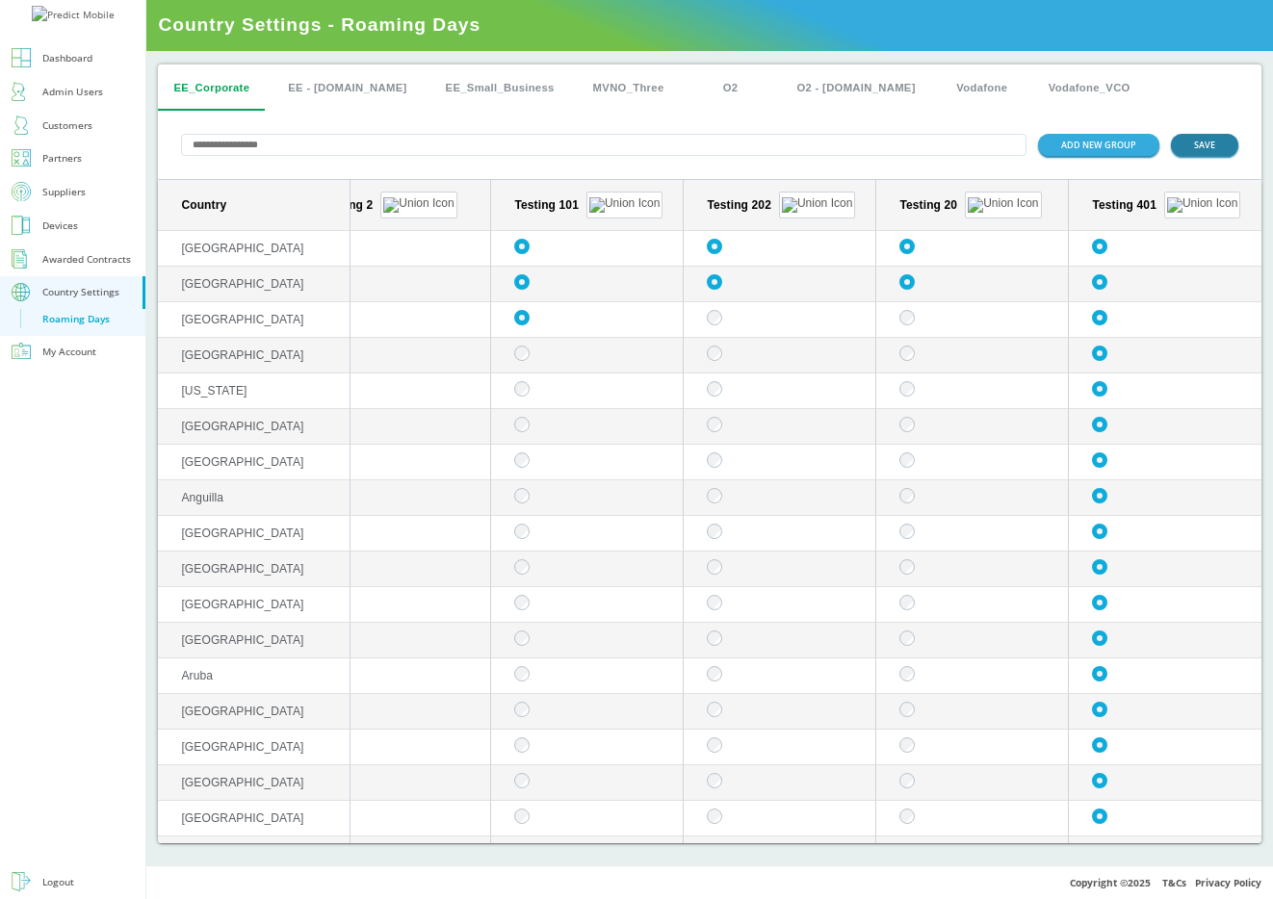
click at [1212, 145] on button "SAVE" at bounding box center [1204, 145] width 67 height 22
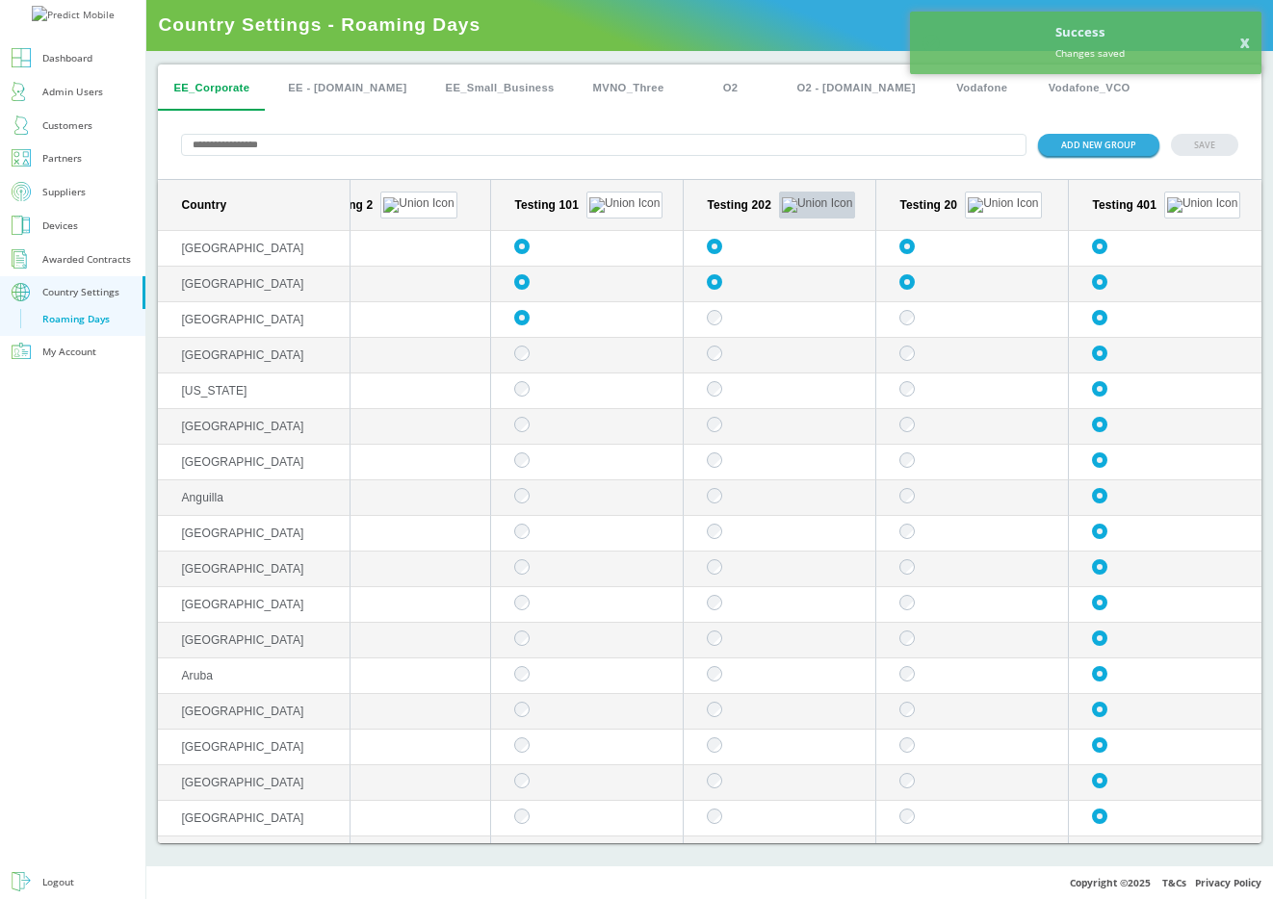
click at [785, 194] on button "sticky table" at bounding box center [817, 205] width 76 height 27
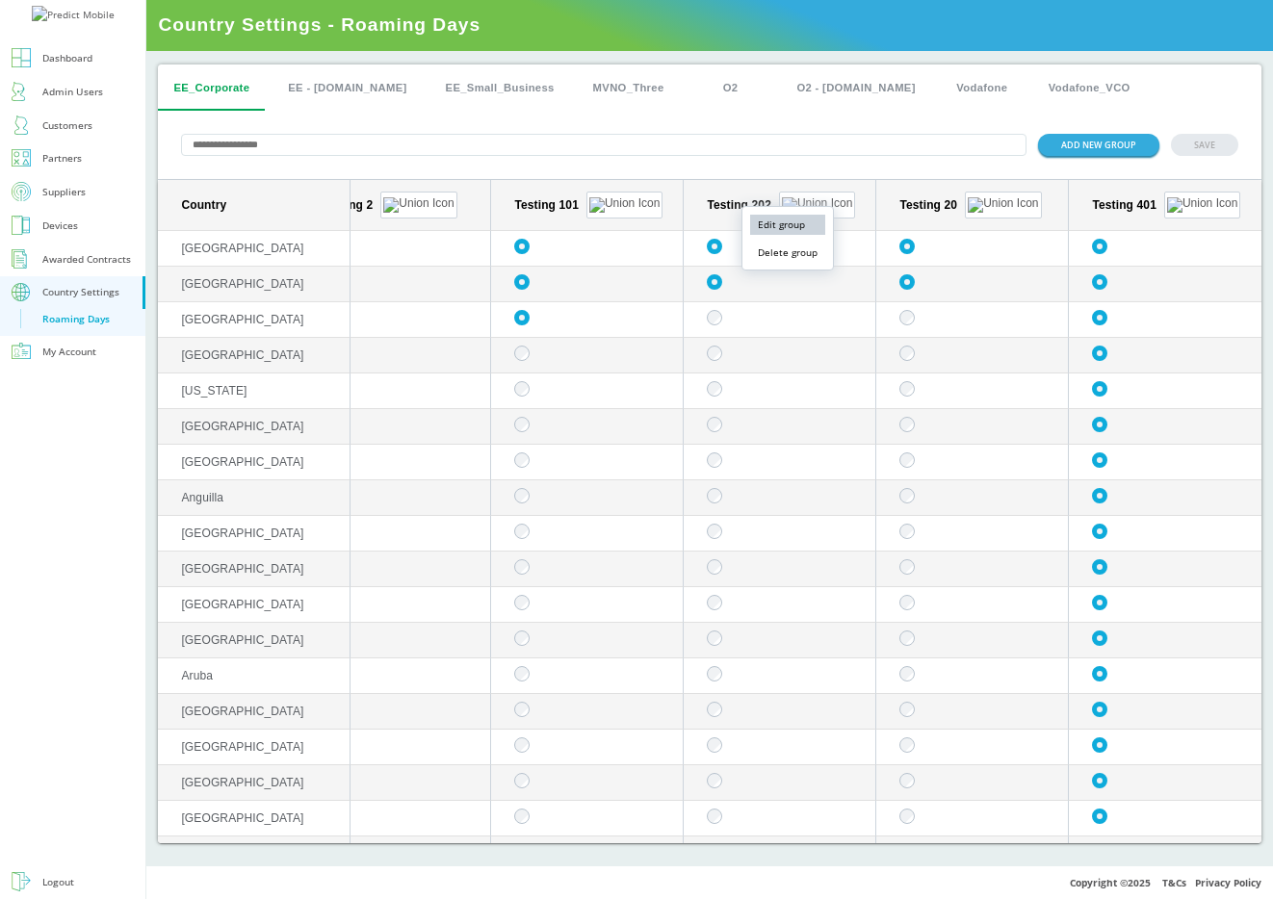
click at [785, 219] on button "Edit group" at bounding box center [787, 225] width 75 height 20
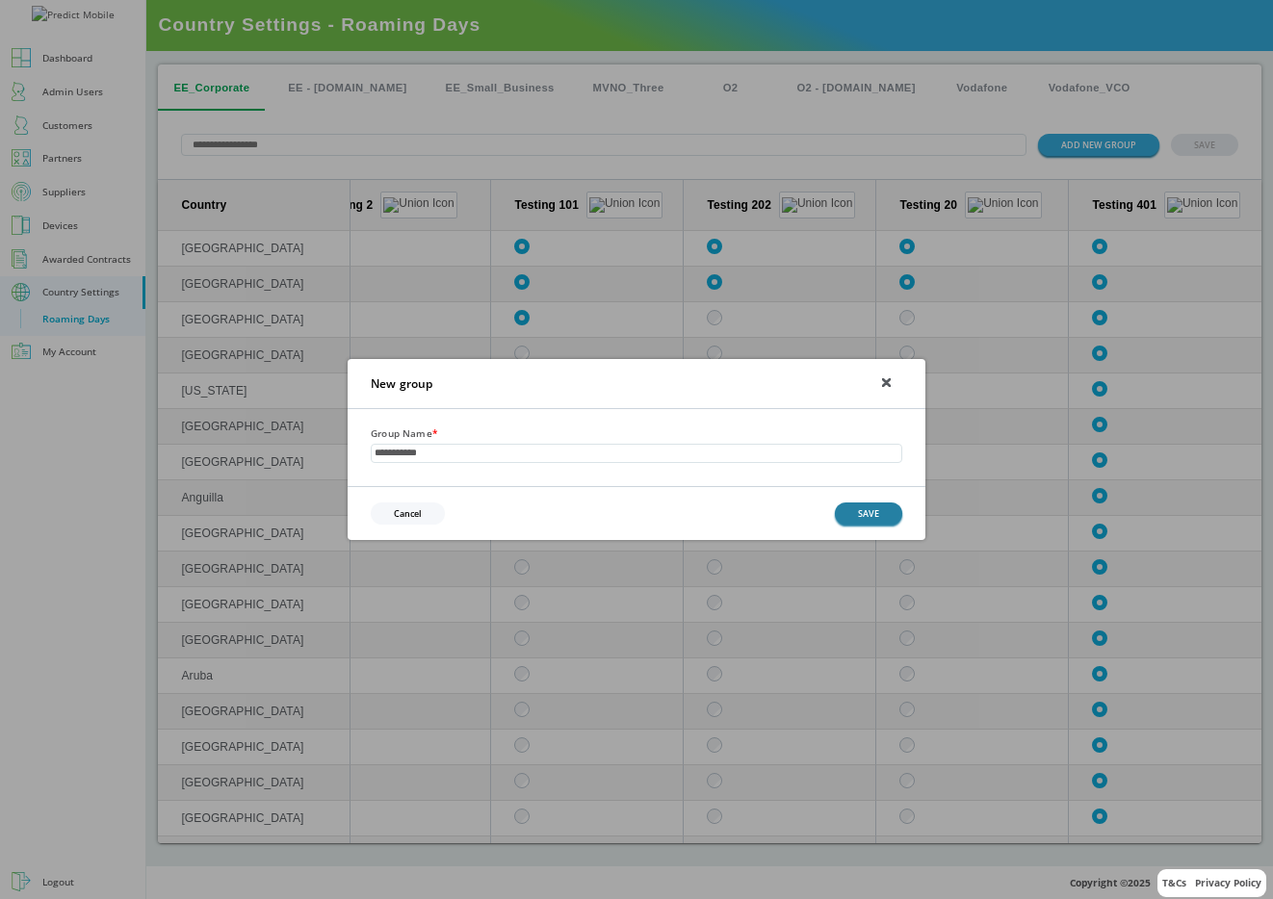
type input "**********"
click at [856, 509] on button "SAVE" at bounding box center [868, 514] width 67 height 22
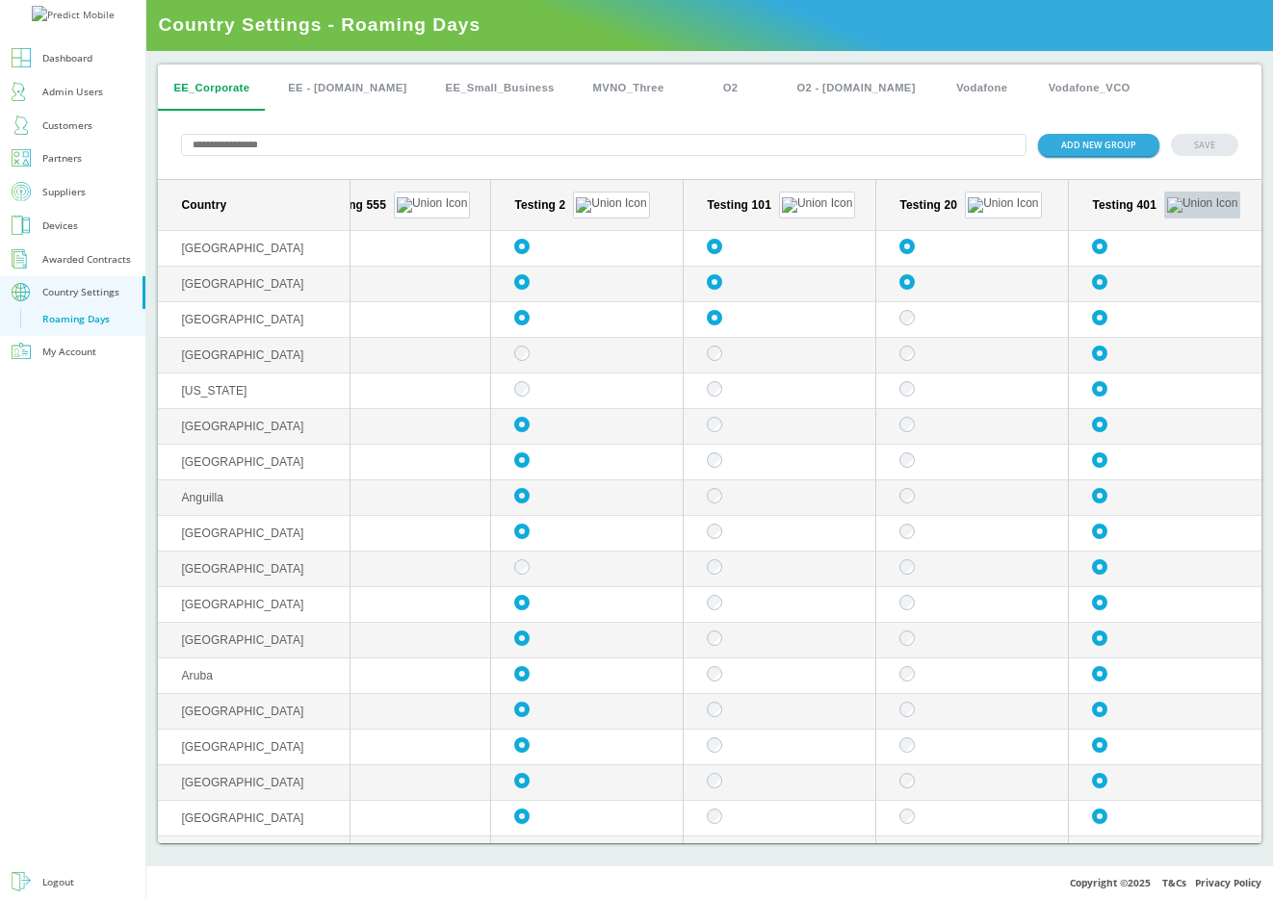
click at [1173, 200] on button "sticky table" at bounding box center [1202, 205] width 76 height 27
click at [1159, 250] on button "Delete group" at bounding box center [1172, 253] width 75 height 20
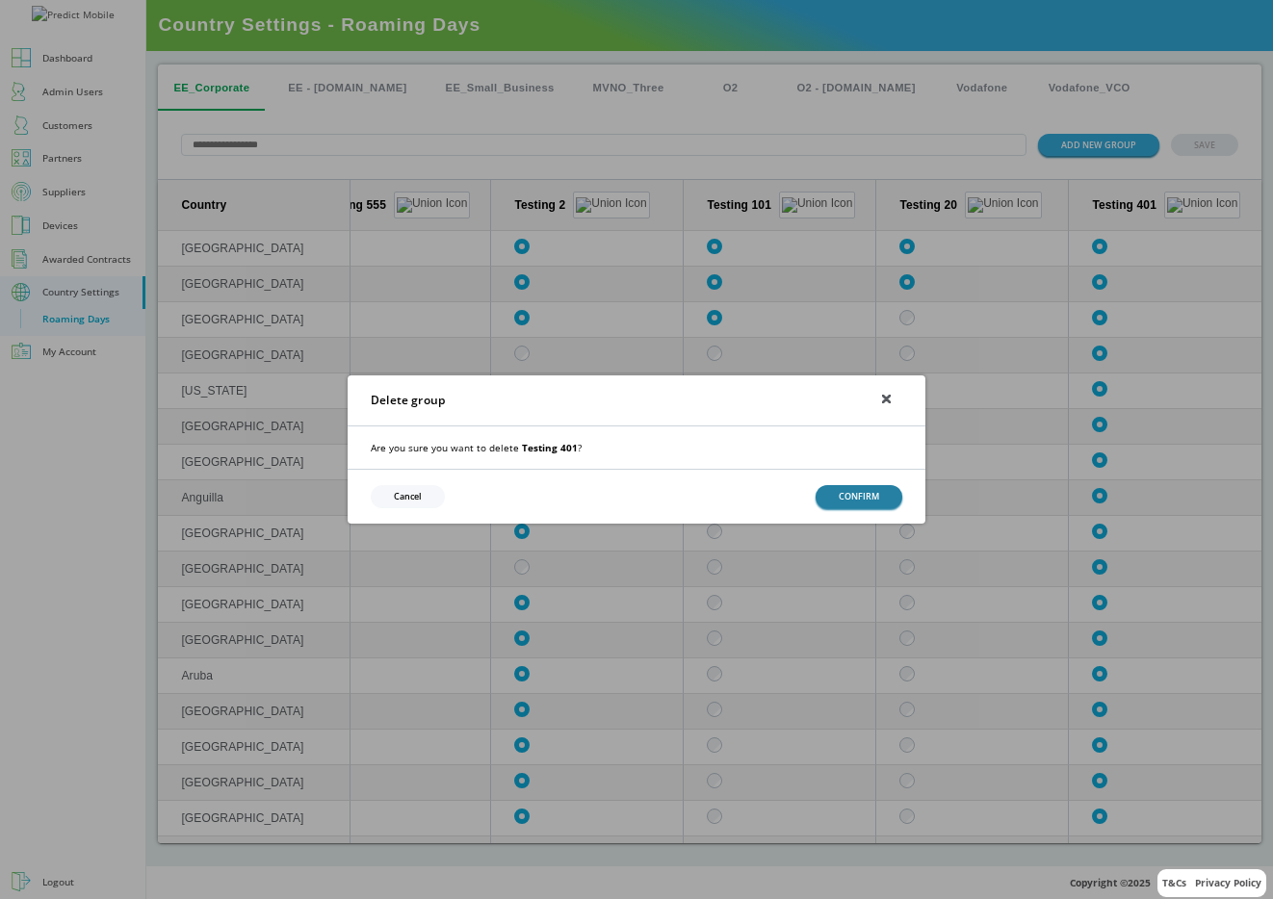
click at [879, 497] on button "CONFIRM" at bounding box center [858, 496] width 87 height 22
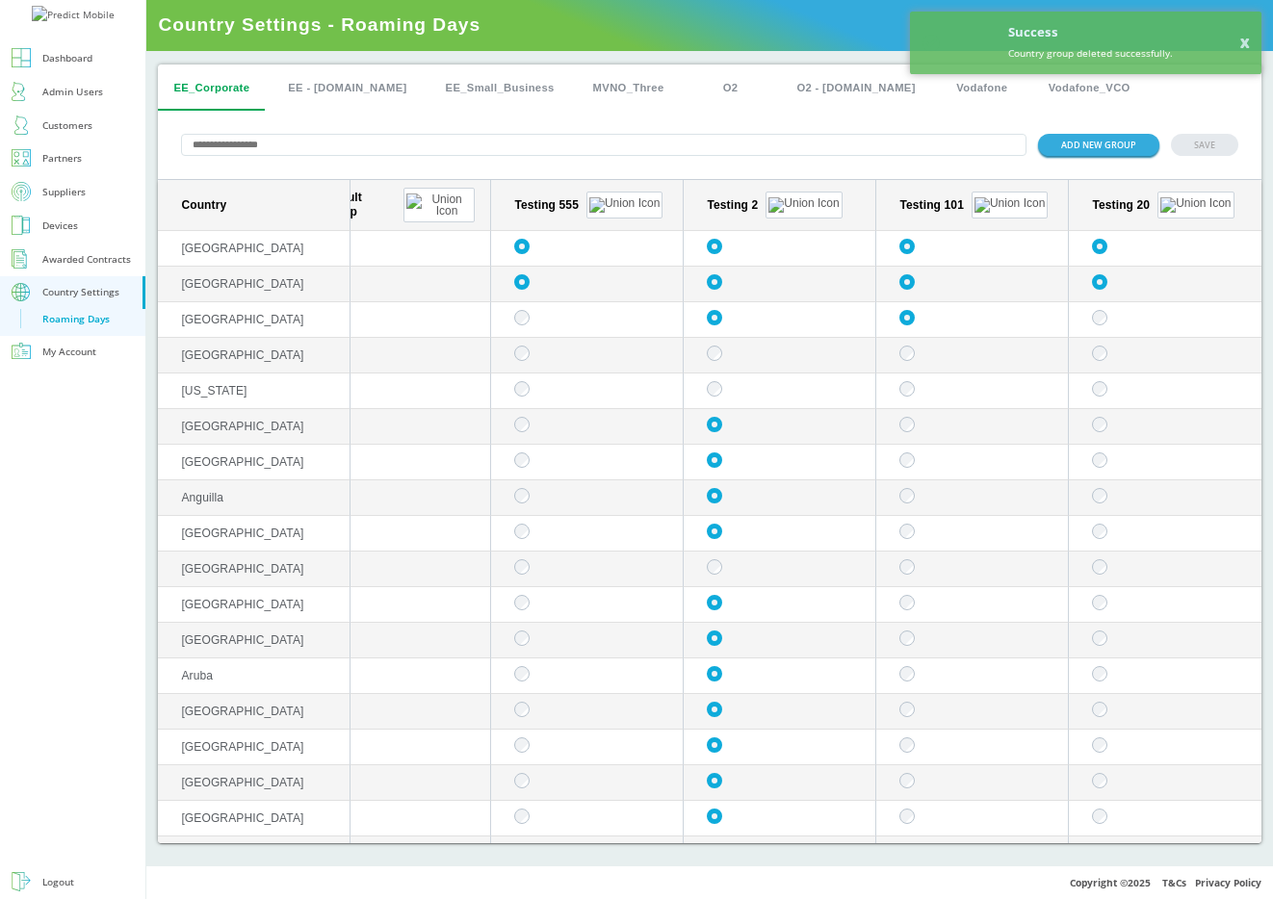
scroll to position [0, 0]
